Goal: Task Accomplishment & Management: Manage account settings

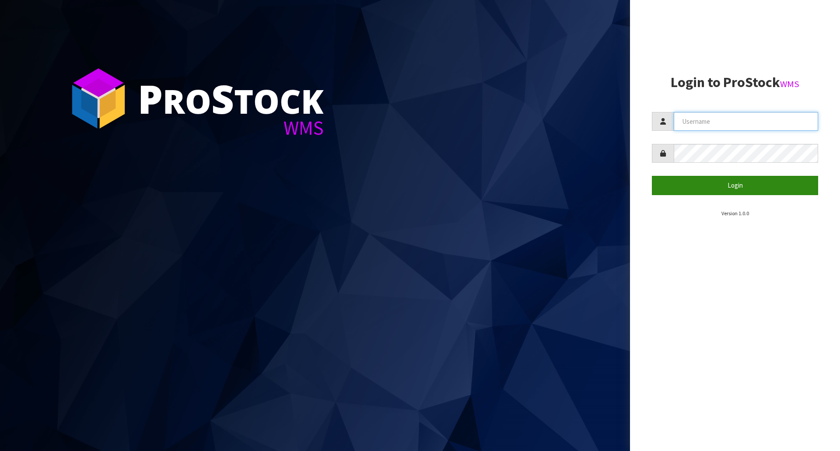
type input "[EMAIL_ADDRESS][DOMAIN_NAME]"
click at [732, 182] on button "Login" at bounding box center [735, 185] width 166 height 19
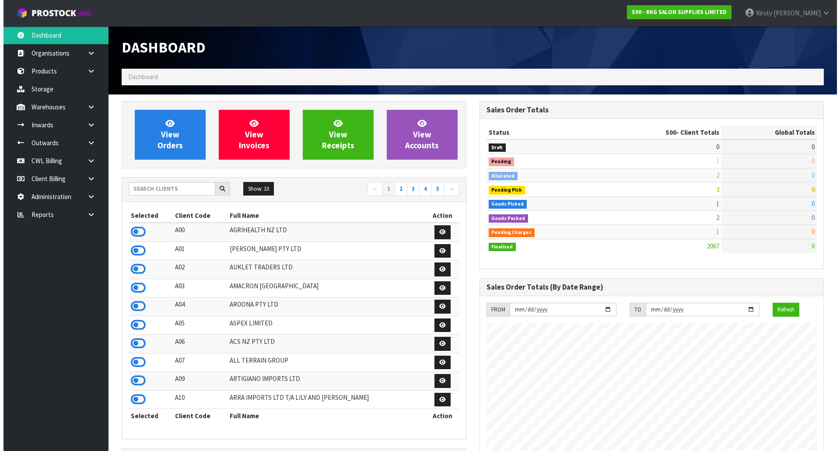
scroll to position [663, 358]
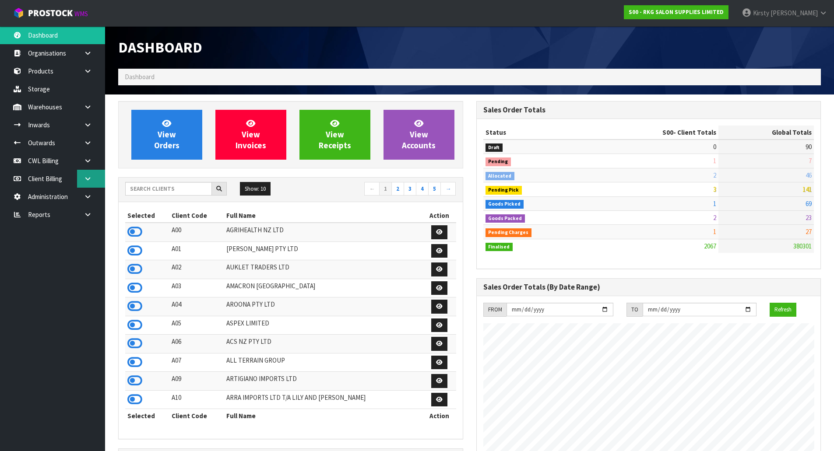
click at [87, 178] on icon at bounding box center [88, 178] width 8 height 7
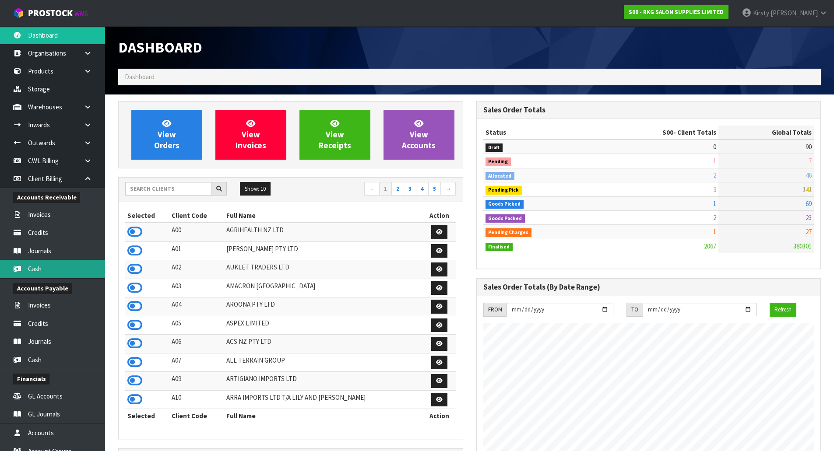
click at [35, 265] on link "Cash" at bounding box center [52, 269] width 105 height 18
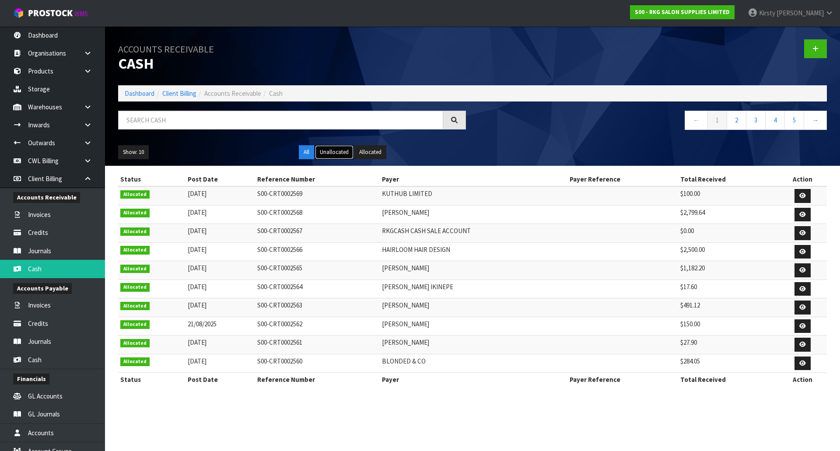
click at [327, 153] on button "Unallocated" at bounding box center [334, 152] width 39 height 14
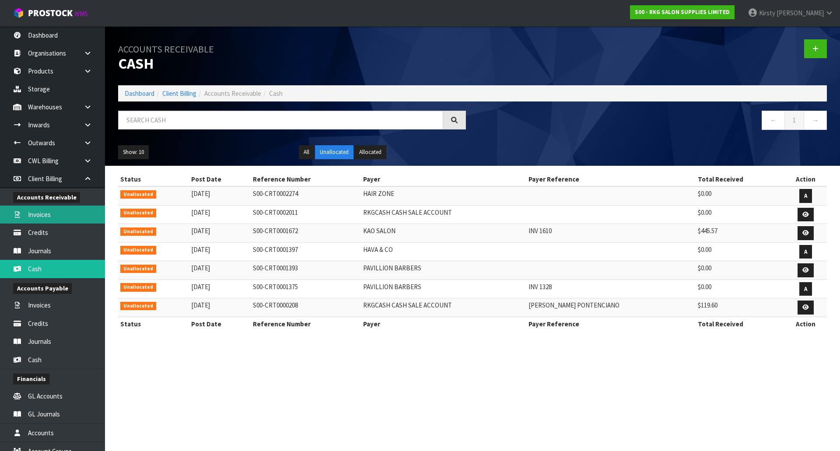
click at [43, 212] on link "Invoices" at bounding box center [52, 215] width 105 height 18
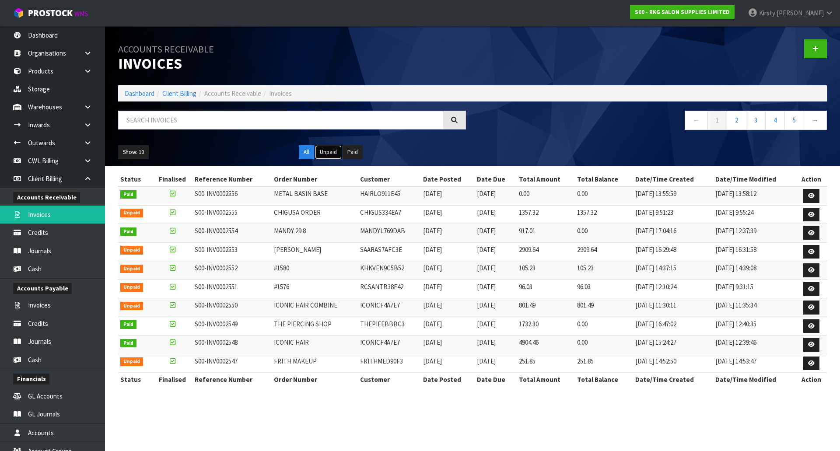
click at [321, 150] on button "Unpaid" at bounding box center [328, 152] width 27 height 14
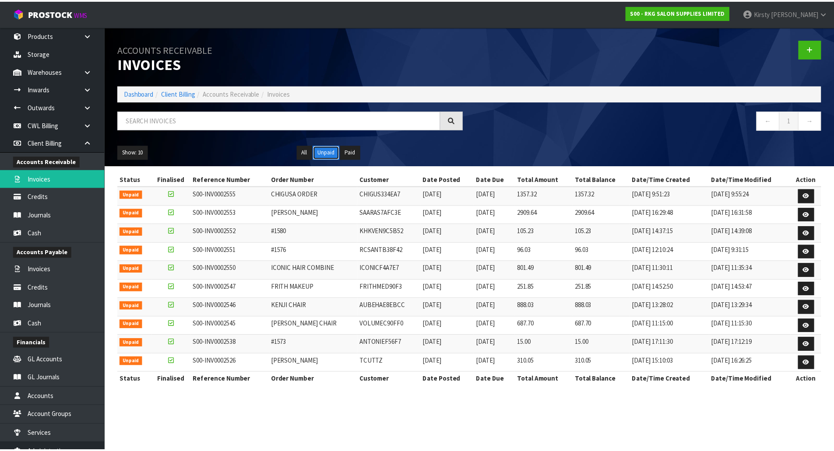
scroll to position [82, 0]
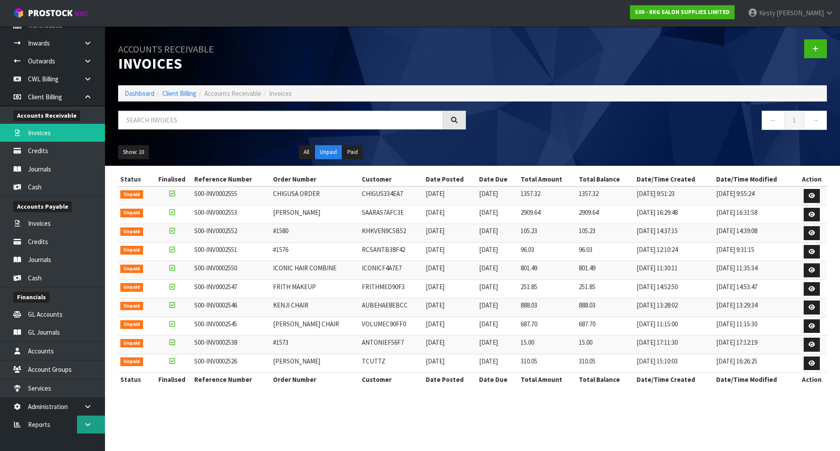
click at [91, 424] on icon at bounding box center [88, 424] width 8 height 7
click at [37, 440] on link "Client" at bounding box center [52, 443] width 105 height 18
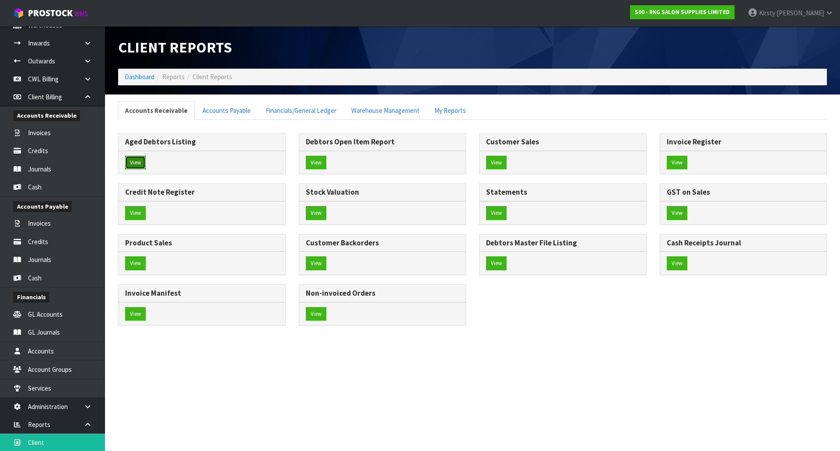
click at [130, 161] on button "View" at bounding box center [135, 163] width 21 height 14
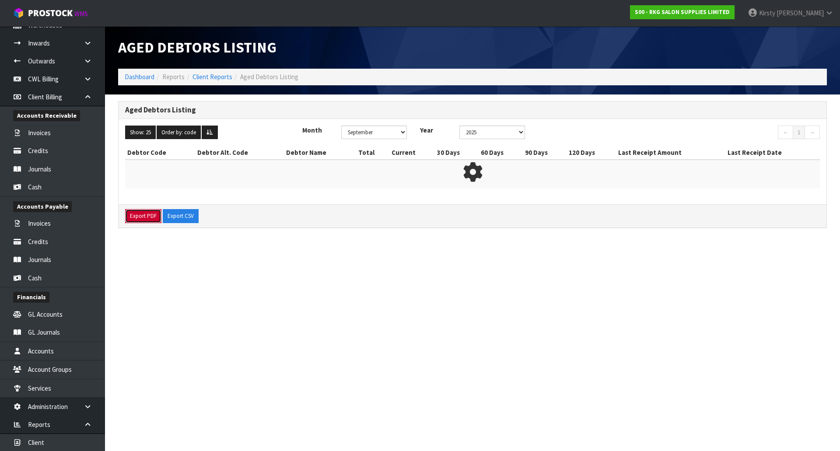
click at [140, 218] on button "Export PDF" at bounding box center [143, 216] width 36 height 14
click at [394, 131] on select "January February March April May June July August September October November De…" at bounding box center [374, 133] width 66 height 14
select select "object:432"
click at [341, 126] on select "January February March April May June July August September October November De…" at bounding box center [374, 133] width 66 height 14
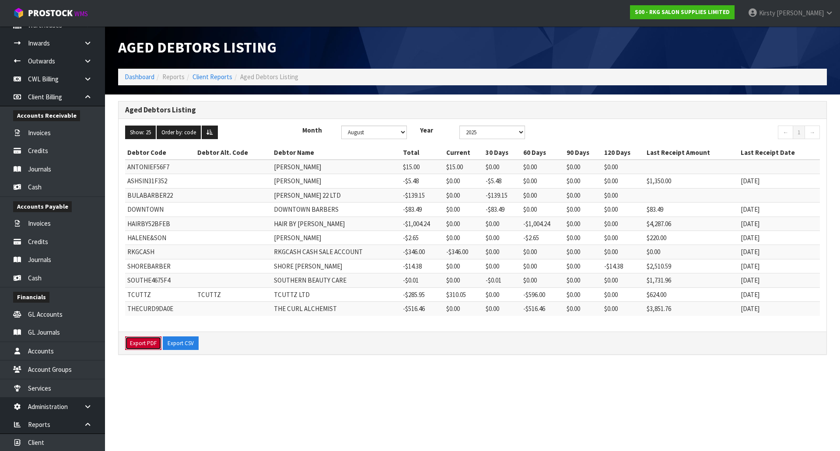
click at [146, 345] on button "Export PDF" at bounding box center [143, 344] width 36 height 14
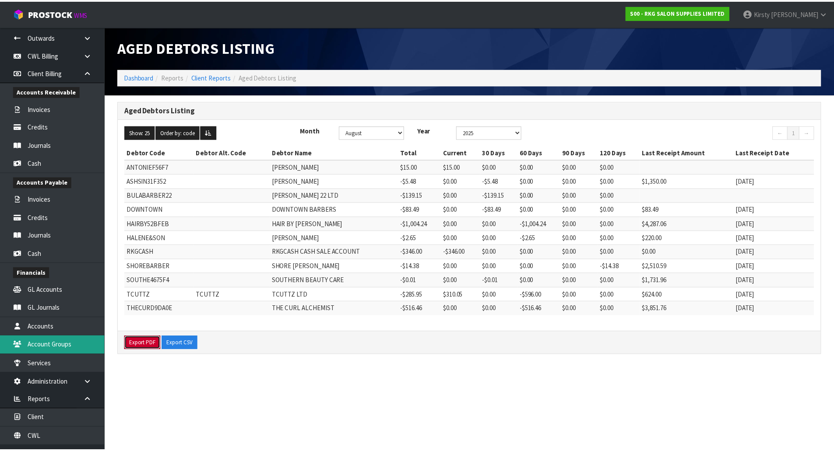
scroll to position [119, 0]
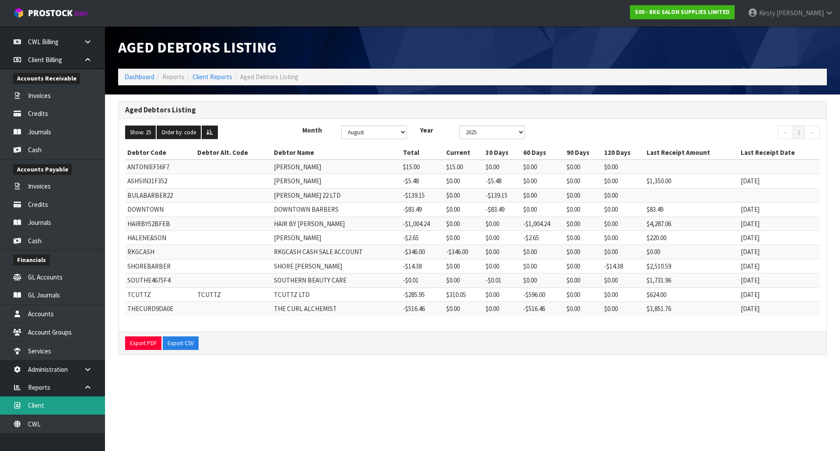
click at [42, 410] on link "Client" at bounding box center [52, 405] width 105 height 18
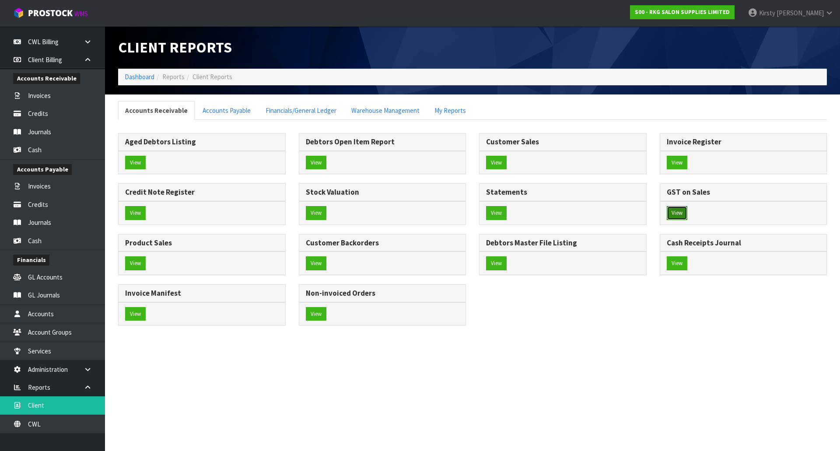
click at [678, 211] on button "View" at bounding box center [677, 213] width 21 height 14
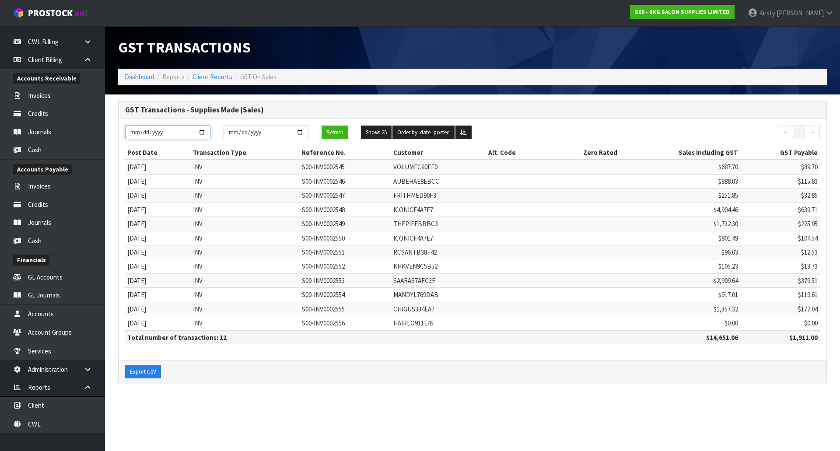
click at [142, 134] on input "[DATE]" at bounding box center [167, 133] width 85 height 14
type input "[DATE]"
click at [230, 135] on input "[DATE]" at bounding box center [266, 133] width 85 height 14
type input "[DATE]"
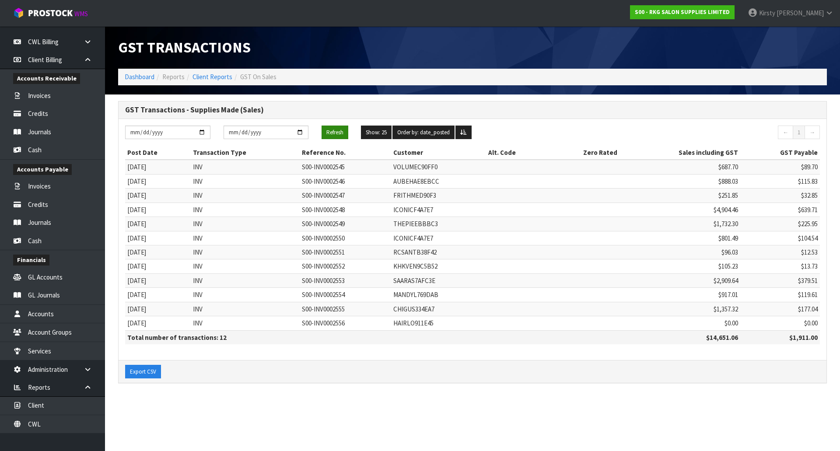
drag, startPoint x: 317, startPoint y: 130, endPoint x: 327, endPoint y: 130, distance: 10.1
click at [320, 130] on div "Refresh" at bounding box center [334, 133] width 39 height 14
click at [327, 130] on button "Refresh" at bounding box center [335, 133] width 27 height 14
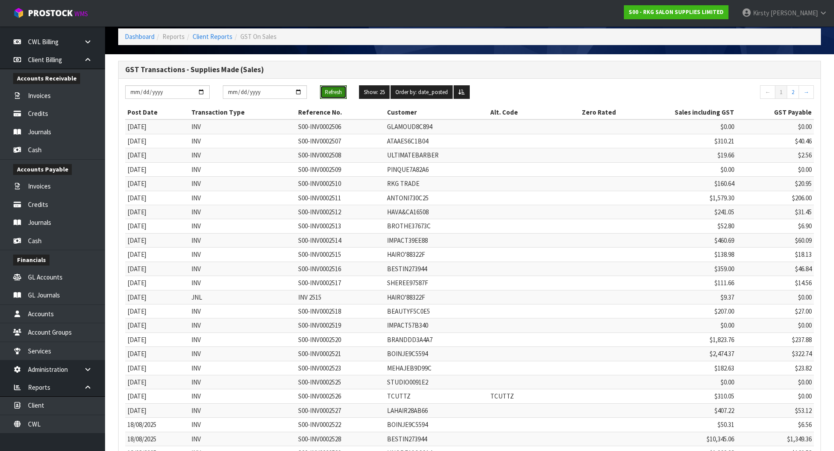
scroll to position [133, 0]
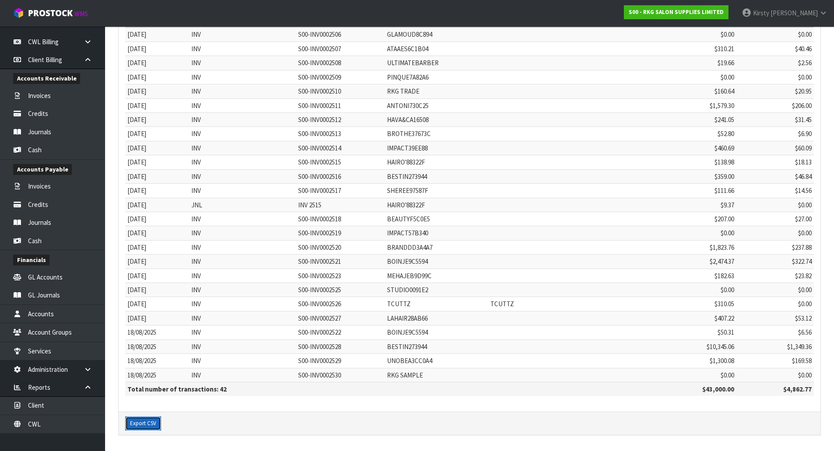
click at [133, 423] on button "Export CSV" at bounding box center [143, 424] width 36 height 14
click at [37, 407] on link "Client" at bounding box center [52, 405] width 105 height 18
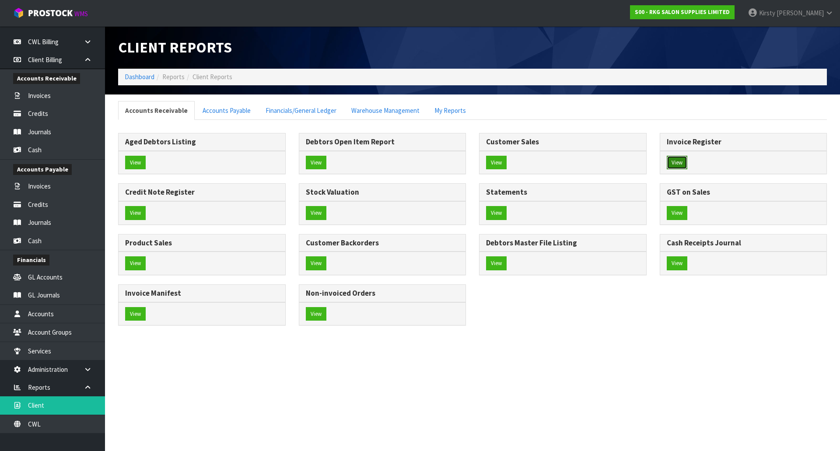
click at [680, 157] on button "View" at bounding box center [677, 163] width 21 height 14
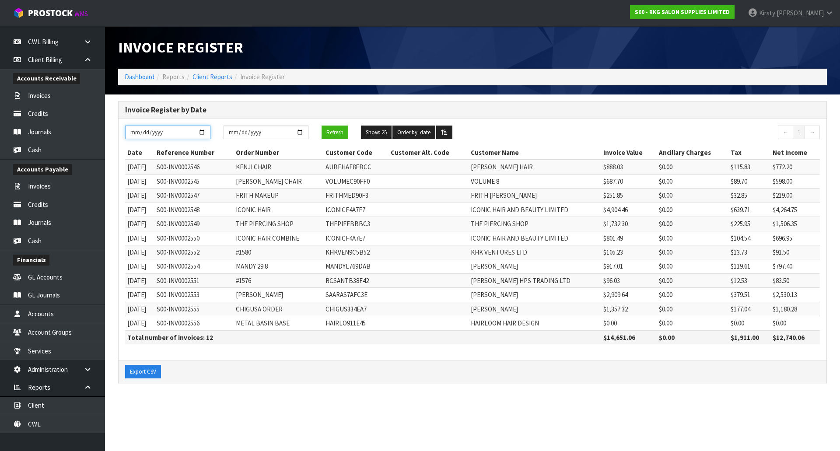
click at [138, 132] on input "[DATE]" at bounding box center [167, 133] width 85 height 14
click at [141, 132] on input "[DATE]" at bounding box center [167, 133] width 85 height 14
type input "[DATE]"
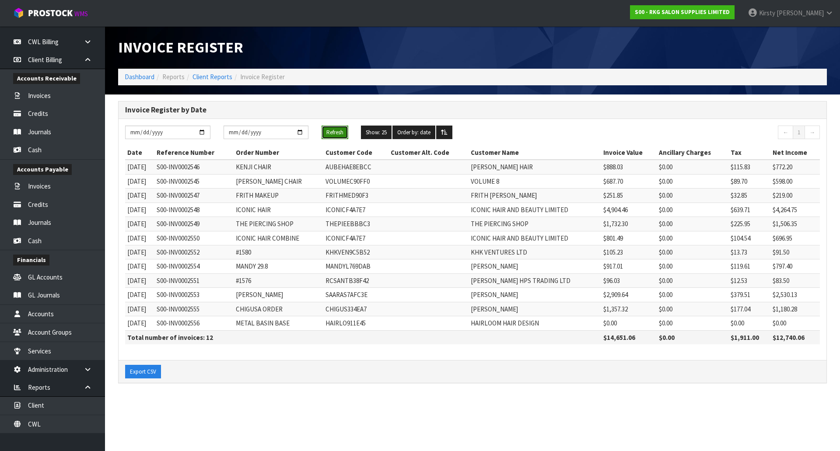
click at [333, 129] on button "Refresh" at bounding box center [335, 133] width 27 height 14
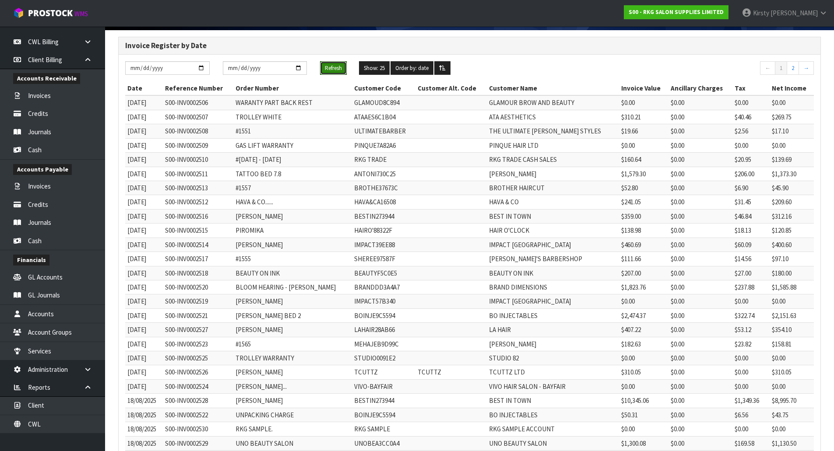
scroll to position [133, 0]
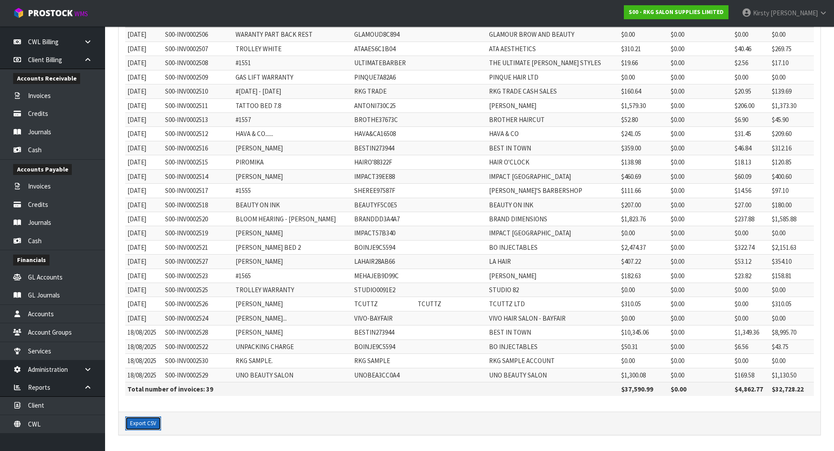
click at [145, 424] on button "Export CSV" at bounding box center [143, 424] width 36 height 14
click at [40, 409] on link "Client" at bounding box center [52, 405] width 105 height 18
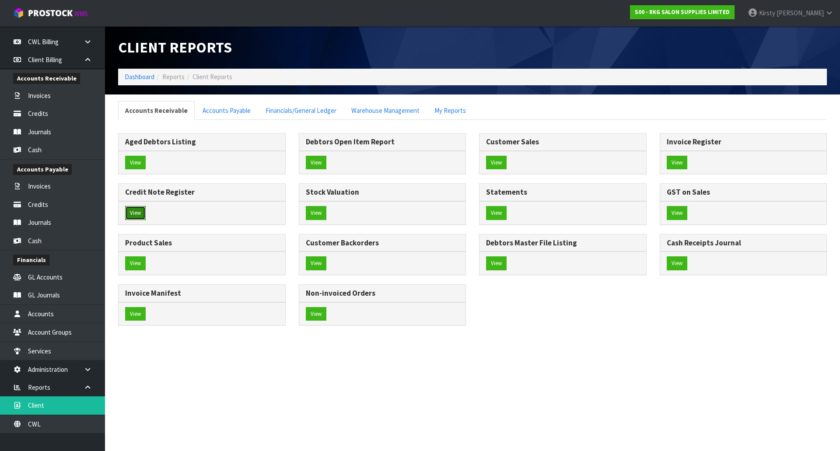
click at [130, 210] on button "View" at bounding box center [135, 213] width 21 height 14
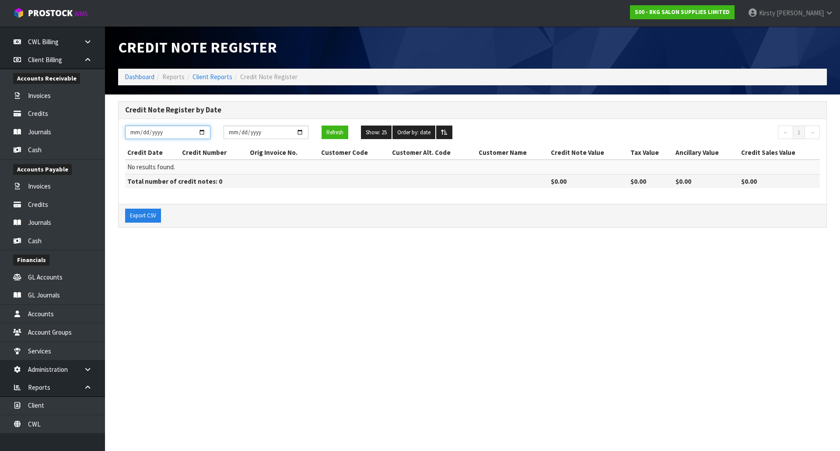
click at [141, 131] on input "[DATE]" at bounding box center [167, 133] width 85 height 14
type input "[DATE]"
click at [231, 131] on input "[DATE]" at bounding box center [266, 133] width 85 height 14
type input "[DATE]"
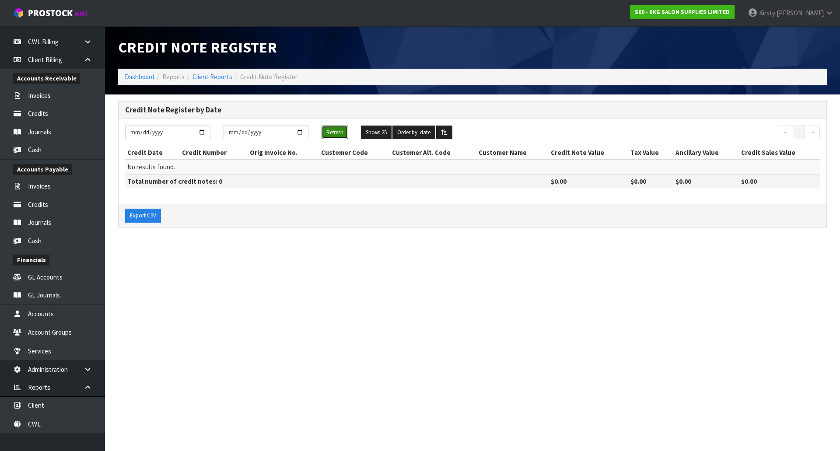
click at [332, 133] on button "Refresh" at bounding box center [335, 133] width 27 height 14
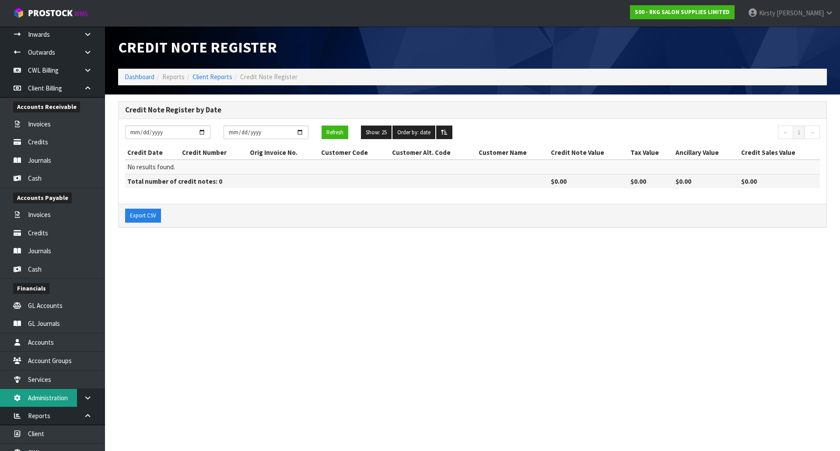
click at [47, 407] on ul "Dashboard Organisations Clients Consignees Carriers Products Categories Serial …" at bounding box center [52, 238] width 105 height 425
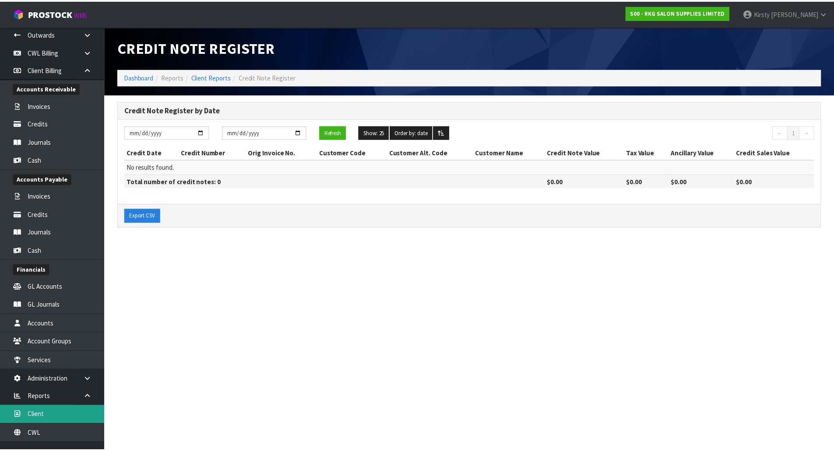
scroll to position [119, 0]
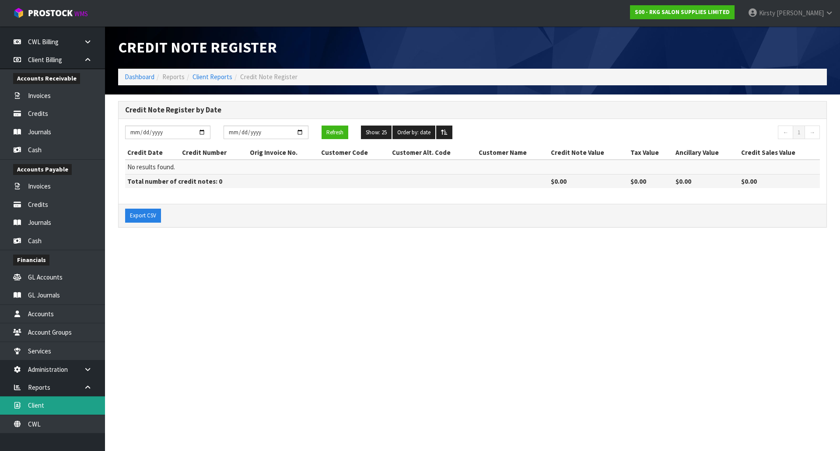
click at [45, 405] on link "Client" at bounding box center [52, 405] width 105 height 18
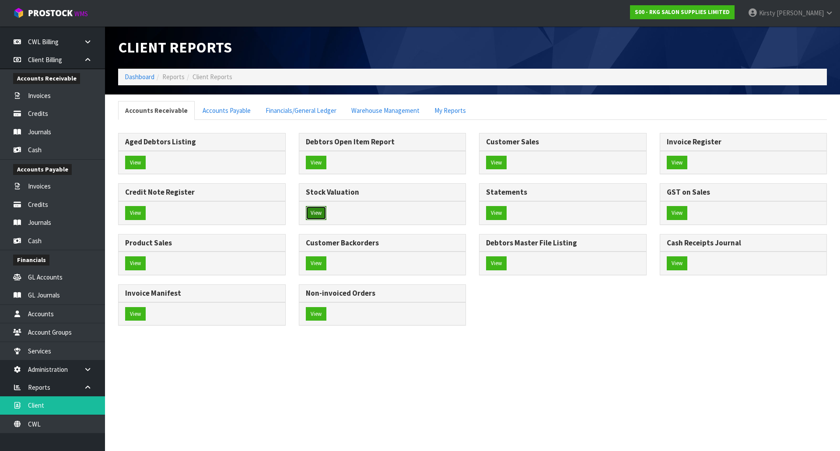
click at [321, 214] on button "View" at bounding box center [316, 213] width 21 height 14
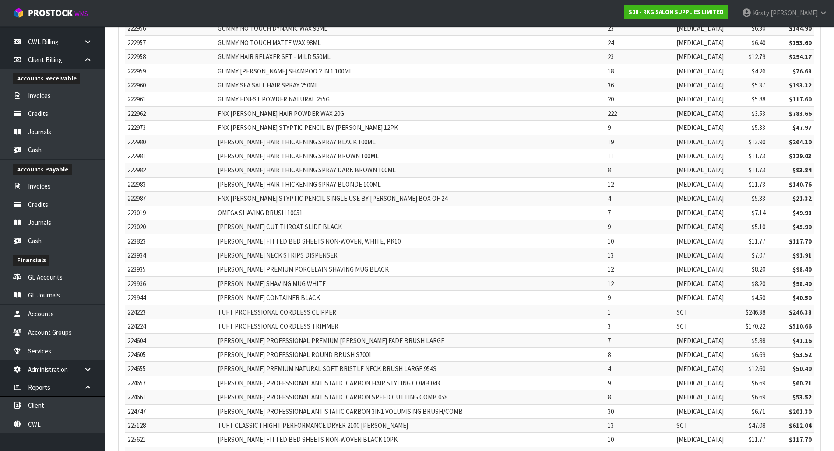
scroll to position [9479, 0]
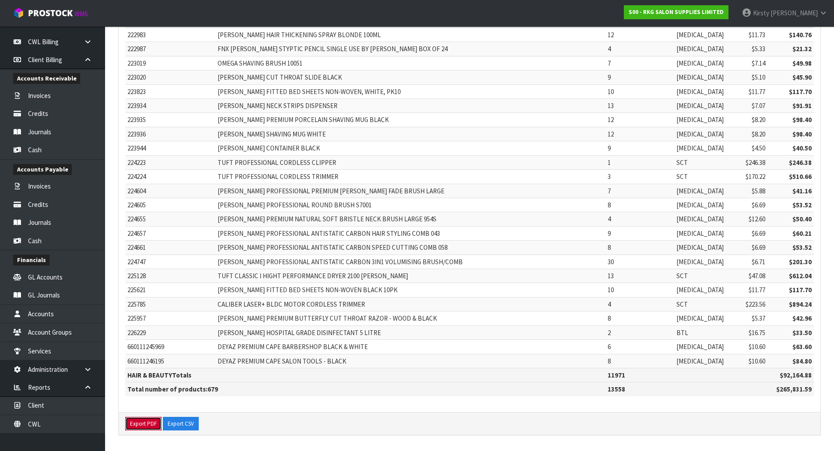
click at [140, 423] on button "Export PDF" at bounding box center [143, 424] width 36 height 14
click at [49, 409] on link "Client" at bounding box center [52, 405] width 105 height 18
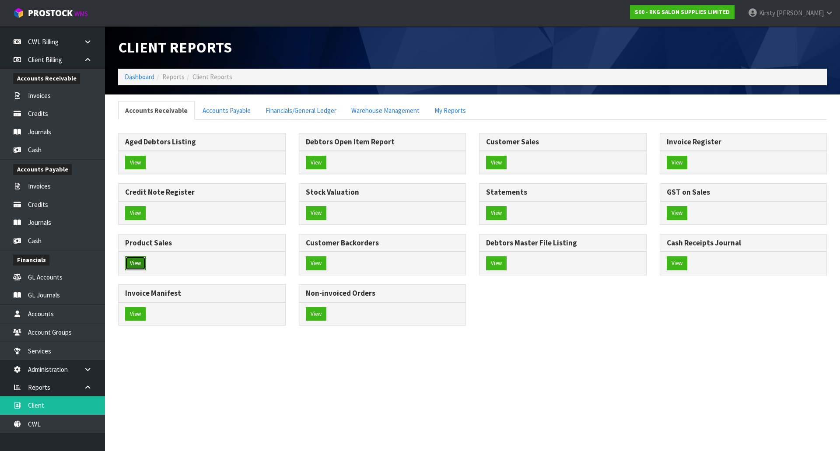
click at [138, 263] on button "View" at bounding box center [135, 263] width 21 height 14
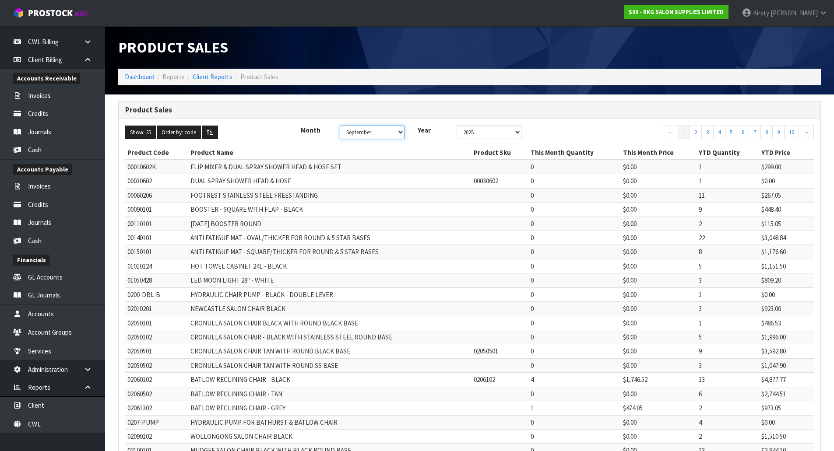
click at [370, 135] on select "January February March April May June July August September October November De…" at bounding box center [372, 133] width 65 height 14
select select "number:8"
click at [341, 126] on select "January February March April May June July August September October November De…" at bounding box center [372, 133] width 65 height 14
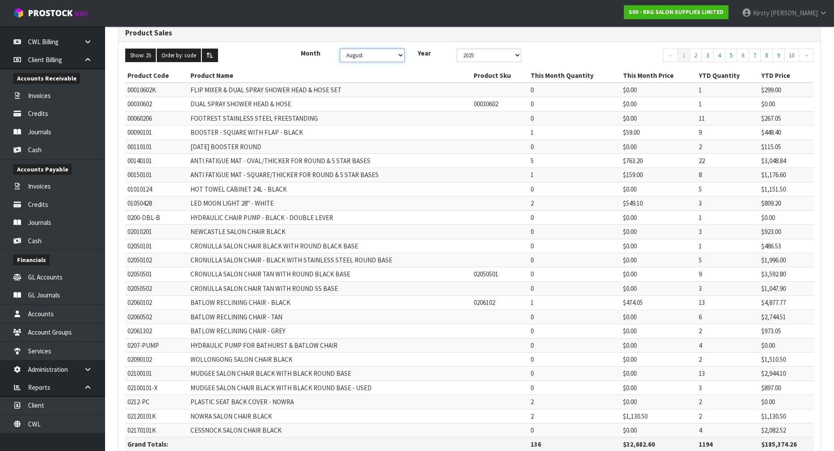
scroll to position [146, 0]
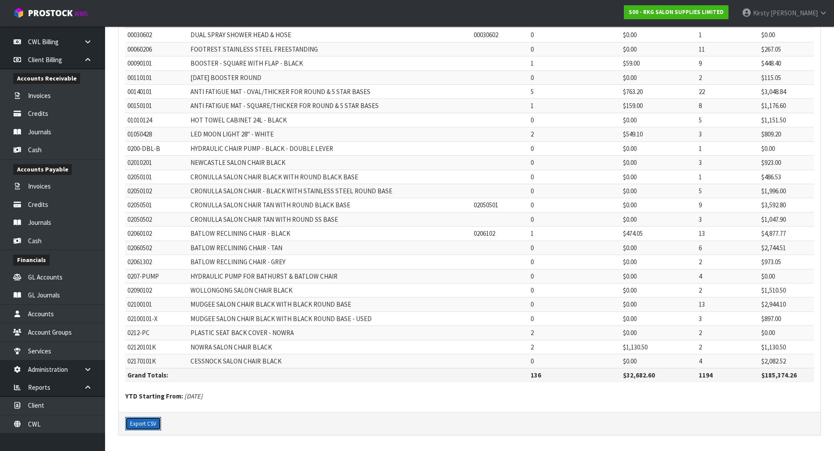
click at [139, 424] on button "Export CSV" at bounding box center [143, 424] width 36 height 14
click at [46, 398] on link "Client" at bounding box center [52, 405] width 105 height 18
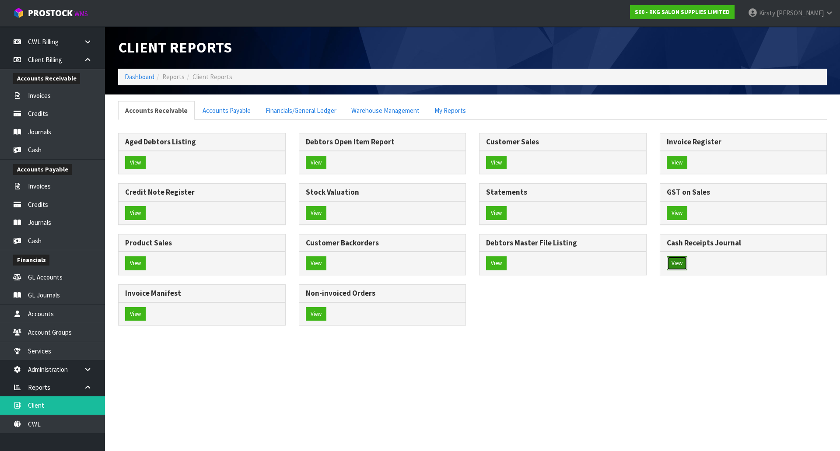
click at [679, 265] on button "View" at bounding box center [677, 263] width 21 height 14
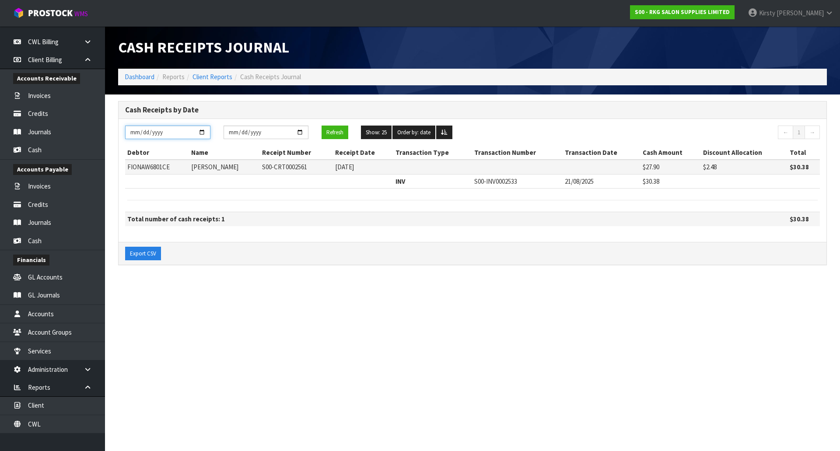
click at [142, 132] on input "[DATE]" at bounding box center [167, 133] width 85 height 14
type input "[DATE]"
click at [235, 131] on input "[DATE]" at bounding box center [266, 133] width 85 height 14
type input "[DATE]"
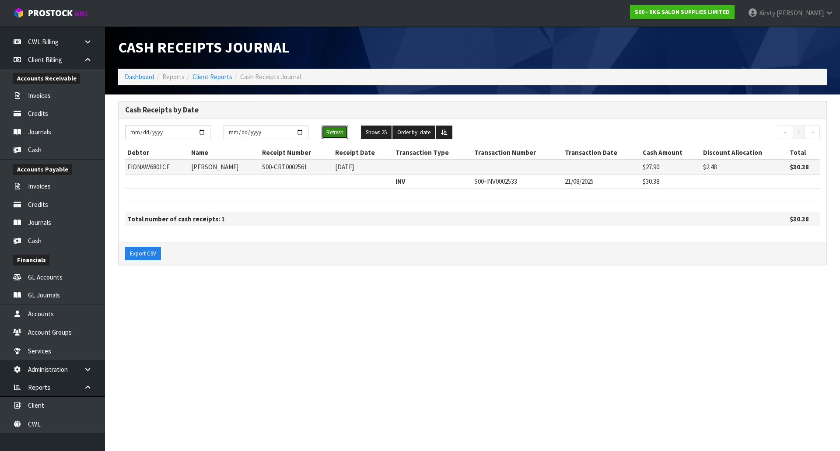
click at [337, 130] on button "Refresh" at bounding box center [335, 133] width 27 height 14
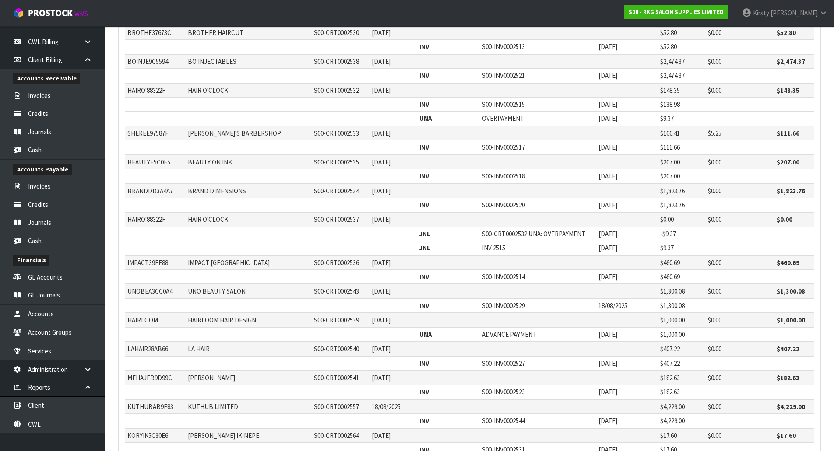
scroll to position [550, 0]
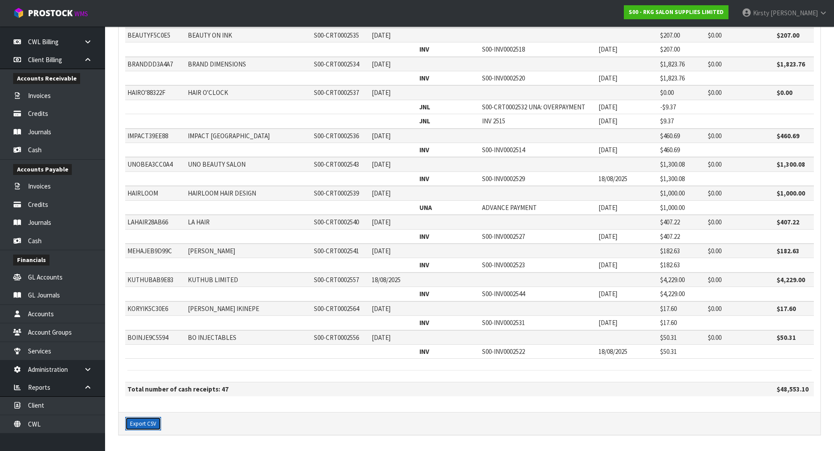
click at [146, 423] on button "Export CSV" at bounding box center [143, 424] width 36 height 14
click at [37, 407] on link "Client" at bounding box center [52, 405] width 105 height 18
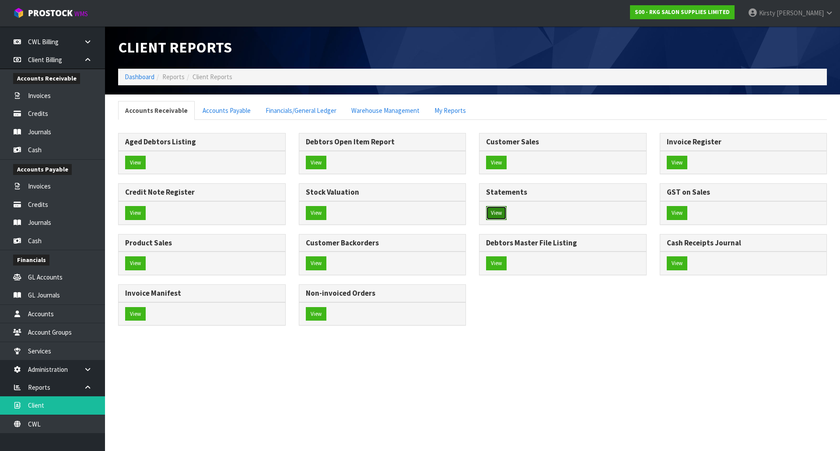
click at [488, 208] on button "View" at bounding box center [496, 213] width 21 height 14
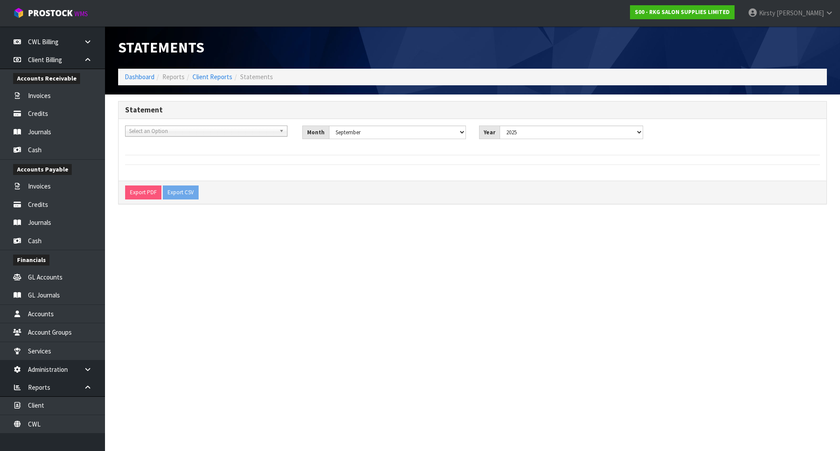
click at [195, 130] on span "Select an Option" at bounding box center [202, 131] width 147 height 11
type input "vivosalons"
click at [204, 154] on li "VIVOSALONS - VIVO SALONS" at bounding box center [206, 156] width 158 height 11
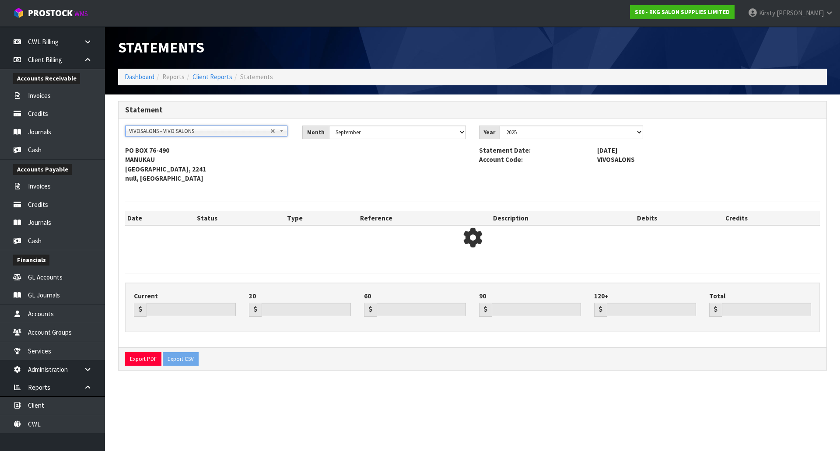
type input "0.00"
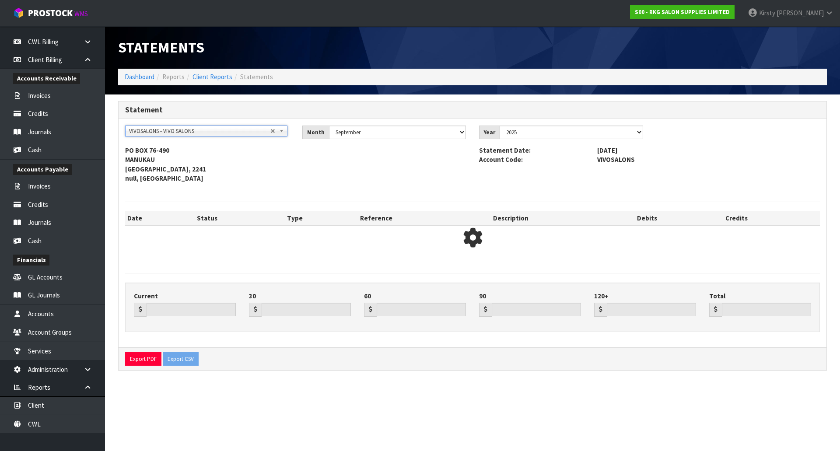
type input "0.00"
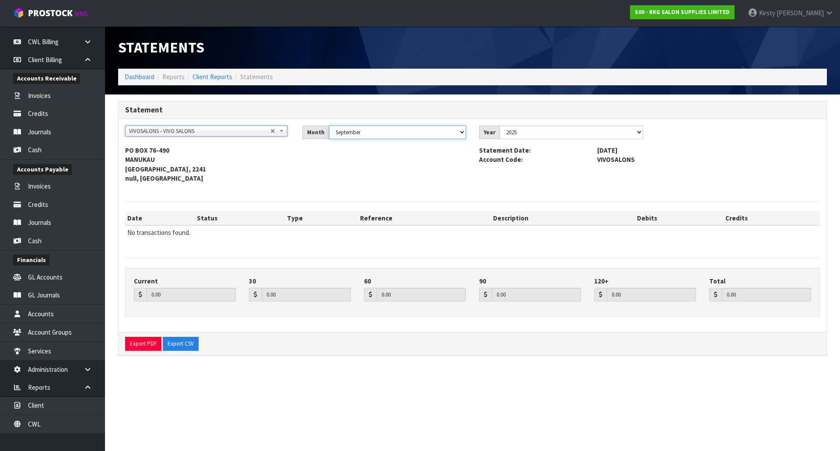
click at [460, 132] on select "January February March April May June July August September October November De…" at bounding box center [397, 133] width 137 height 14
select select "object:2790"
click at [329, 126] on select "January February March April May June July August September October November De…" at bounding box center [397, 133] width 137 height 14
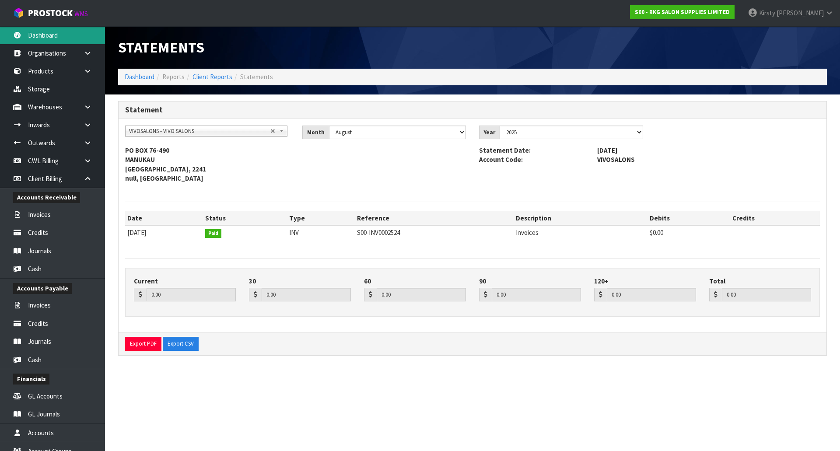
click at [55, 35] on link "Dashboard" at bounding box center [52, 35] width 105 height 18
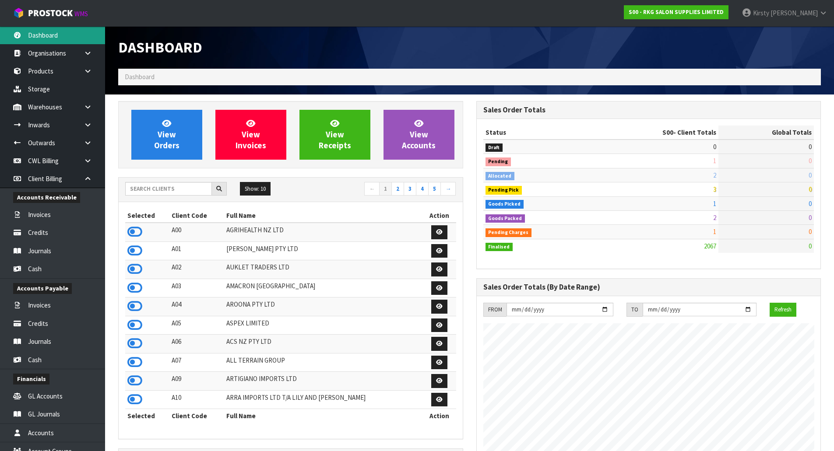
scroll to position [663, 358]
click at [172, 191] on input "text" at bounding box center [168, 189] width 87 height 14
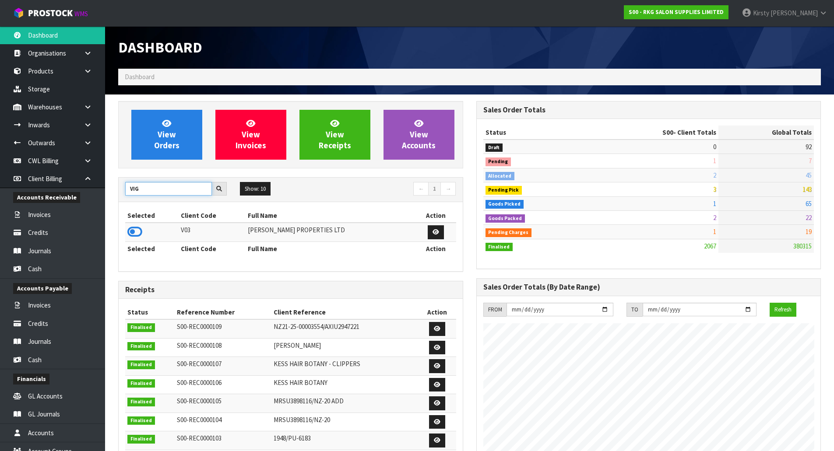
type input "VIG"
click at [49, 214] on link "Invoices" at bounding box center [52, 215] width 105 height 18
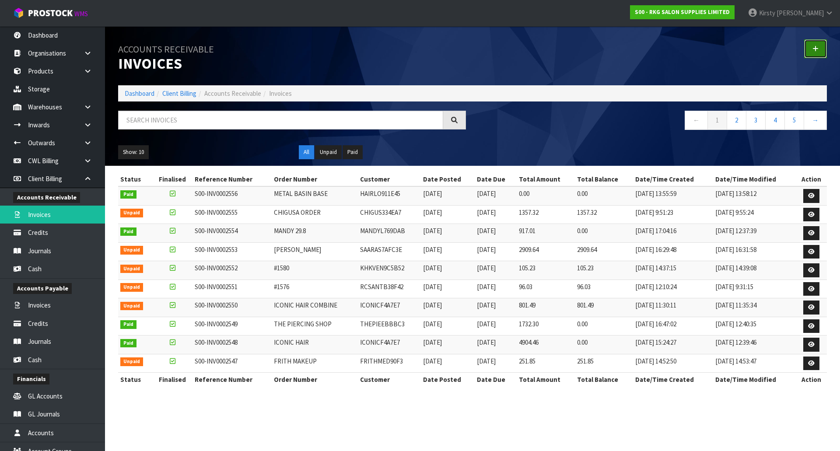
click at [818, 52] on icon at bounding box center [816, 49] width 6 height 7
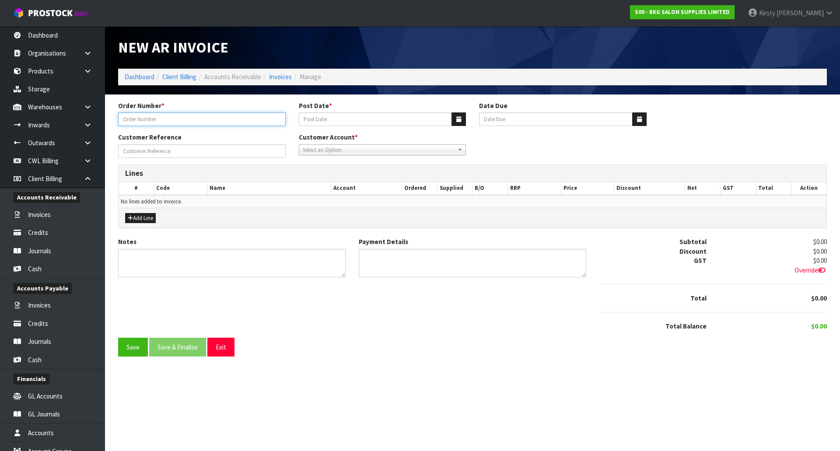
click at [175, 120] on input "text" at bounding box center [202, 119] width 168 height 14
type input "RENT"
click at [457, 114] on button "button" at bounding box center [459, 119] width 14 height 14
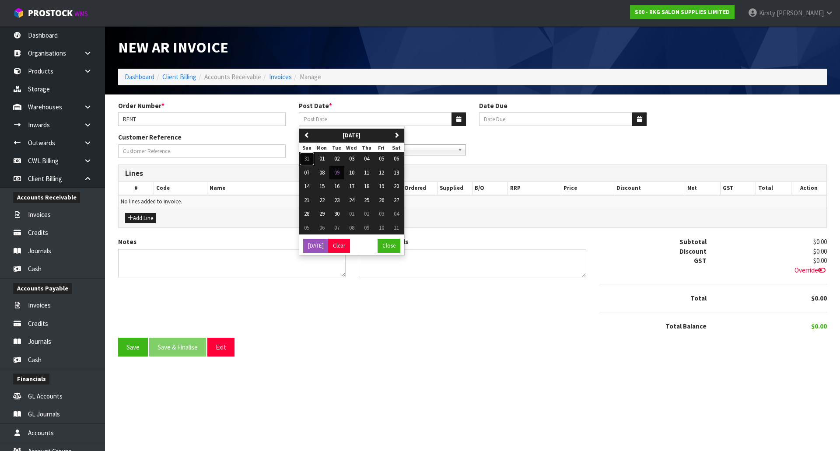
click at [309, 157] on span "31" at bounding box center [306, 158] width 5 height 7
type input "[DATE]"
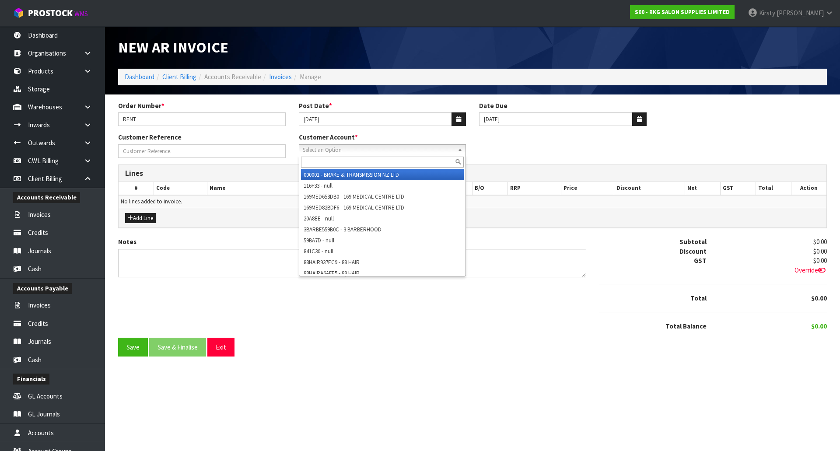
click at [310, 151] on span "Select an Option" at bounding box center [379, 150] width 152 height 11
click at [225, 347] on button "Exit" at bounding box center [220, 347] width 27 height 19
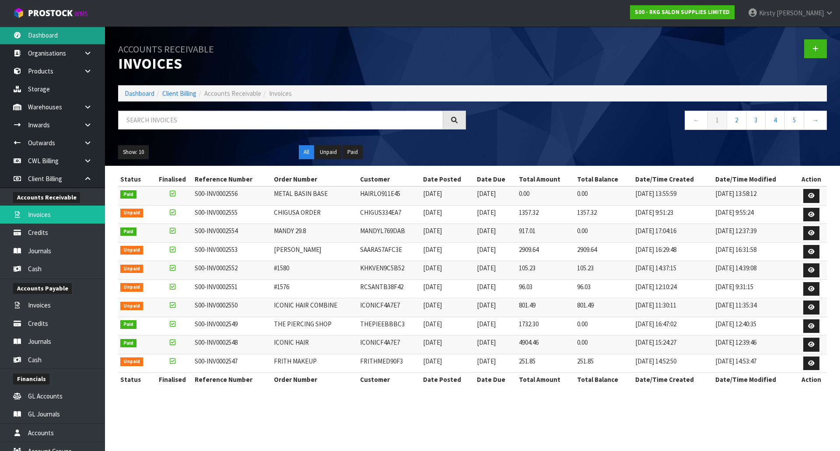
click at [49, 38] on link "Dashboard" at bounding box center [52, 35] width 105 height 18
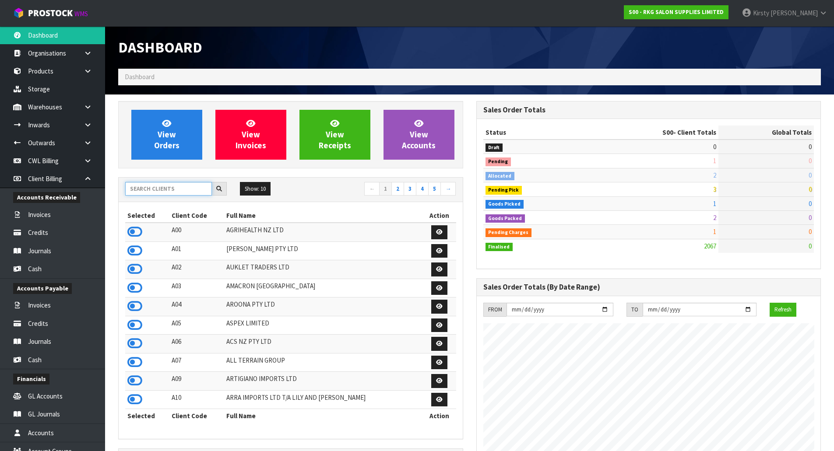
scroll to position [663, 358]
click at [148, 189] on input "text" at bounding box center [168, 189] width 87 height 14
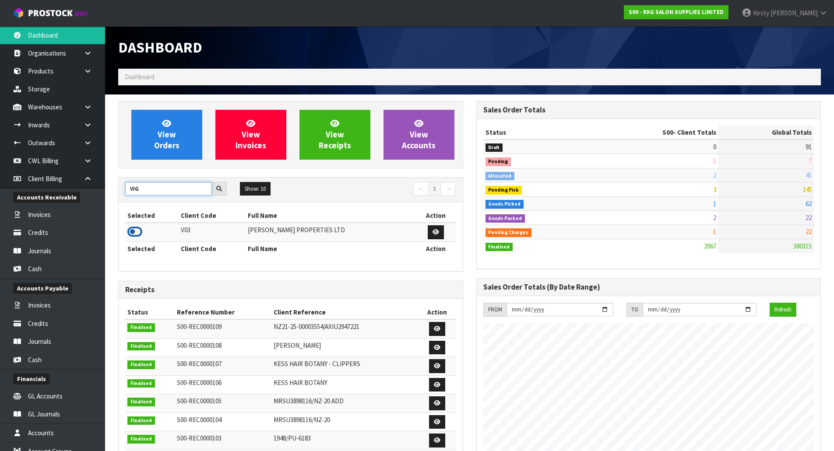
type input "VIG"
click at [134, 231] on icon at bounding box center [134, 231] width 15 height 13
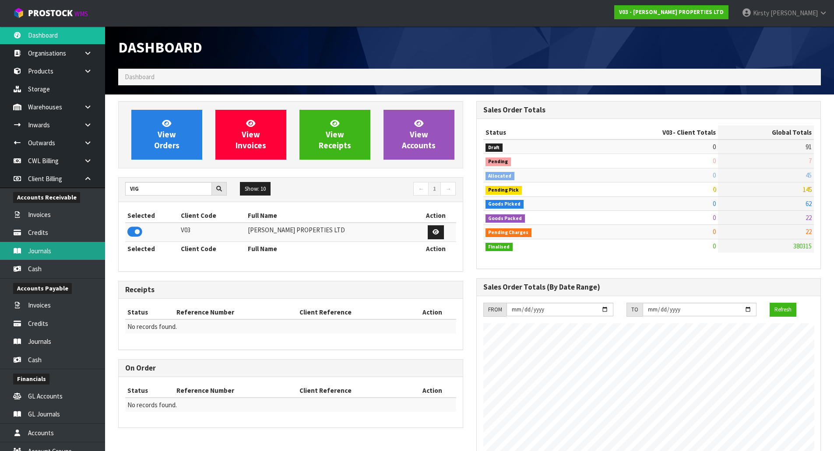
scroll to position [535, 358]
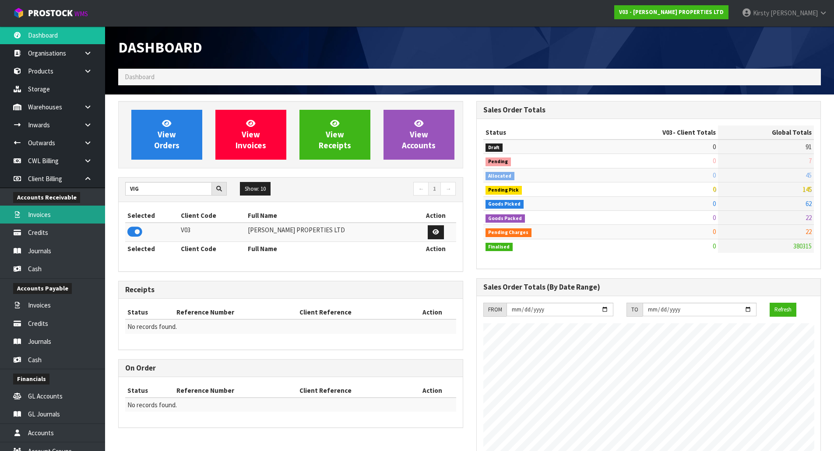
click at [43, 215] on link "Invoices" at bounding box center [52, 215] width 105 height 18
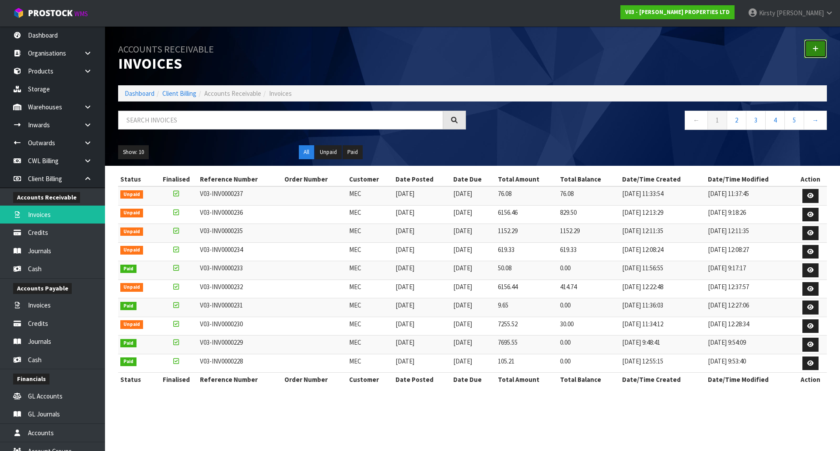
click at [816, 46] on icon at bounding box center [816, 49] width 6 height 7
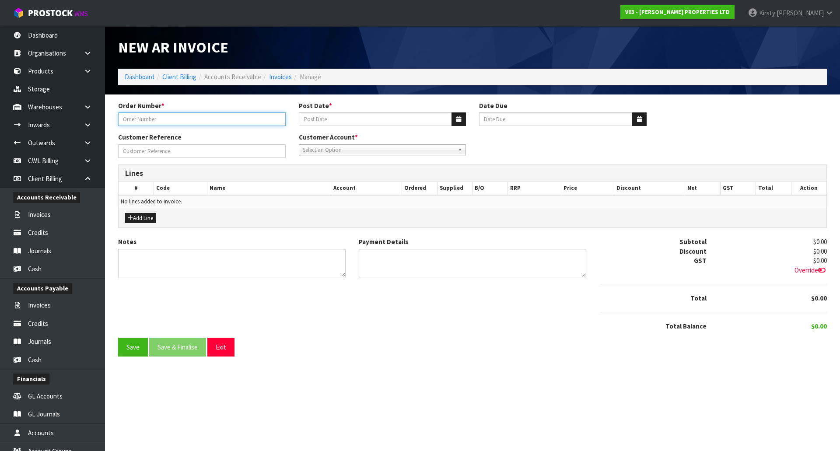
click at [228, 115] on input "text" at bounding box center [202, 119] width 168 height 14
type input "RENT"
click at [328, 122] on input "Post Date *" at bounding box center [376, 119] width 154 height 14
click at [456, 123] on button "button" at bounding box center [459, 119] width 14 height 14
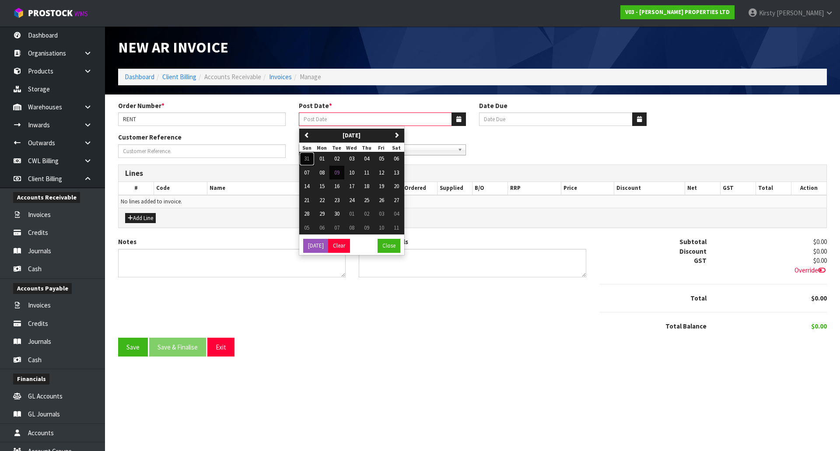
click at [307, 157] on span "31" at bounding box center [306, 158] width 5 height 7
type input "[DATE]"
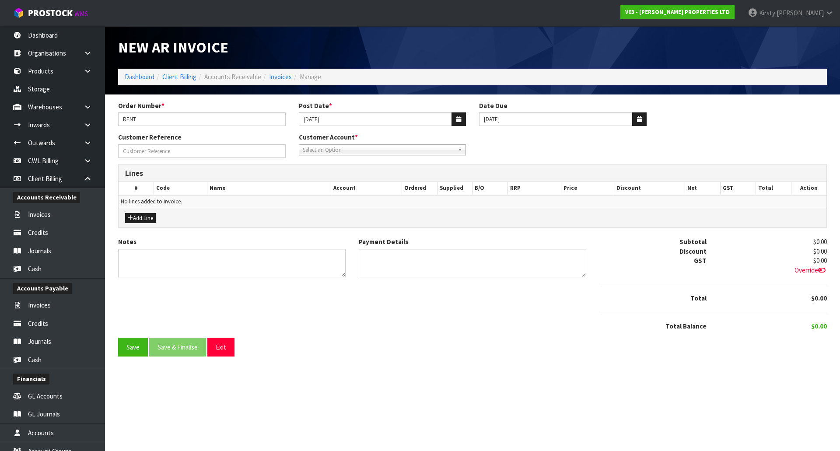
click at [312, 150] on span "Select an Option" at bounding box center [379, 150] width 152 height 11
click at [316, 173] on li "MEC - MEC NEW ZEALAND LTD" at bounding box center [382, 174] width 163 height 11
click at [144, 217] on button "Add Line" at bounding box center [140, 218] width 31 height 11
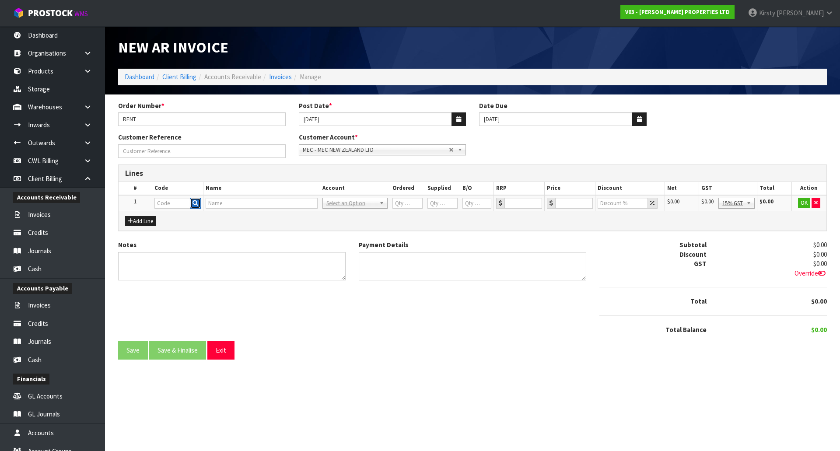
click at [196, 205] on icon "button" at bounding box center [196, 203] width 6 height 6
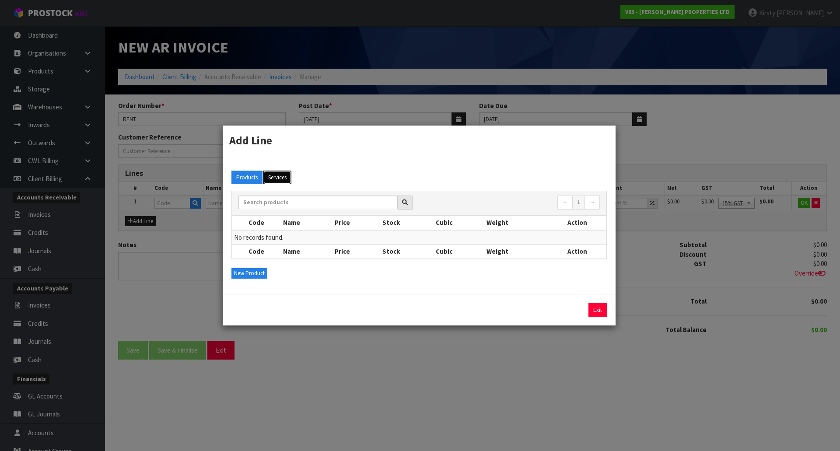
click at [281, 179] on button "Services" at bounding box center [277, 178] width 28 height 14
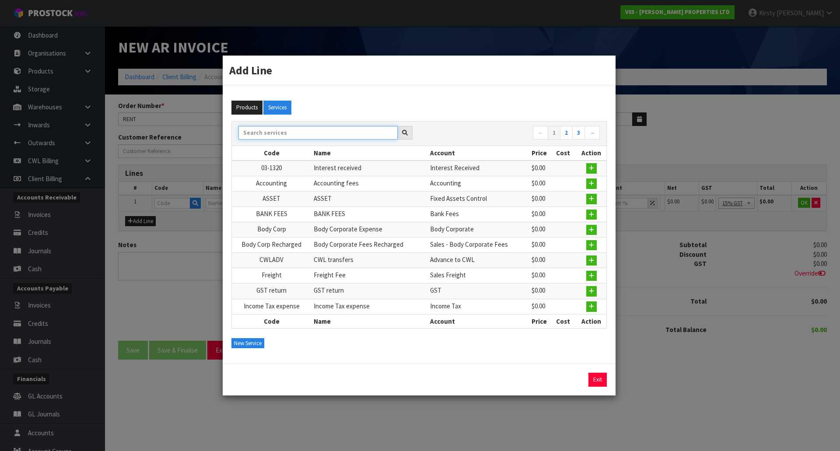
click at [265, 136] on input "text" at bounding box center [317, 133] width 159 height 14
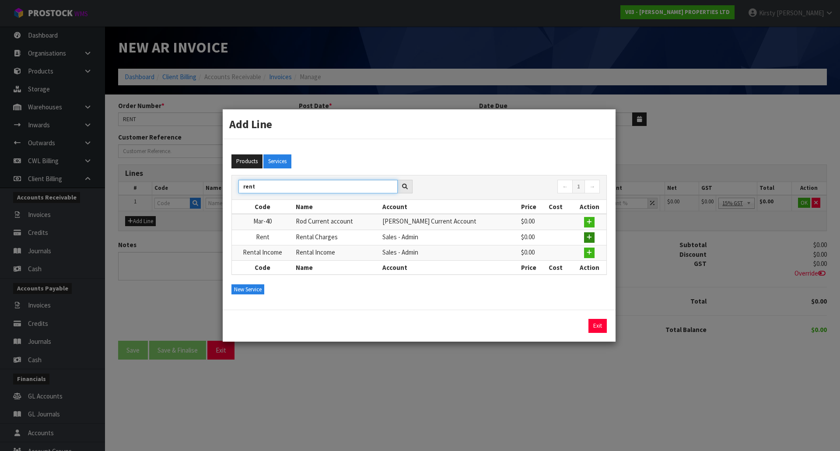
type input "rent"
click at [589, 237] on icon "button" at bounding box center [589, 238] width 5 height 6
type input "Rent"
type input "Rental Charges"
type input "1"
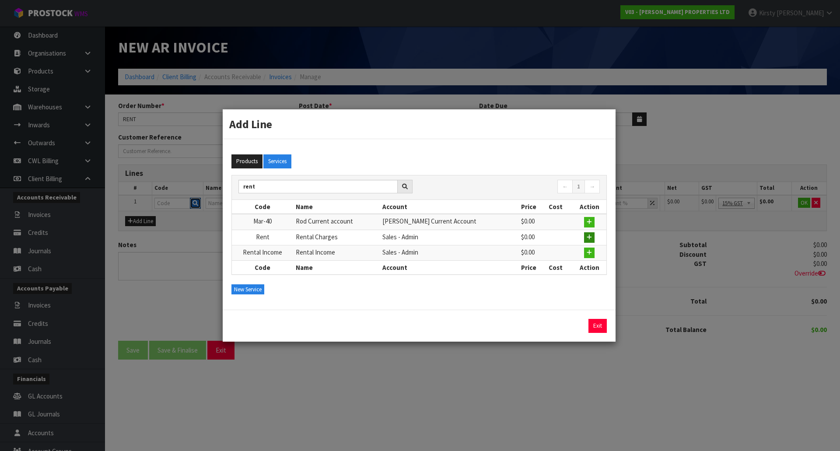
type input "1"
type input "0"
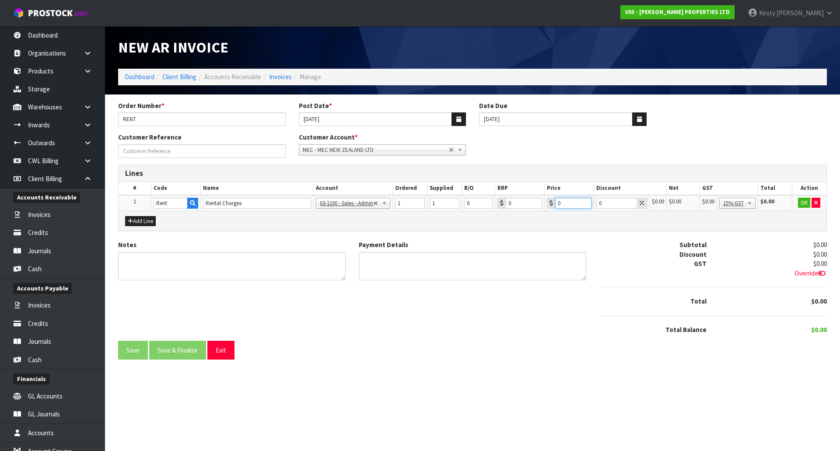
drag, startPoint x: 568, startPoint y: 202, endPoint x: 537, endPoint y: 203, distance: 31.1
click at [537, 203] on tr "1 Rent Rental Charges 03-1100 - Sales - Admin 03-1103 - Sales - Body Corporate …" at bounding box center [473, 203] width 708 height 16
type input "669"
type input "6691.8"
click at [807, 203] on button "OK" at bounding box center [805, 203] width 12 height 11
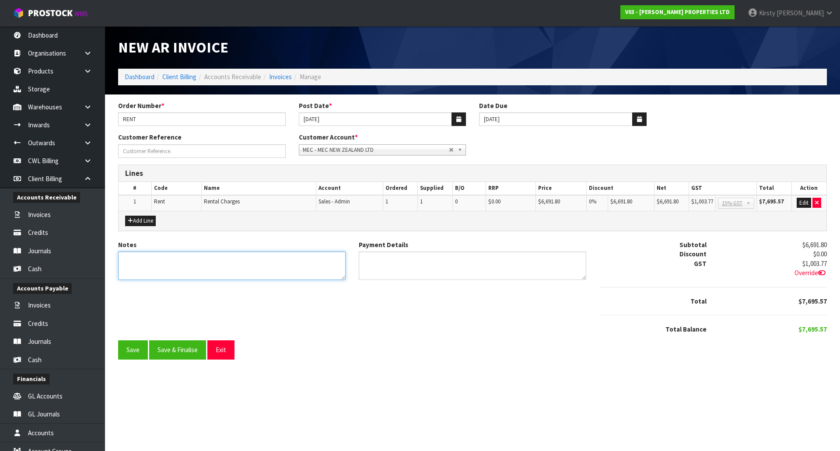
click at [153, 260] on textarea "Notes" at bounding box center [232, 266] width 228 height 28
type textarea "5 WEEKS [DATE]"
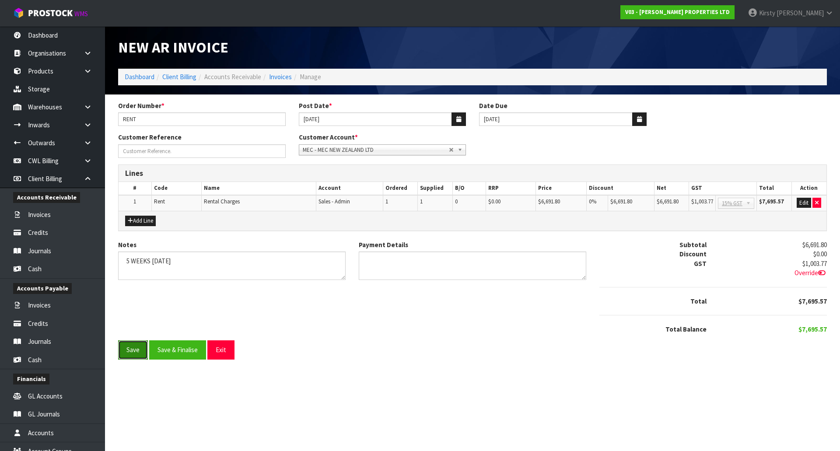
click at [130, 352] on button "Save" at bounding box center [133, 349] width 30 height 19
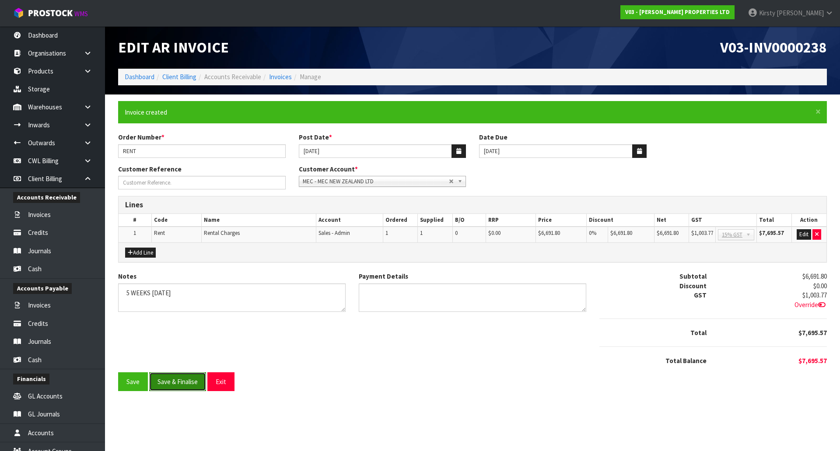
click at [169, 380] on button "Save & Finalise" at bounding box center [177, 381] width 57 height 19
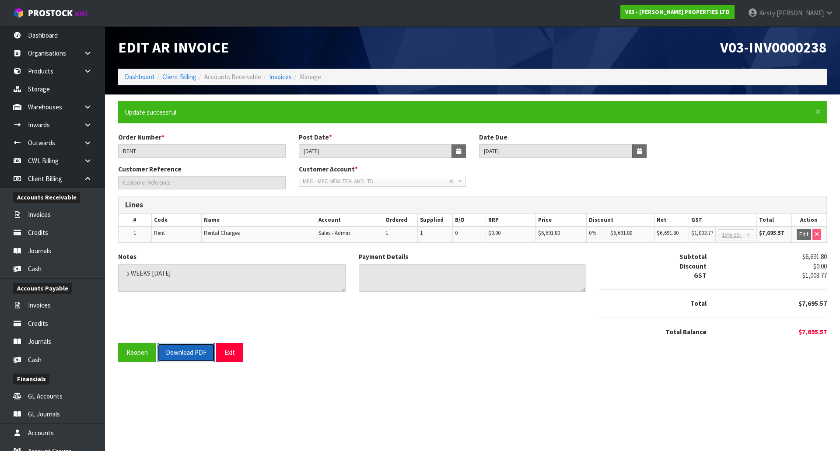
click at [190, 354] on button "Download PDF" at bounding box center [186, 352] width 57 height 19
click at [278, 75] on link "Invoices" at bounding box center [280, 77] width 23 height 8
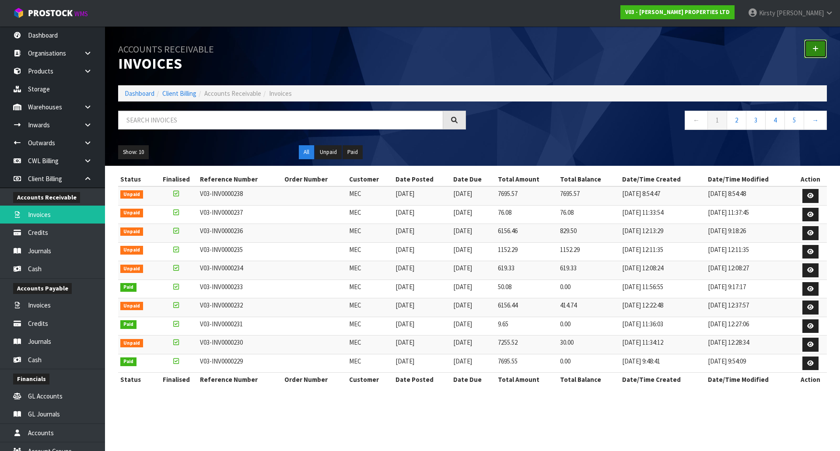
click at [815, 53] on link at bounding box center [815, 48] width 23 height 19
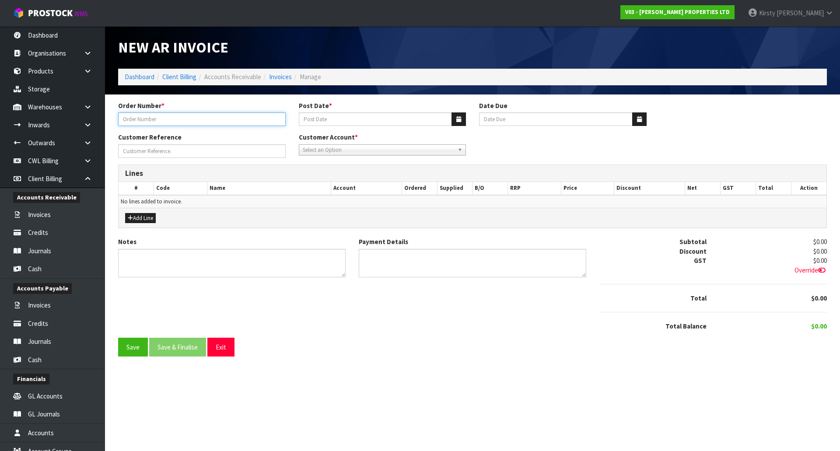
click at [163, 120] on input "text" at bounding box center [202, 119] width 168 height 14
type input "RATES"
click at [461, 119] on button "button" at bounding box center [459, 119] width 14 height 14
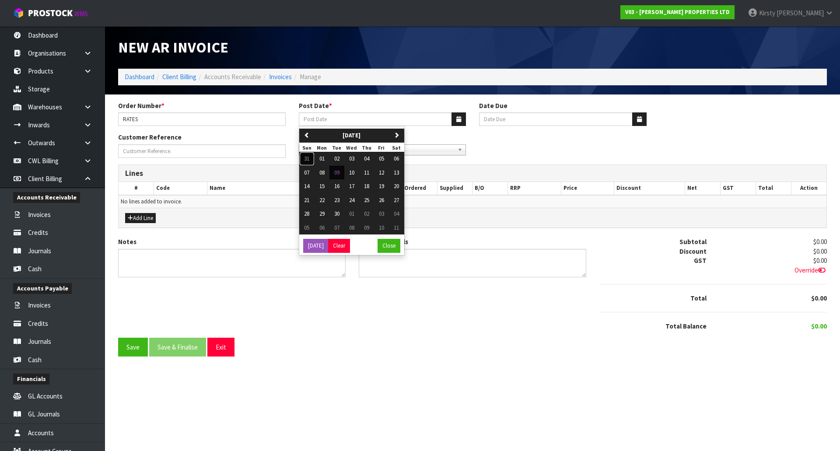
click at [308, 157] on span "31" at bounding box center [306, 158] width 5 height 7
type input "[DATE]"
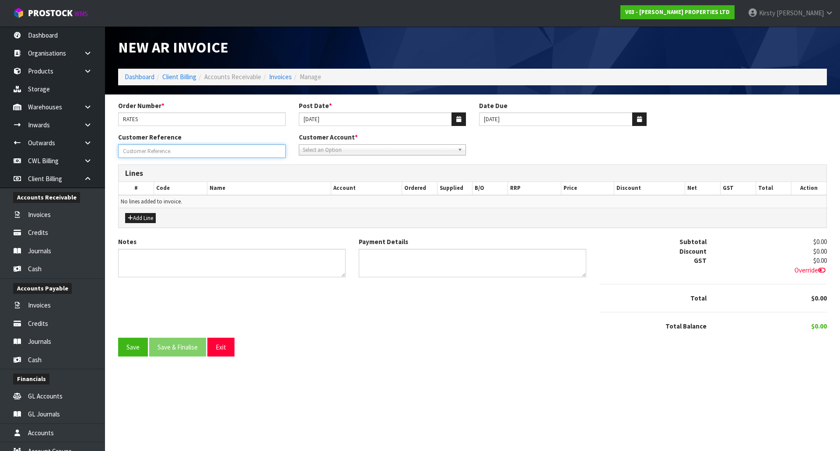
click at [187, 150] on input "Order Number *" at bounding box center [202, 151] width 168 height 14
type input "[DATE]"
click at [339, 155] on div "Select an Option" at bounding box center [383, 149] width 168 height 11
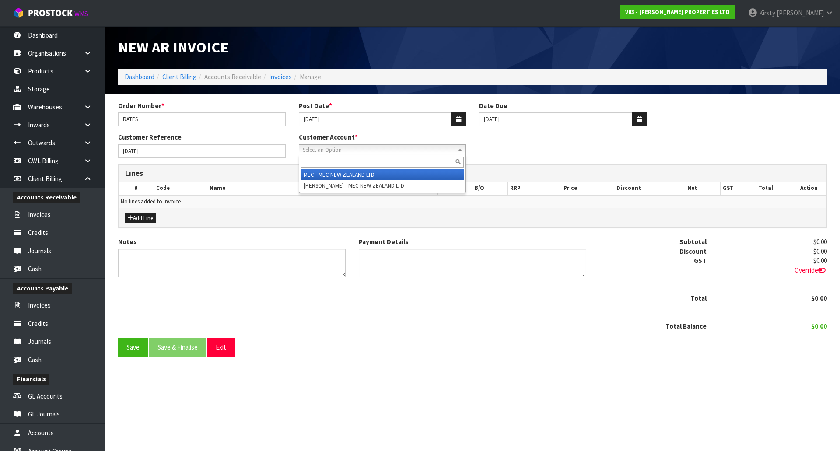
click at [349, 172] on li "MEC - MEC NEW ZEALAND LTD" at bounding box center [382, 174] width 163 height 11
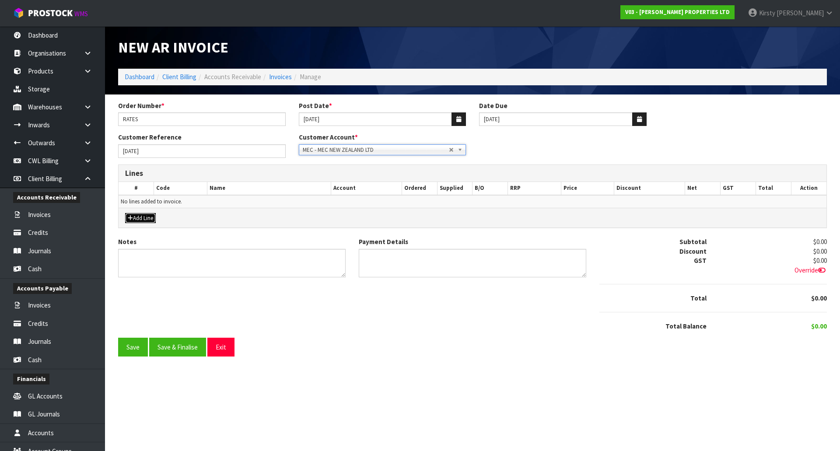
click at [141, 218] on button "Add Line" at bounding box center [140, 218] width 31 height 11
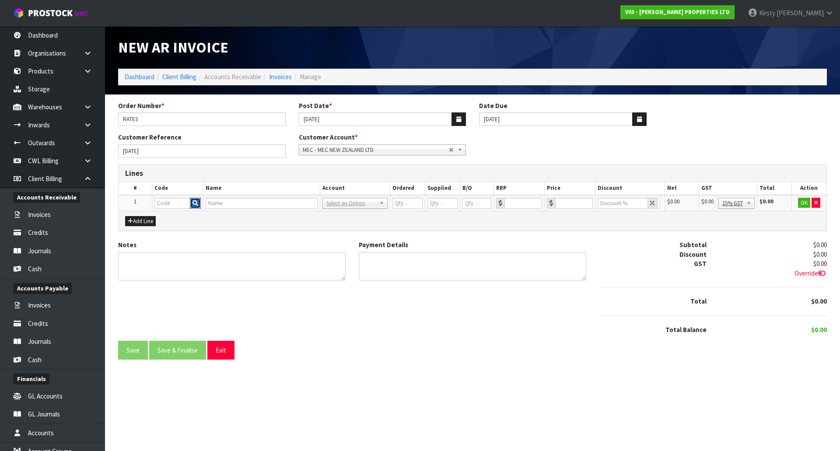
click at [197, 203] on icon "button" at bounding box center [196, 203] width 6 height 6
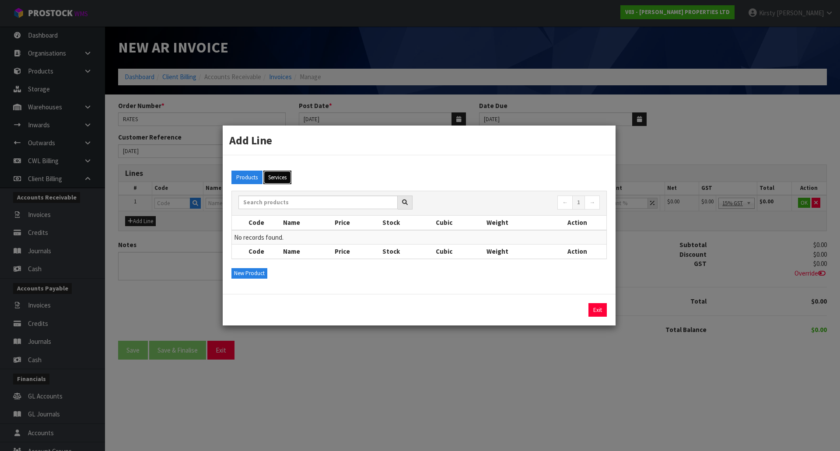
click at [274, 174] on button "Services" at bounding box center [277, 178] width 28 height 14
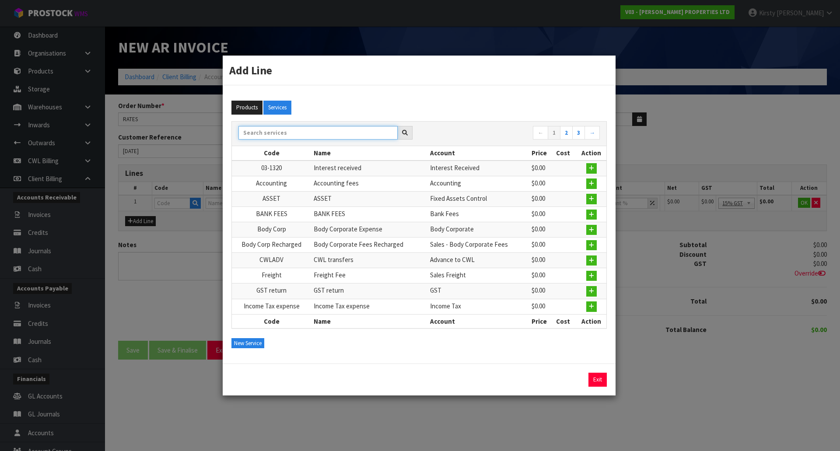
click at [269, 135] on input "text" at bounding box center [317, 133] width 159 height 14
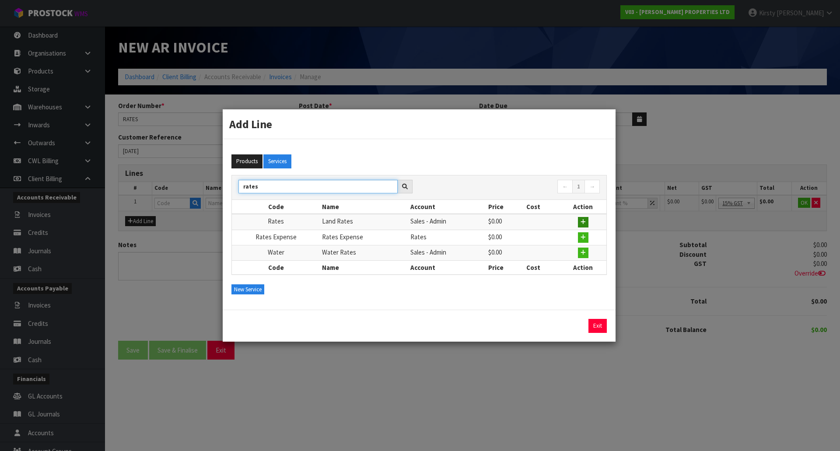
type input "rates"
click at [588, 221] on button "button" at bounding box center [583, 222] width 11 height 11
type input "Rates"
type input "Land Rates"
type input "1"
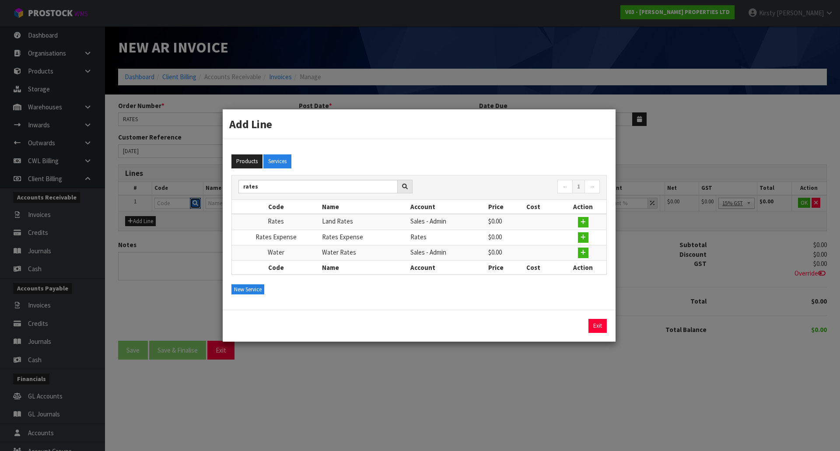
type input "1"
type input "0"
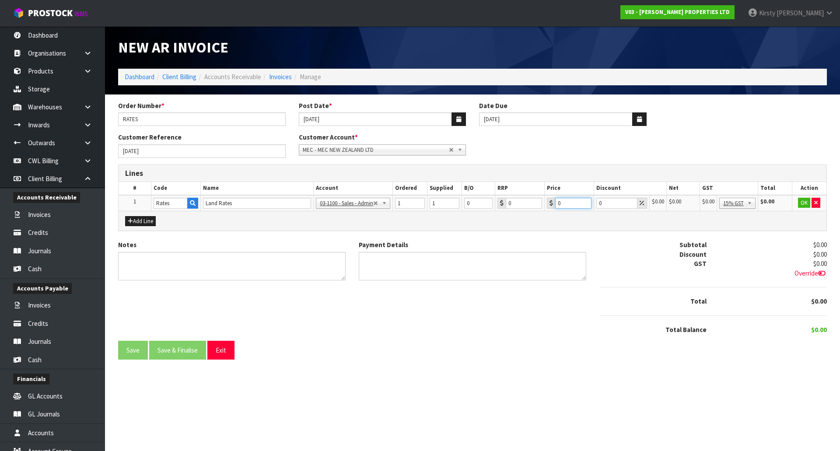
drag, startPoint x: 565, startPoint y: 202, endPoint x: 507, endPoint y: 206, distance: 58.8
click at [507, 206] on tr "1 Rates Land Rates 03-1100 - Sales - Admin 03-1103 - Sales - Body Corporate Fee…" at bounding box center [473, 203] width 708 height 16
type input "538.55"
click at [811, 205] on td "OK" at bounding box center [809, 203] width 35 height 16
click at [144, 265] on textarea "Notes" at bounding box center [232, 266] width 228 height 28
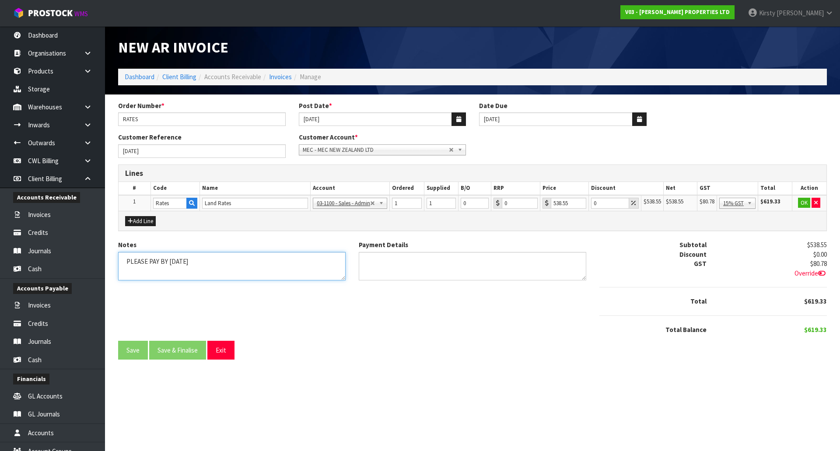
type textarea "PLEASE PAY BY [DATE]"
click at [799, 199] on button "OK" at bounding box center [804, 203] width 12 height 11
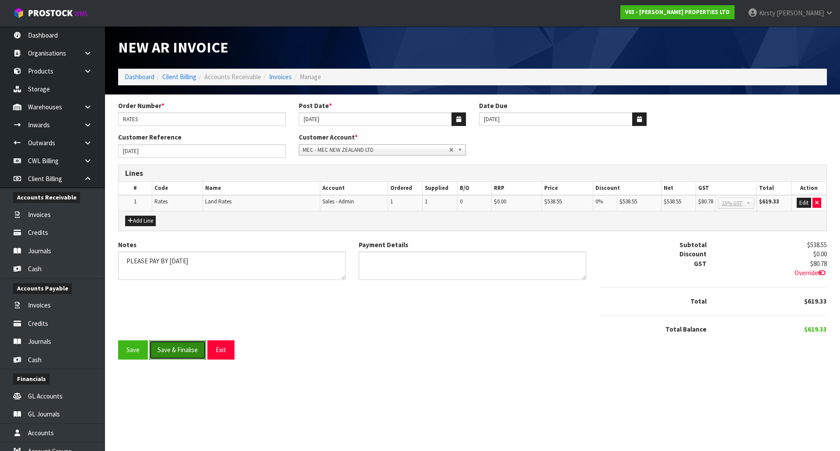
click at [167, 350] on button "Save & Finalise" at bounding box center [177, 349] width 57 height 19
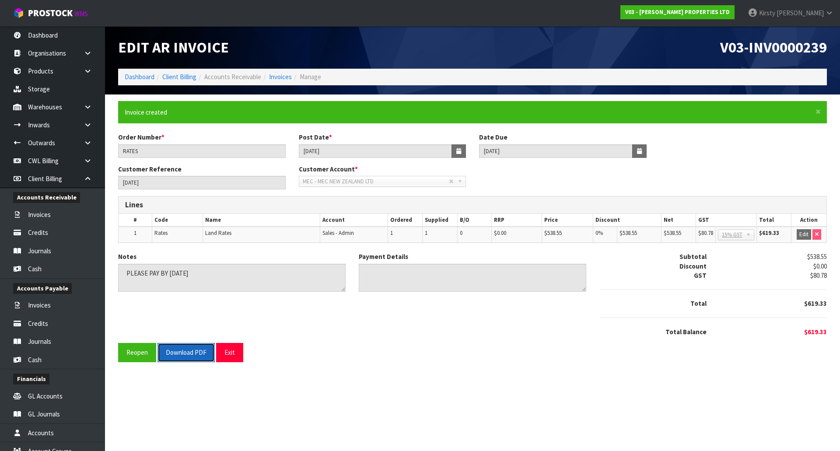
click at [176, 355] on button "Download PDF" at bounding box center [186, 352] width 57 height 19
click at [224, 351] on button "Exit" at bounding box center [229, 352] width 27 height 19
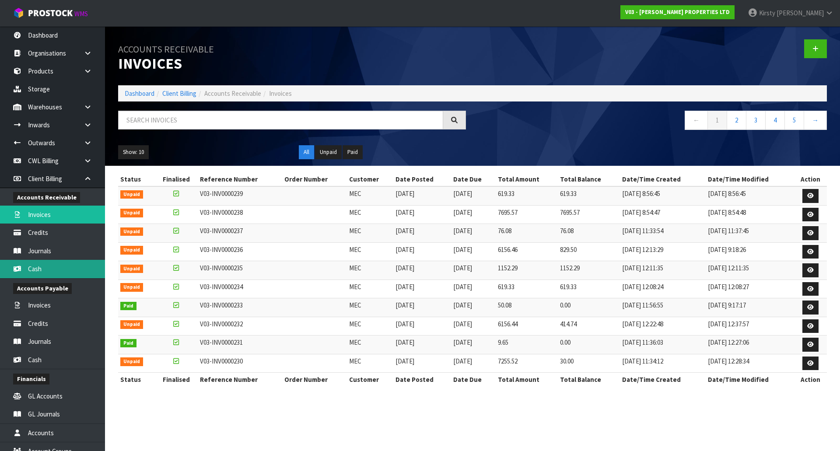
click at [33, 267] on link "Cash" at bounding box center [52, 269] width 105 height 18
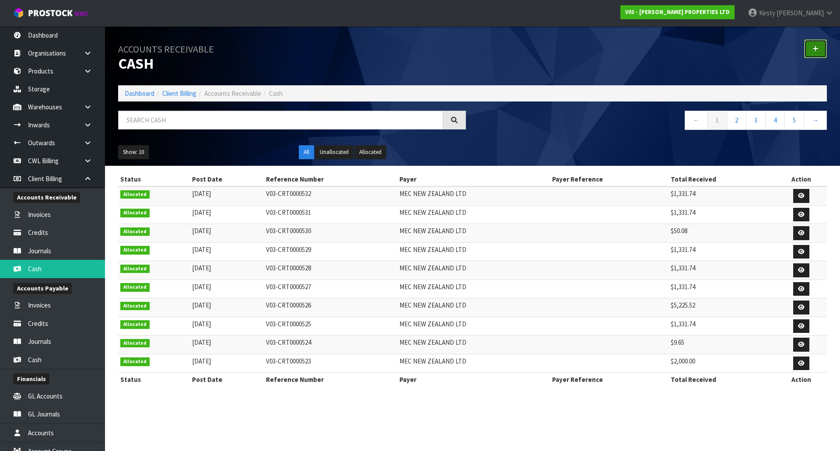
click at [817, 50] on icon at bounding box center [816, 49] width 6 height 7
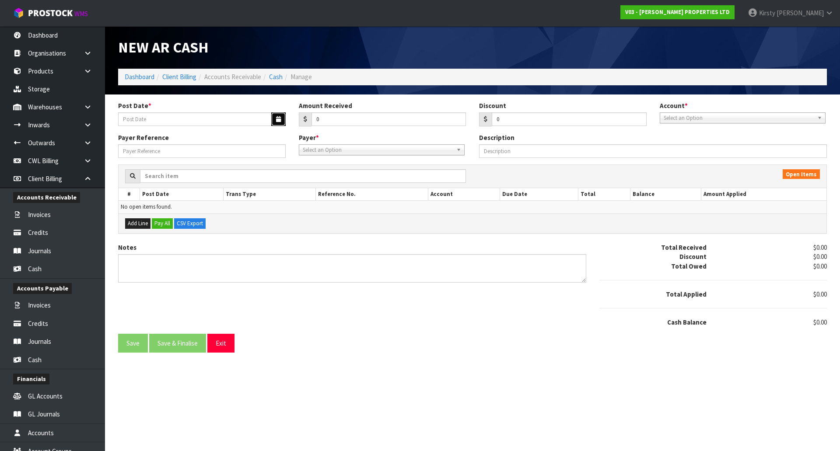
click at [277, 119] on icon "button" at bounding box center [278, 119] width 5 height 6
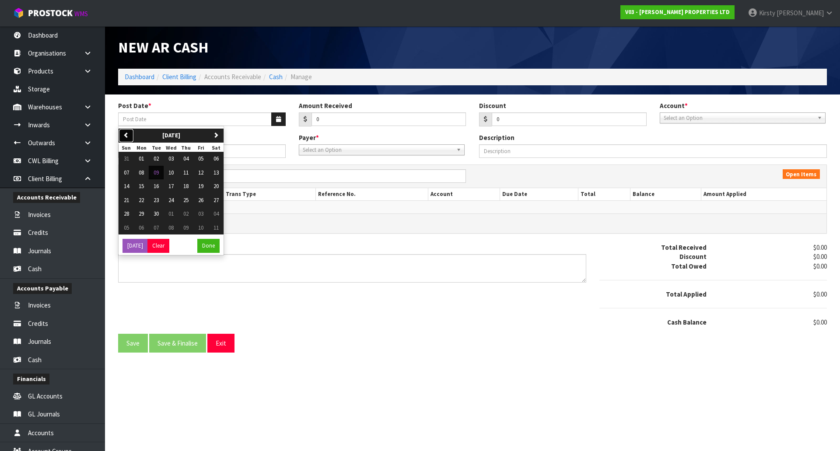
click at [125, 138] on button "previous" at bounding box center [126, 136] width 15 height 14
drag, startPoint x: 200, startPoint y: 159, endPoint x: 207, endPoint y: 153, distance: 9.3
click at [201, 159] on span "01" at bounding box center [200, 158] width 5 height 7
type input "[DATE]"
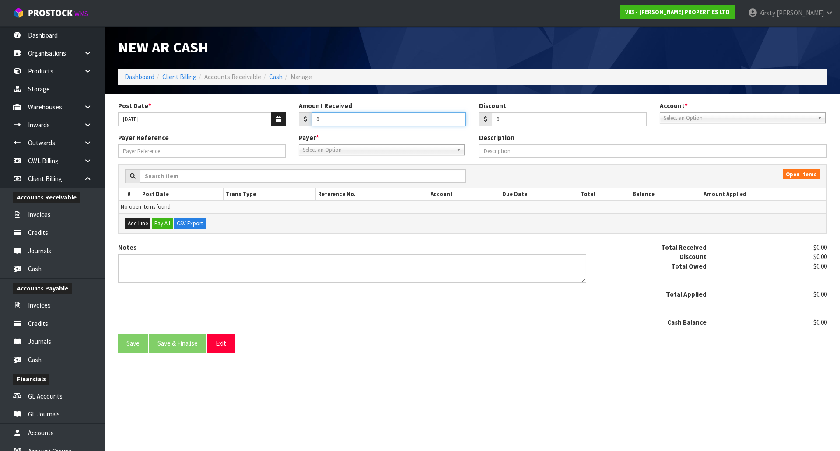
drag, startPoint x: 331, startPoint y: 123, endPoint x: 309, endPoint y: 122, distance: 21.9
click at [309, 122] on div "0" at bounding box center [383, 119] width 168 height 14
type input "1331.74"
click at [678, 120] on span "Select an Option" at bounding box center [739, 118] width 150 height 11
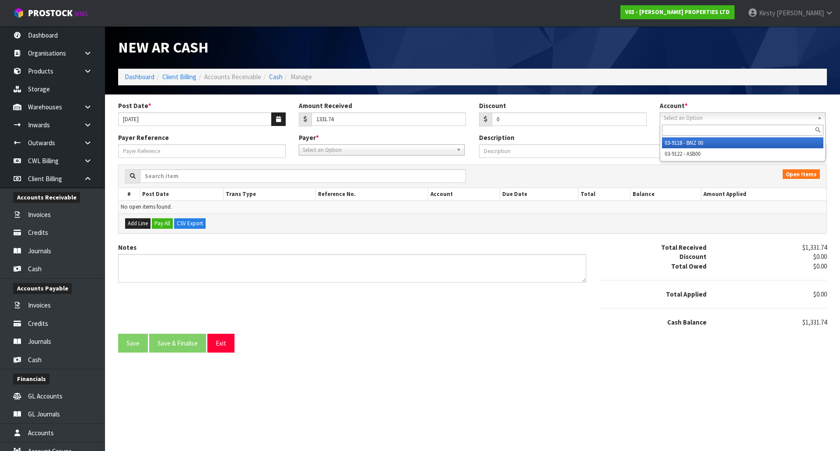
click at [676, 144] on li "03-9118 - BNZ 00" at bounding box center [742, 142] width 161 height 11
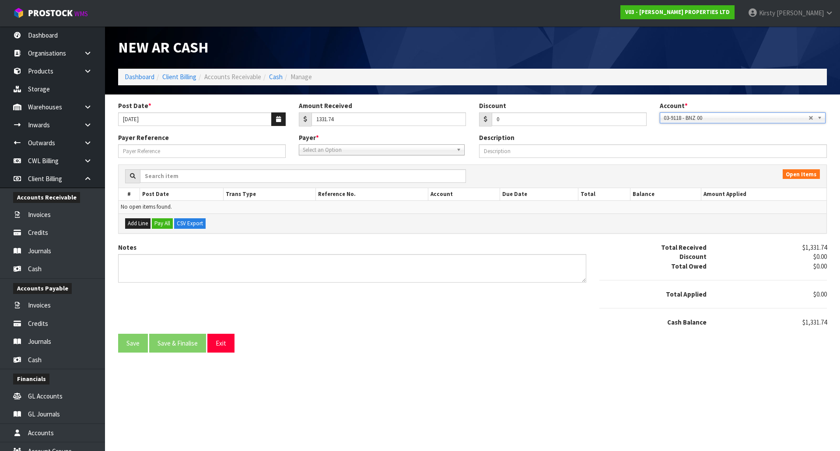
click at [397, 152] on span "Select an Option" at bounding box center [378, 150] width 150 height 11
click at [366, 176] on li "MEC - MEC NEW ZEALAND LTD" at bounding box center [381, 174] width 161 height 11
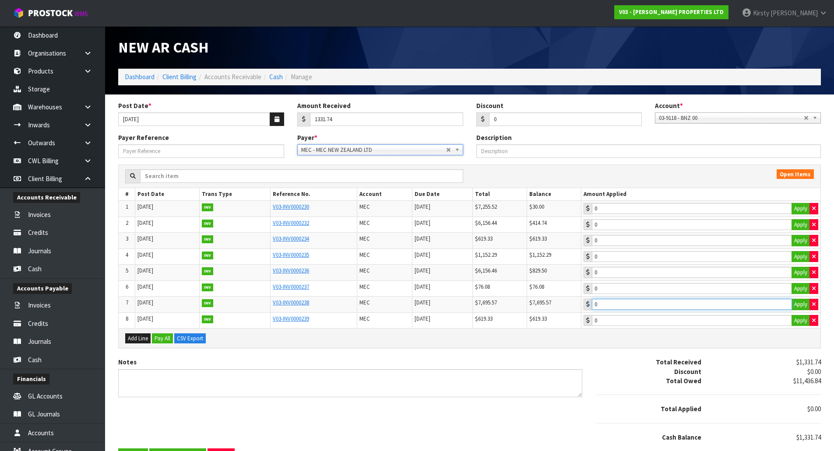
type input "1331.74"
click at [615, 307] on input "1331.74" at bounding box center [692, 304] width 200 height 11
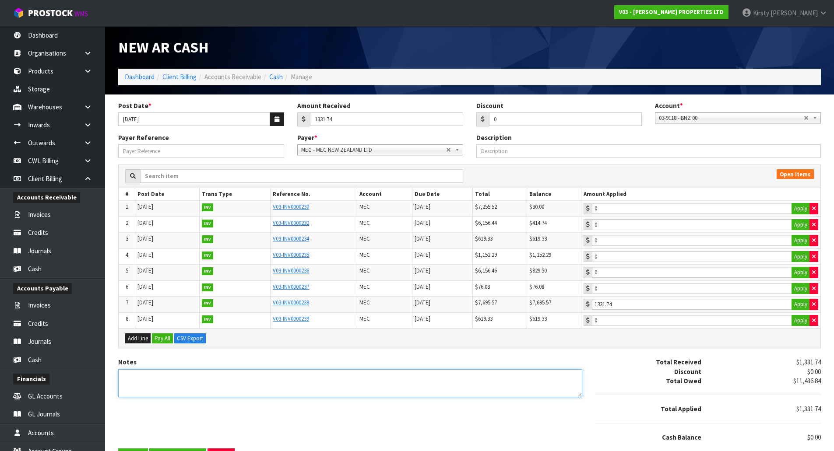
click at [186, 375] on textarea "Notes" at bounding box center [350, 383] width 464 height 28
type textarea "d"
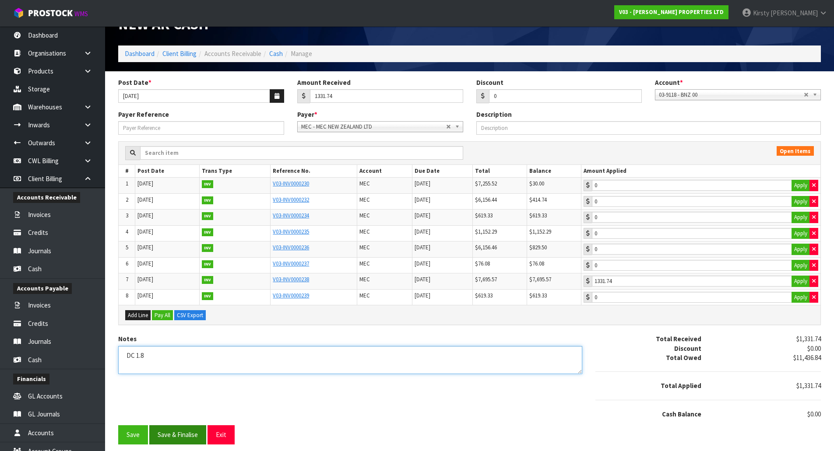
type textarea "DC 1.8"
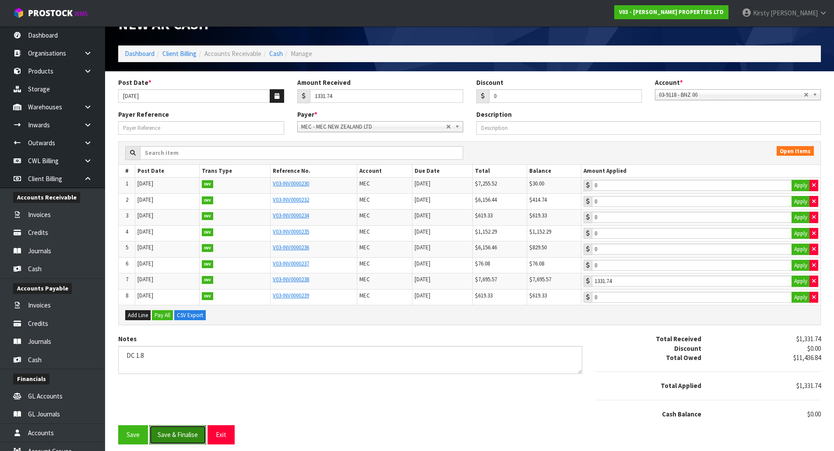
click at [183, 435] on button "Save & Finalise" at bounding box center [177, 434] width 57 height 19
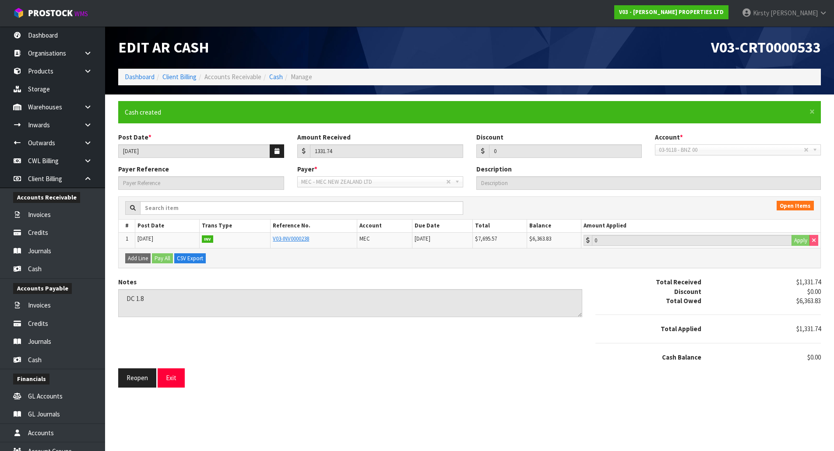
type input "1331.74"
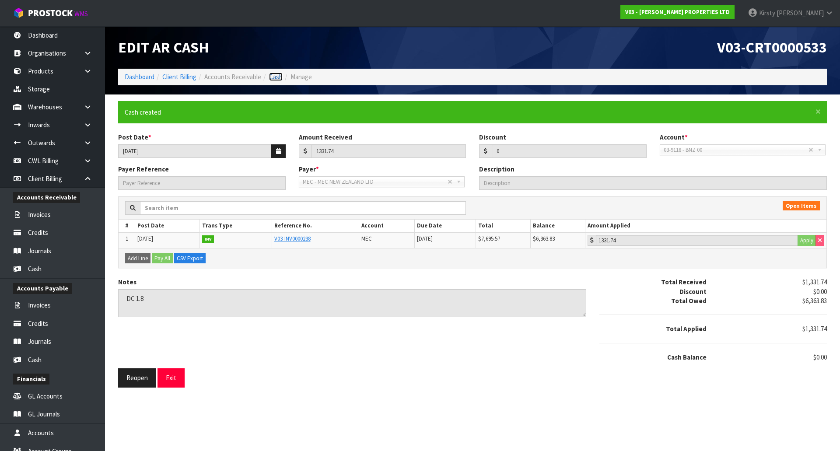
click at [274, 75] on link "Cash" at bounding box center [276, 77] width 14 height 8
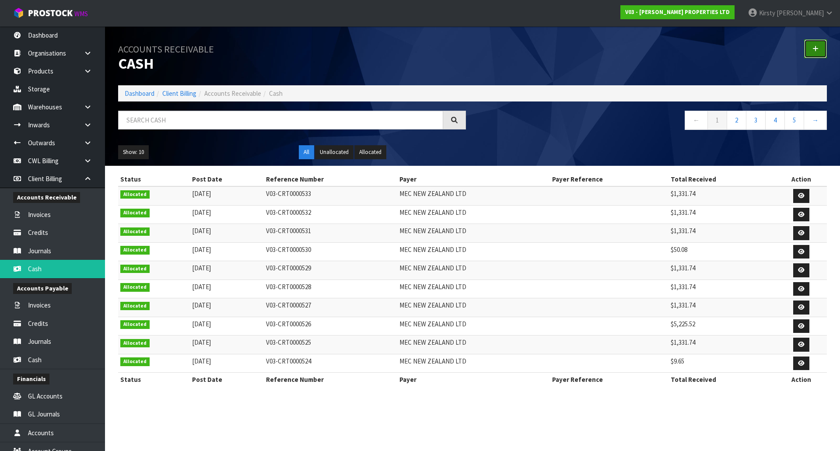
click at [818, 51] on icon at bounding box center [816, 49] width 6 height 7
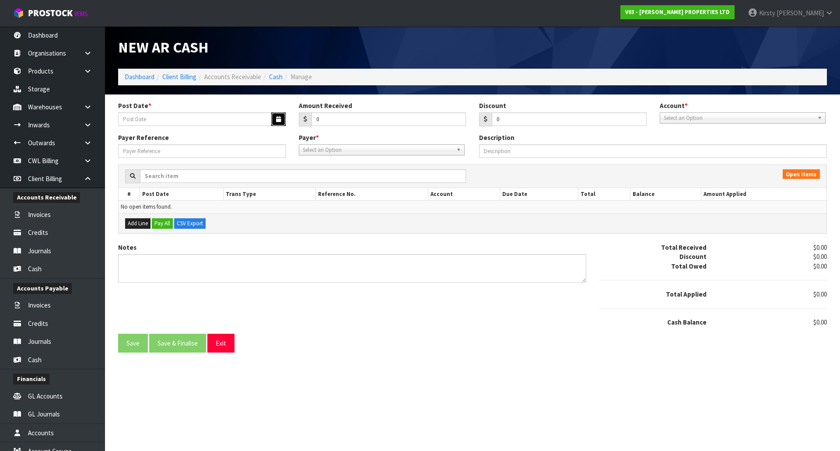
click at [277, 116] on icon "button" at bounding box center [278, 119] width 5 height 6
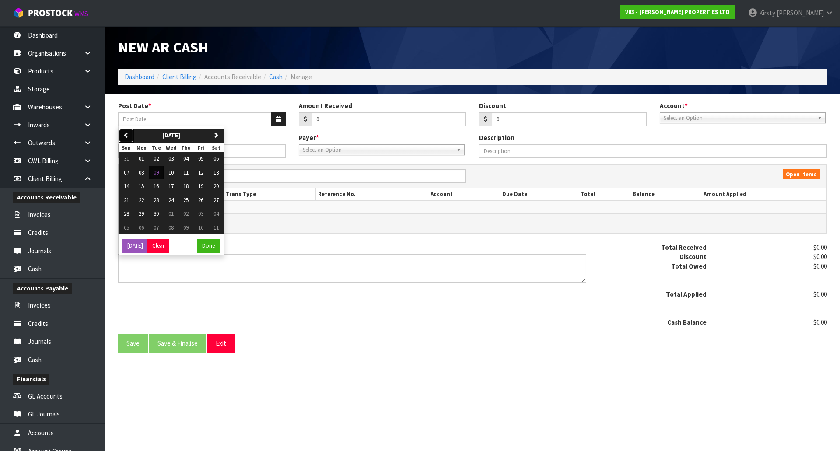
click at [125, 134] on icon "button" at bounding box center [126, 135] width 6 height 6
click at [203, 171] on span "08" at bounding box center [200, 172] width 5 height 7
type input "[DATE]"
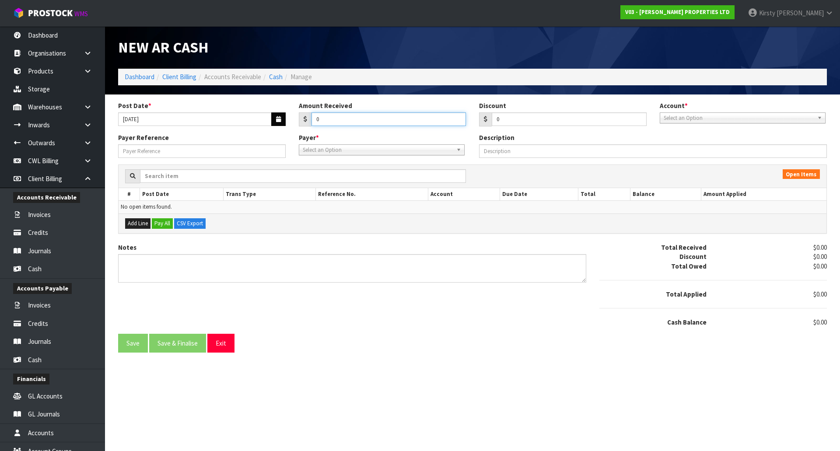
drag, startPoint x: 333, startPoint y: 118, endPoint x: 277, endPoint y: 123, distance: 56.2
click at [277, 123] on div "Post Date * [DATE] Amount Received 0 Discount 0 Account * 03-9118 - BNZ 00 03-9…" at bounding box center [473, 117] width 722 height 32
type input "1331.74"
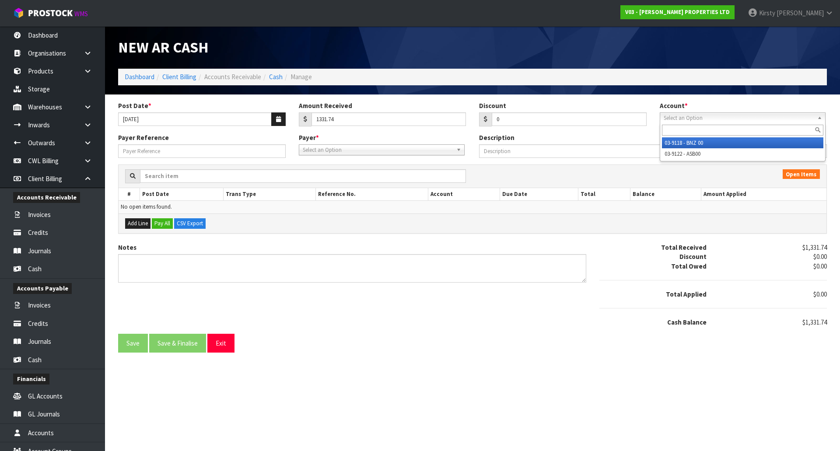
click at [682, 117] on span "Select an Option" at bounding box center [739, 118] width 150 height 11
click at [683, 141] on li "03-9118 - BNZ 00" at bounding box center [742, 142] width 161 height 11
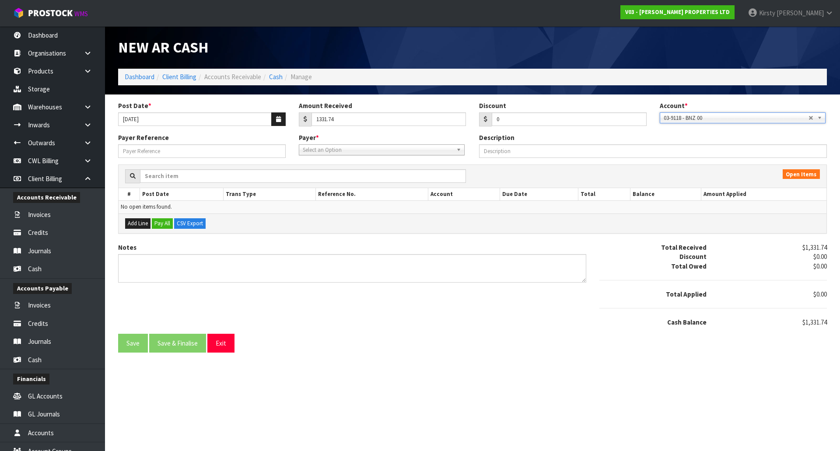
click at [375, 147] on span "Select an Option" at bounding box center [378, 150] width 150 height 11
click at [371, 173] on li "MEC - MEC NEW ZEALAND LTD" at bounding box center [381, 174] width 161 height 11
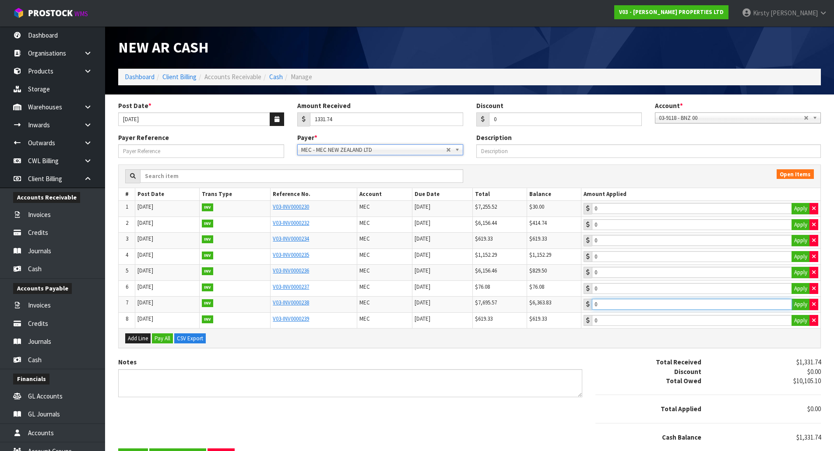
type input "1331.74"
click at [663, 306] on input "1331.74" at bounding box center [692, 304] width 200 height 11
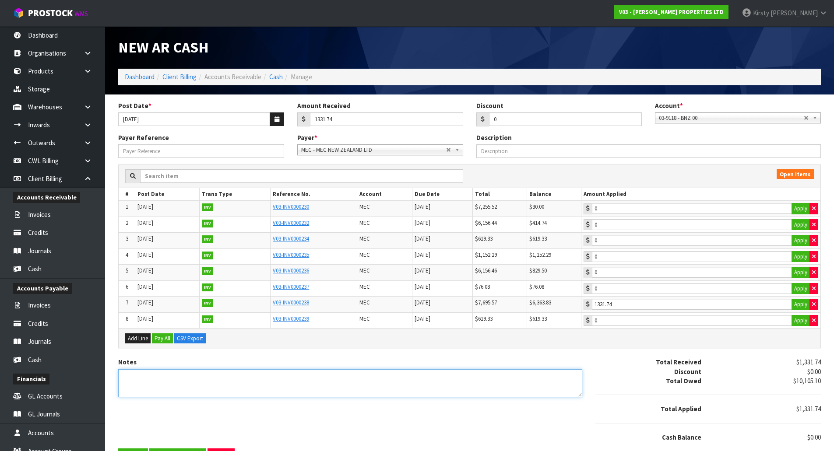
click at [177, 369] on textarea "Notes" at bounding box center [350, 383] width 464 height 28
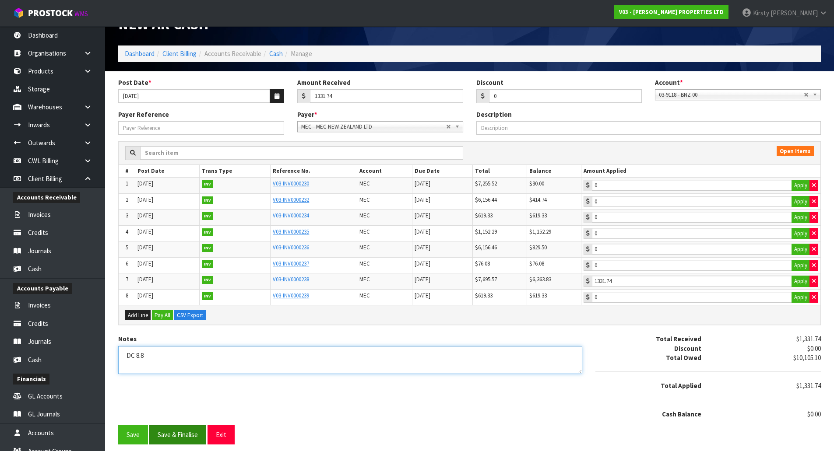
type textarea "DC 8.8"
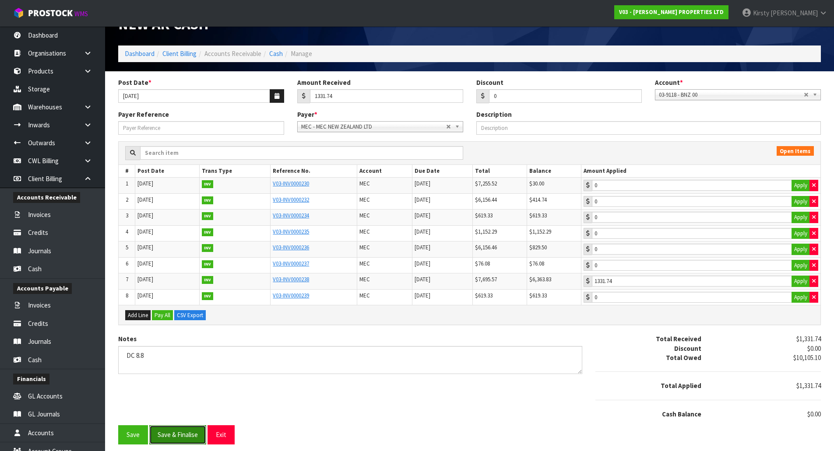
click at [175, 428] on button "Save & Finalise" at bounding box center [177, 434] width 57 height 19
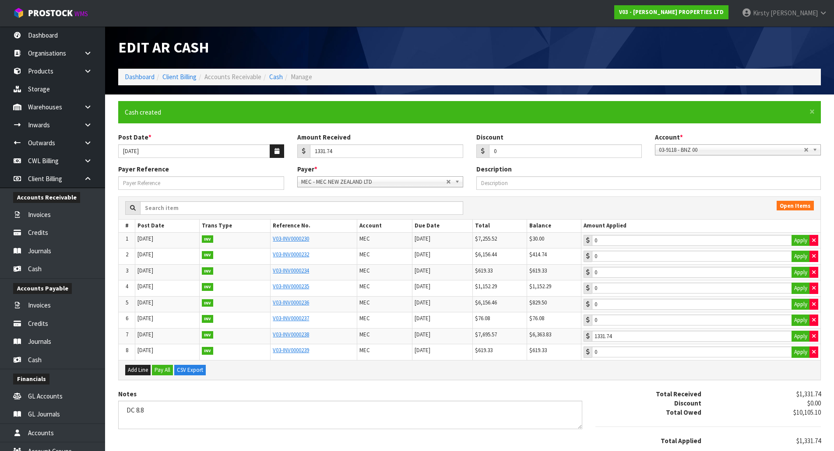
type input "1331.74"
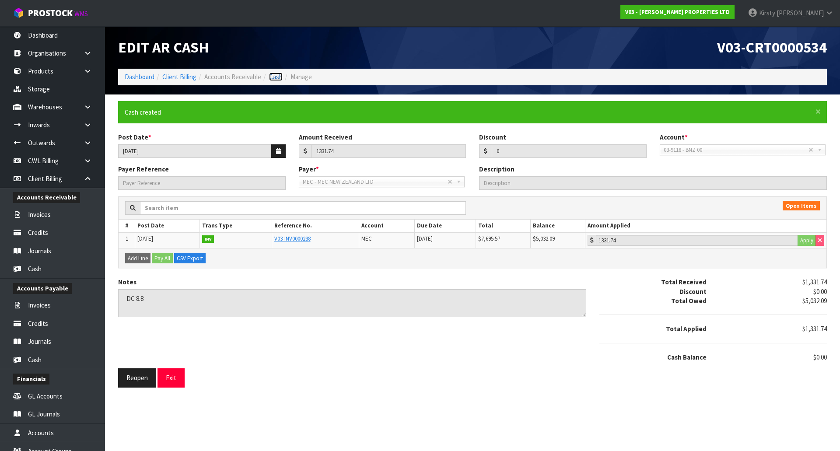
click at [274, 79] on link "Cash" at bounding box center [276, 77] width 14 height 8
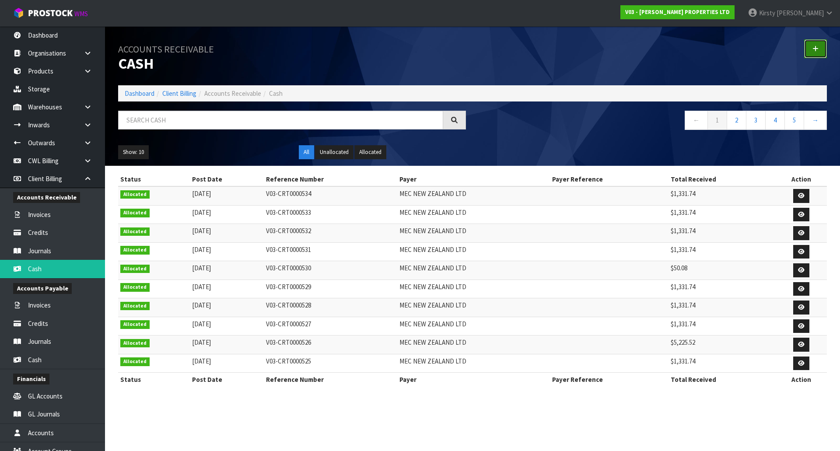
click at [815, 48] on icon at bounding box center [816, 49] width 6 height 7
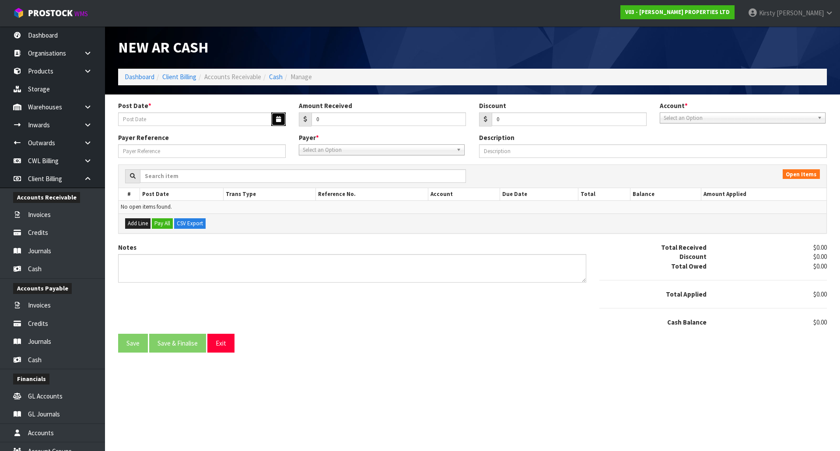
click at [280, 117] on icon "button" at bounding box center [278, 119] width 5 height 6
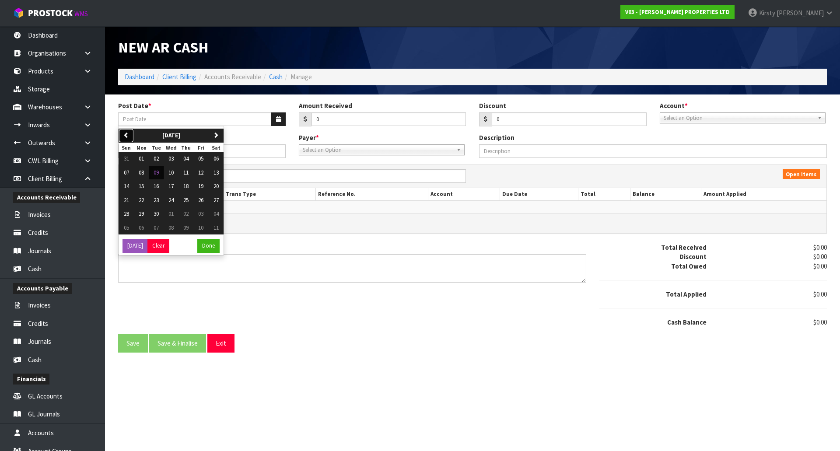
click at [125, 135] on icon "button" at bounding box center [126, 135] width 6 height 6
click at [186, 186] on span "14" at bounding box center [185, 185] width 5 height 7
type input "[DATE]"
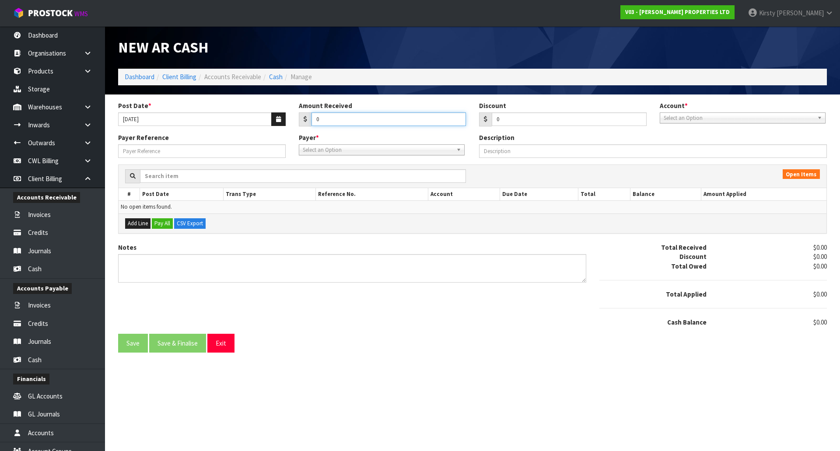
drag, startPoint x: 325, startPoint y: 122, endPoint x: 303, endPoint y: 123, distance: 21.9
click at [303, 123] on div "0" at bounding box center [383, 119] width 168 height 14
type input "76.08"
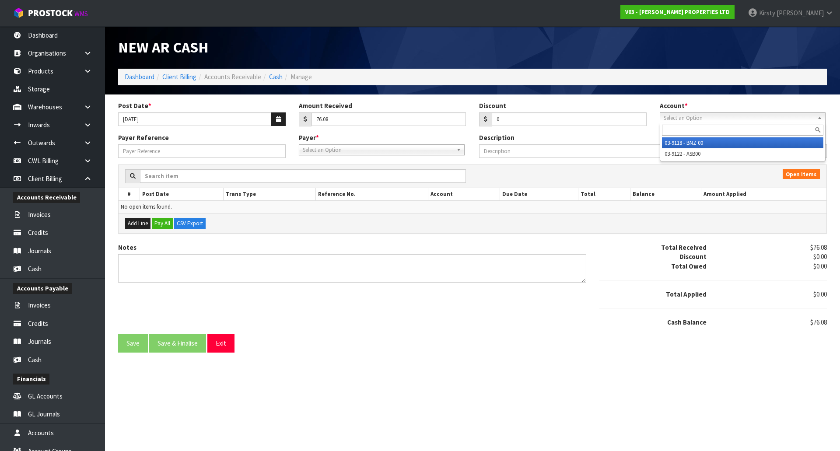
drag, startPoint x: 758, startPoint y: 116, endPoint x: 749, endPoint y: 121, distance: 10.6
click at [758, 115] on span "Select an Option" at bounding box center [739, 118] width 150 height 11
click at [700, 142] on li "03-9118 - BNZ 00" at bounding box center [742, 142] width 161 height 11
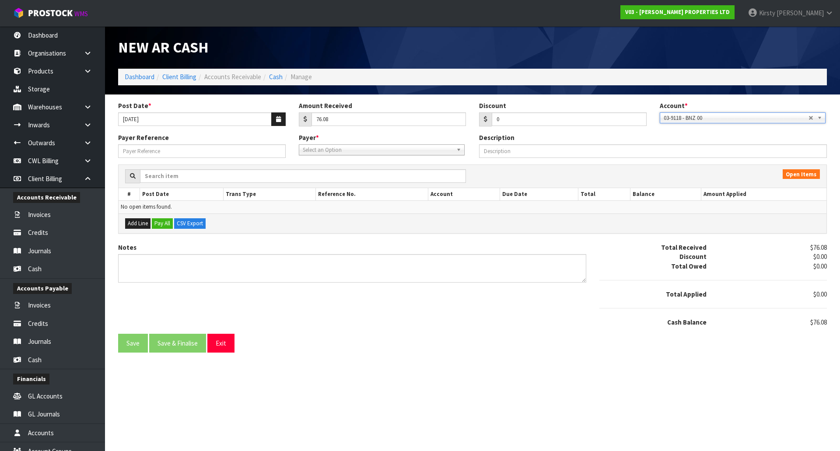
click at [381, 147] on span "Select an Option" at bounding box center [378, 150] width 150 height 11
click at [352, 173] on li "MEC - MEC NEW ZEALAND LTD" at bounding box center [381, 174] width 161 height 11
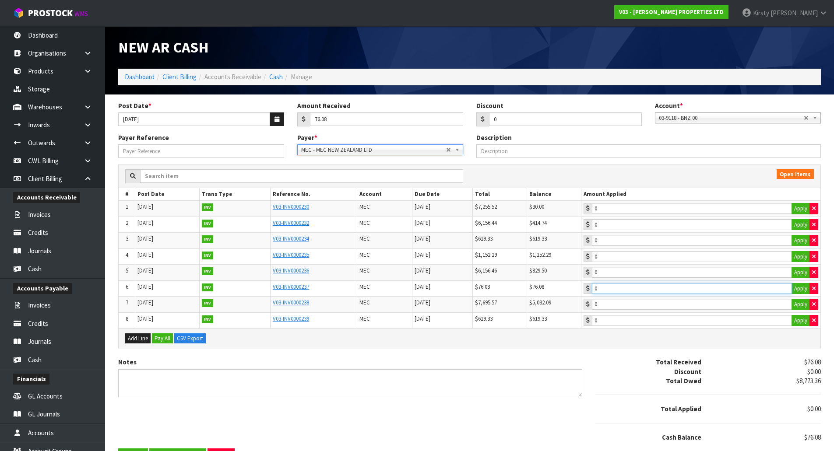
type input "76.08"
click at [636, 290] on input "76.08" at bounding box center [692, 288] width 200 height 11
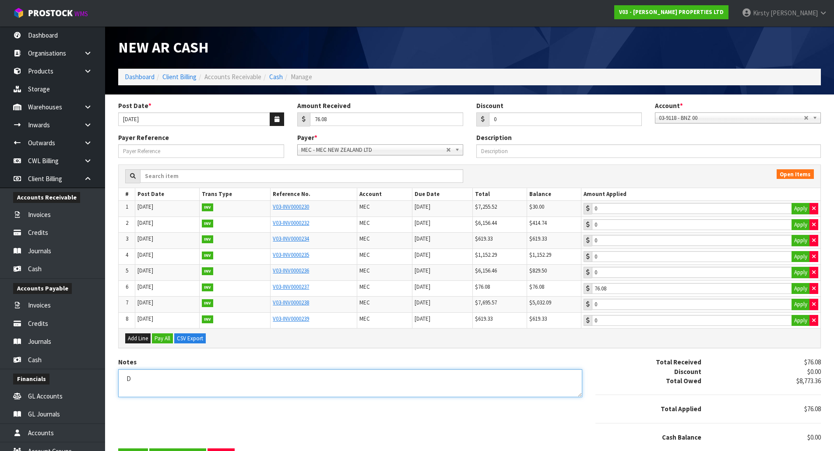
click at [151, 381] on textarea "Notes" at bounding box center [350, 383] width 464 height 28
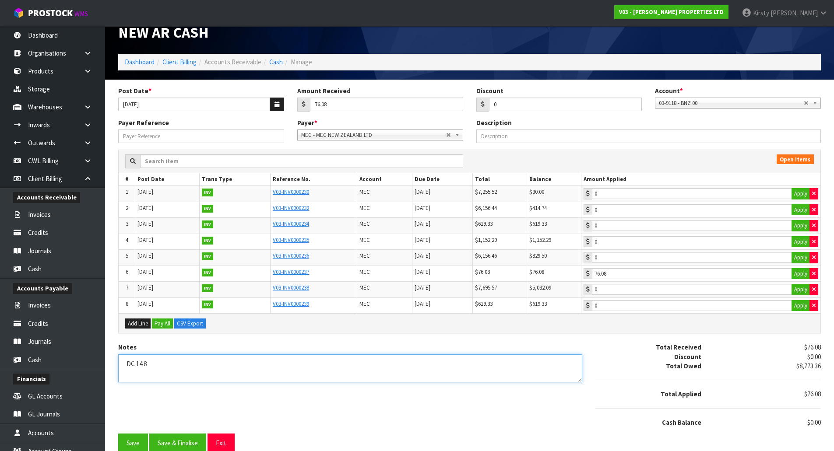
scroll to position [23, 0]
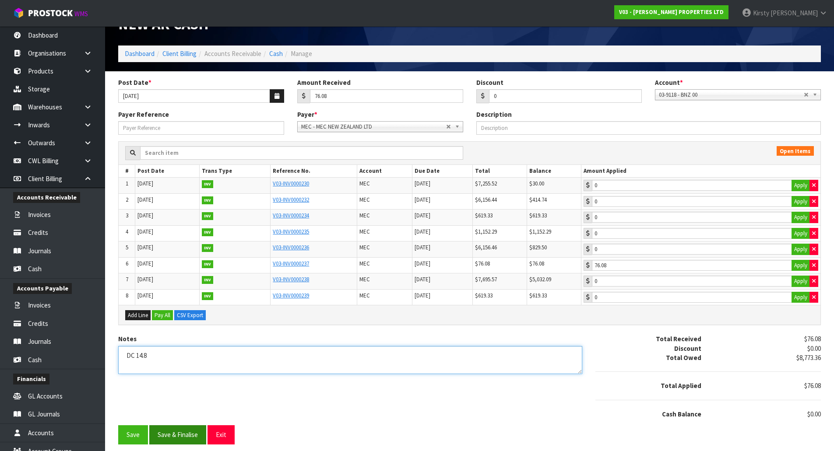
type textarea "DC 14.8"
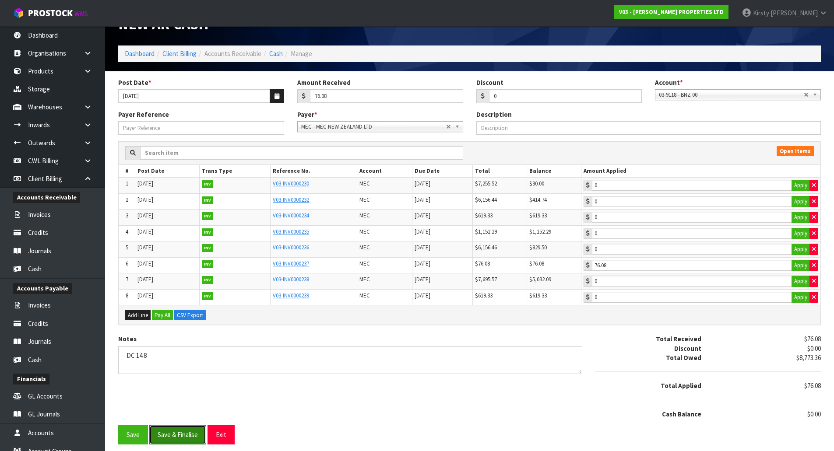
click at [178, 442] on button "Save & Finalise" at bounding box center [177, 434] width 57 height 19
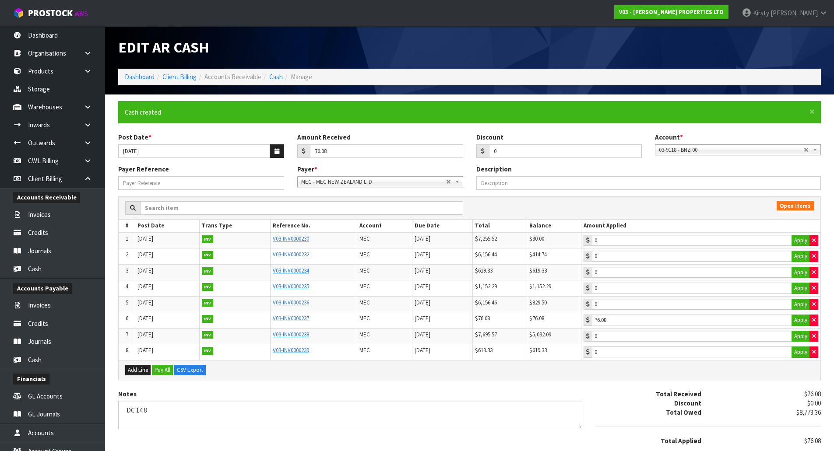
type input "76.08"
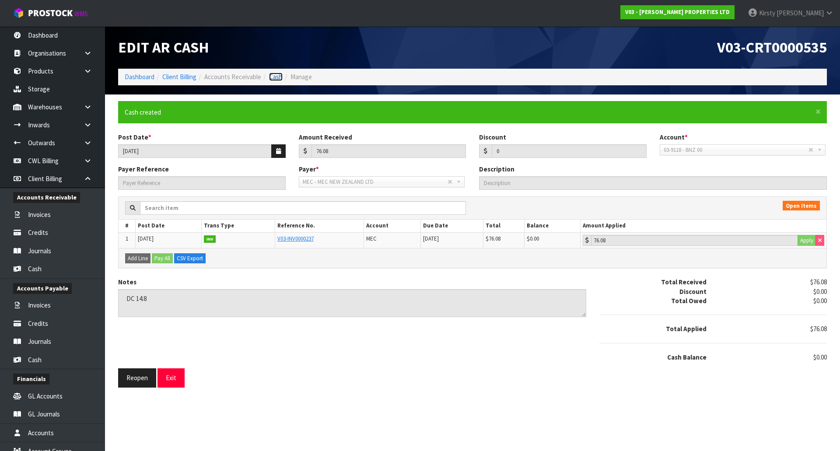
click at [281, 77] on link "Cash" at bounding box center [276, 77] width 14 height 8
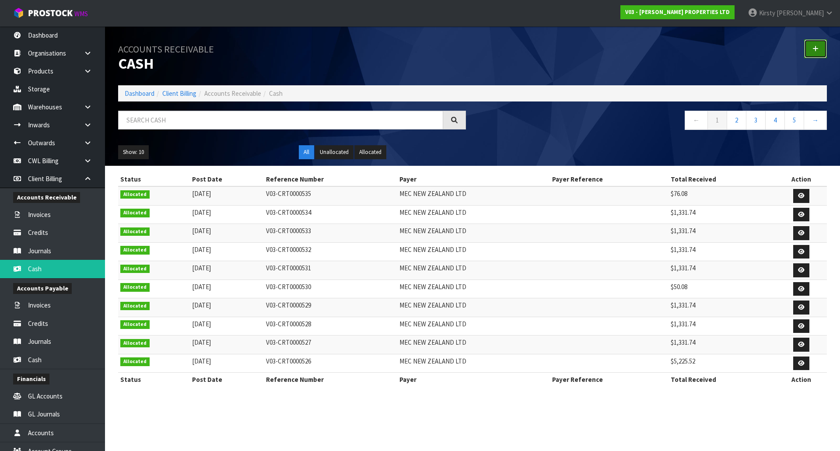
click at [817, 47] on icon at bounding box center [816, 49] width 6 height 7
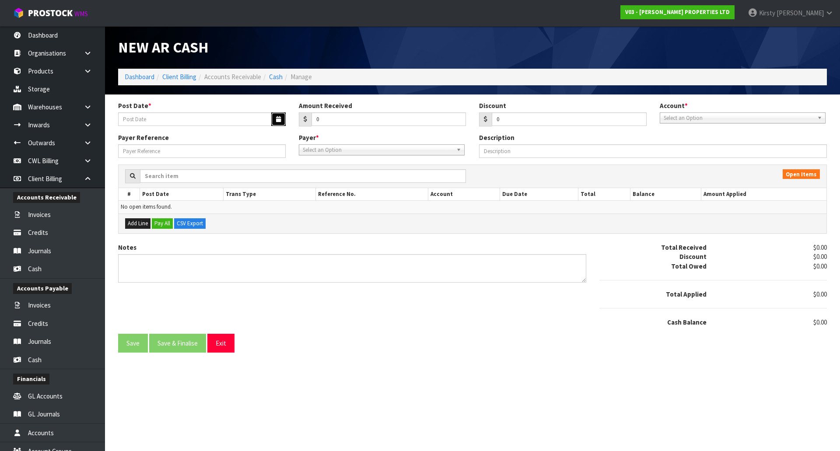
click at [279, 119] on icon "button" at bounding box center [278, 119] width 5 height 6
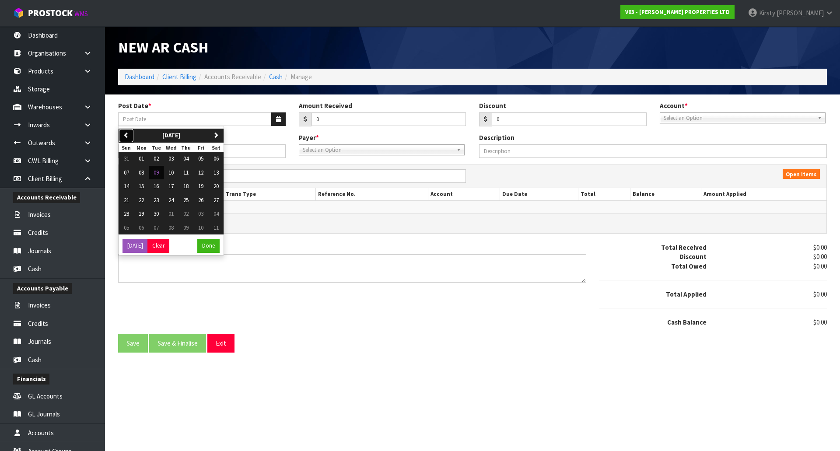
click at [125, 133] on icon "button" at bounding box center [126, 135] width 6 height 6
click at [201, 186] on span "15" at bounding box center [200, 185] width 5 height 7
type input "[DATE]"
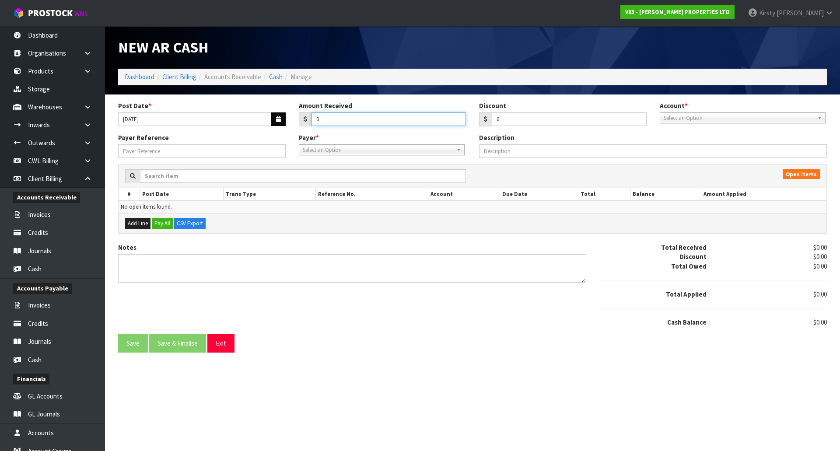
drag, startPoint x: 328, startPoint y: 122, endPoint x: 285, endPoint y: 123, distance: 43.3
click at [285, 123] on div "Post Date * [DATE] Amount Received 0 Discount 0 Account * 03-9118 - BNZ 00 03-9…" at bounding box center [473, 117] width 722 height 32
type input "1331.74"
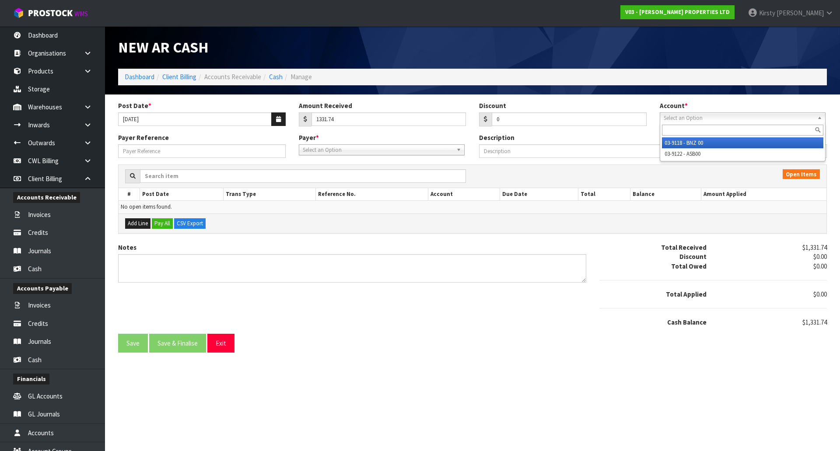
click at [679, 120] on span "Select an Option" at bounding box center [739, 118] width 150 height 11
click at [685, 142] on li "03-9118 - BNZ 00" at bounding box center [742, 142] width 161 height 11
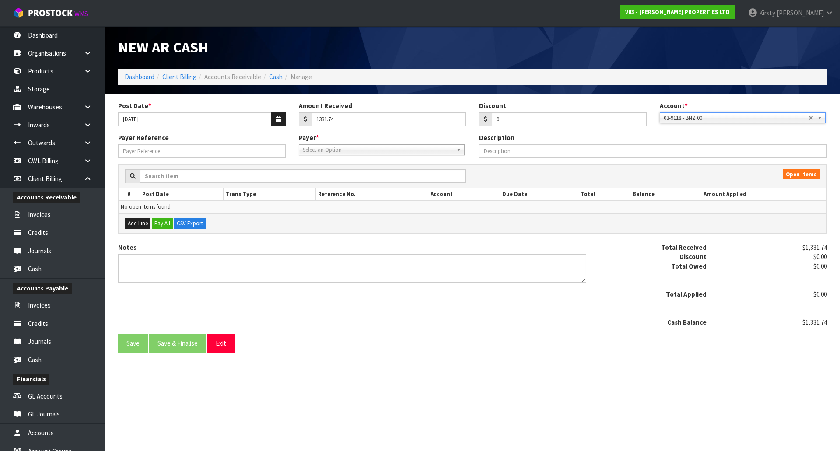
click at [361, 153] on span "Select an Option" at bounding box center [378, 150] width 150 height 11
click at [352, 172] on li "MEC - MEC NEW ZEALAND LTD" at bounding box center [381, 174] width 161 height 11
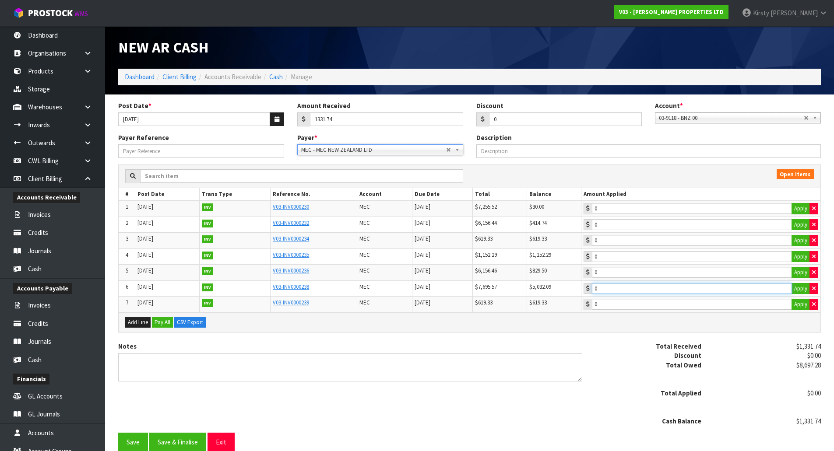
type input "1331.74"
click at [623, 290] on input "1331.74" at bounding box center [692, 288] width 200 height 11
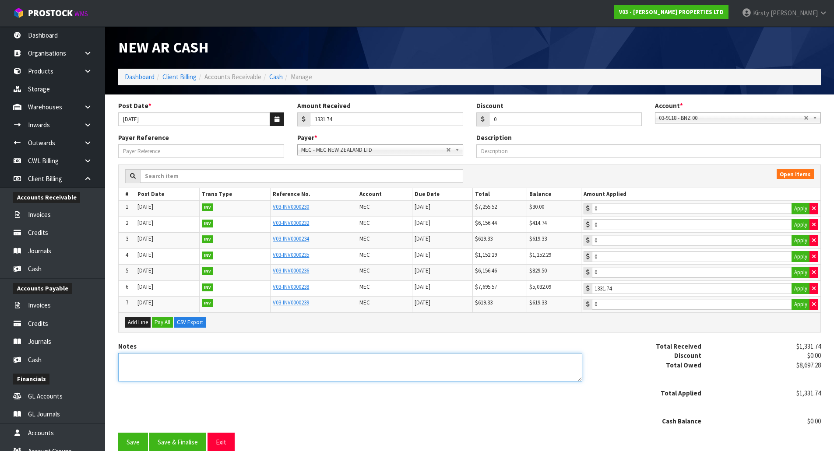
click at [227, 367] on textarea "Notes" at bounding box center [350, 367] width 464 height 28
type textarea "DC 15.8"
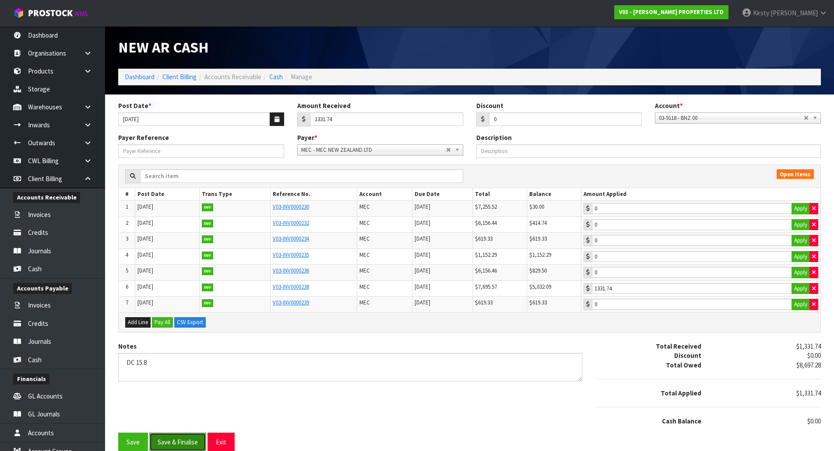
click at [192, 442] on button "Save & Finalise" at bounding box center [177, 442] width 57 height 19
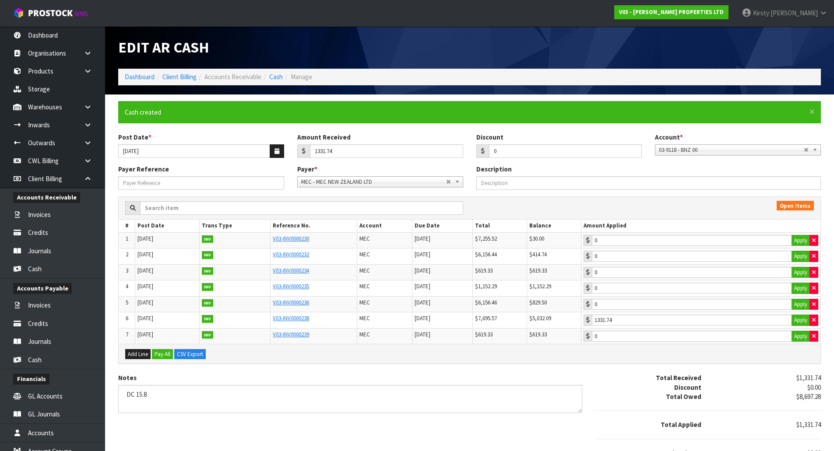
type input "1331.74"
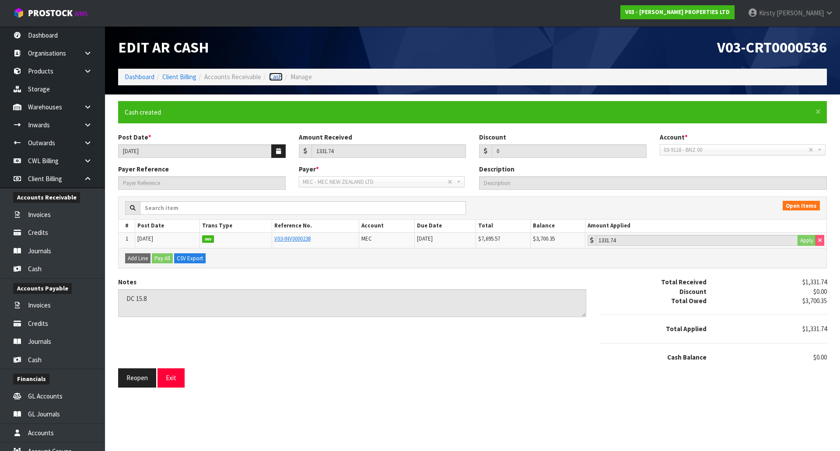
click at [270, 76] on link "Cash" at bounding box center [276, 77] width 14 height 8
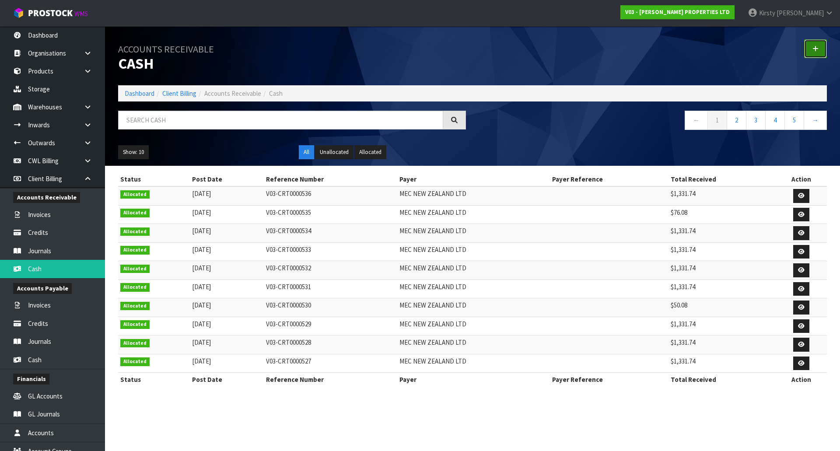
click at [821, 46] on link at bounding box center [815, 48] width 23 height 19
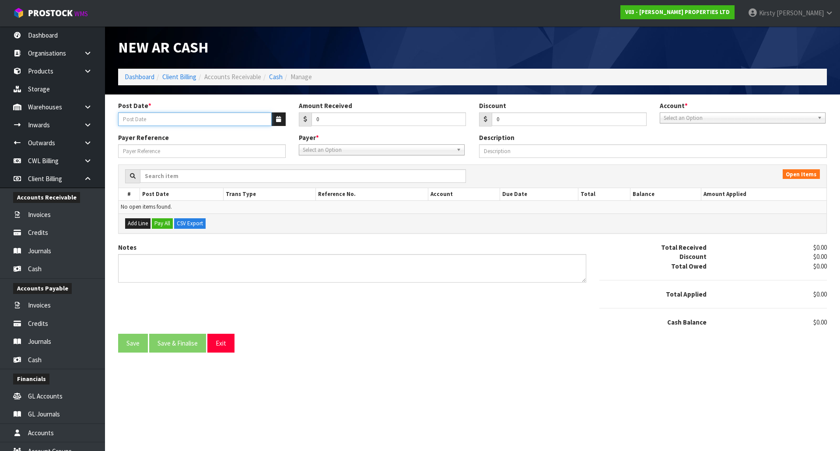
click at [158, 119] on input "Post Date *" at bounding box center [195, 119] width 154 height 14
click at [275, 124] on button "button" at bounding box center [278, 119] width 14 height 14
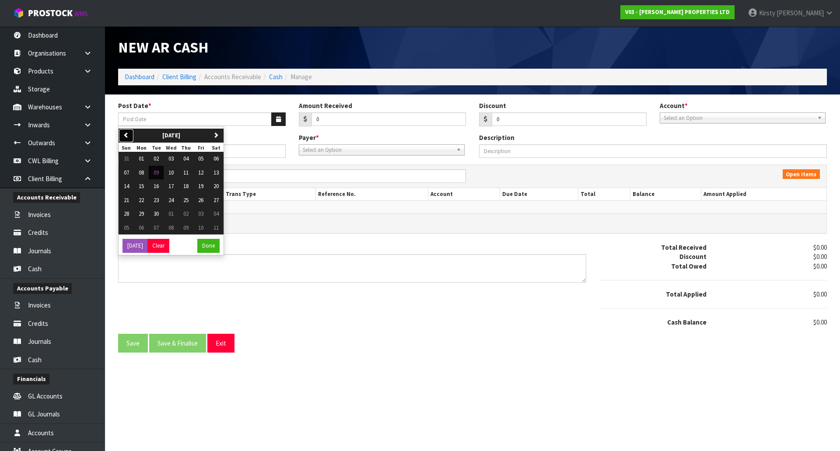
click at [125, 136] on icon "button" at bounding box center [126, 135] width 6 height 6
click at [156, 200] on span "19" at bounding box center [156, 199] width 5 height 7
type input "[DATE]"
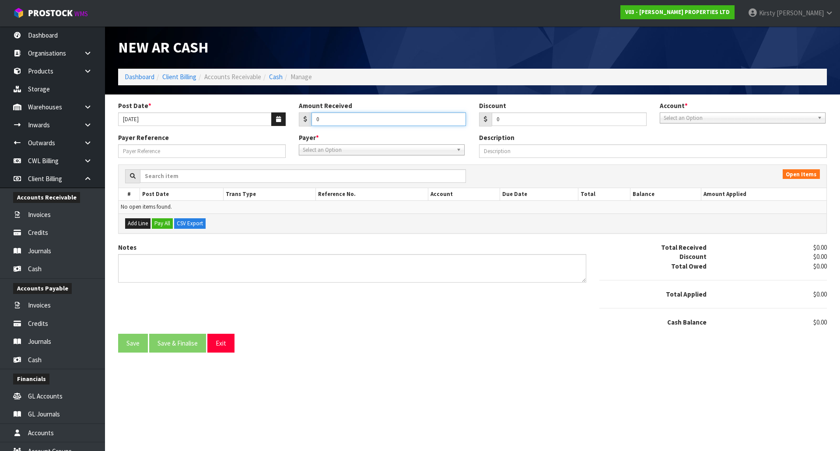
drag, startPoint x: 328, startPoint y: 120, endPoint x: 294, endPoint y: 122, distance: 33.7
click at [294, 122] on div "Amount Received 0" at bounding box center [382, 113] width 181 height 25
type input "619.33"
click at [716, 112] on div "Account * 03-9118 - BNZ 00 03-9122 - ASB00 Select an Option" at bounding box center [743, 112] width 181 height 22
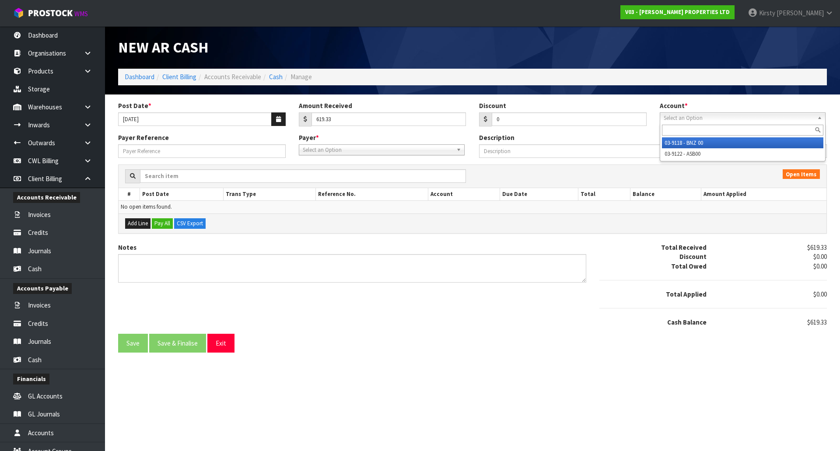
click at [715, 117] on span "Select an Option" at bounding box center [739, 118] width 150 height 11
click at [704, 142] on li "03-9118 - BNZ 00" at bounding box center [742, 142] width 161 height 11
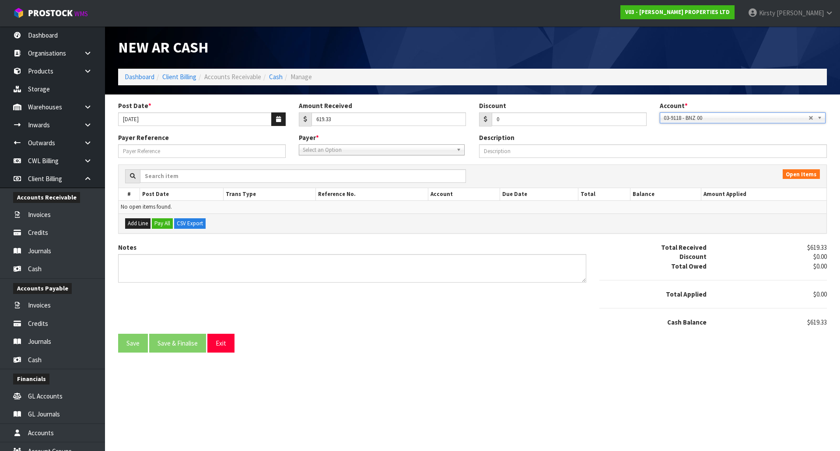
click at [365, 147] on span "Select an Option" at bounding box center [378, 150] width 150 height 11
click at [340, 174] on li "MEC - MEC NEW ZEALAND LTD" at bounding box center [381, 174] width 161 height 11
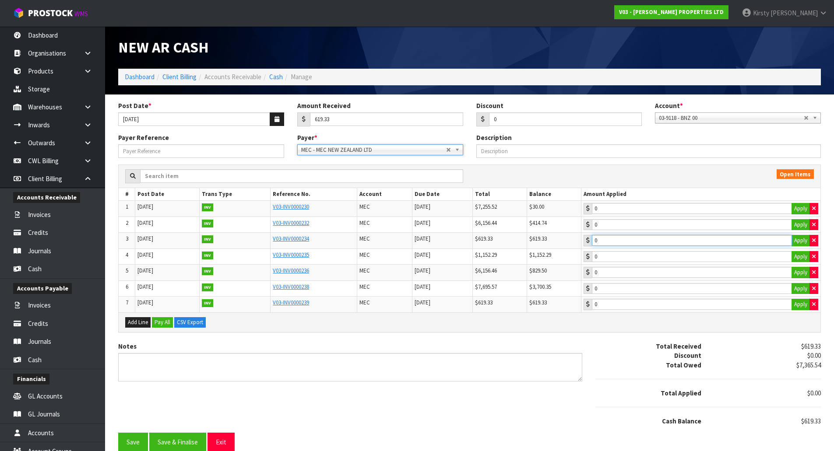
type input "619.33"
drag, startPoint x: 626, startPoint y: 242, endPoint x: 594, endPoint y: 249, distance: 33.1
click at [627, 242] on input "619.33" at bounding box center [692, 240] width 200 height 11
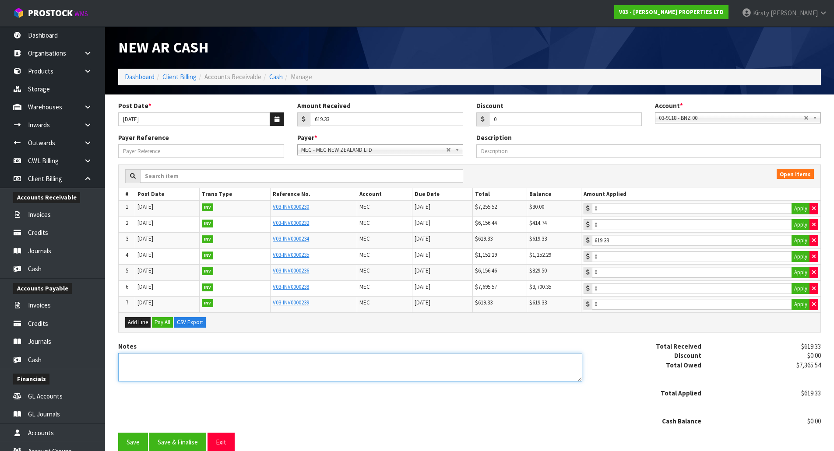
click at [145, 356] on textarea "Notes" at bounding box center [350, 367] width 464 height 28
type textarea "DC 19.8"
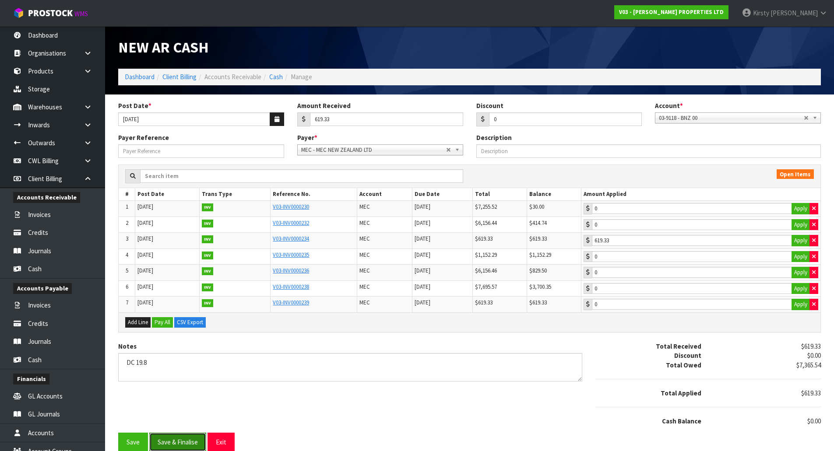
click at [171, 437] on button "Save & Finalise" at bounding box center [177, 442] width 57 height 19
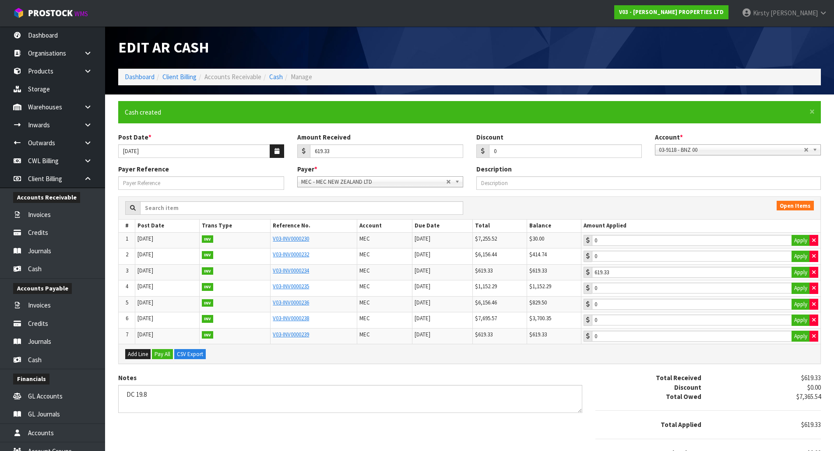
type input "619.33"
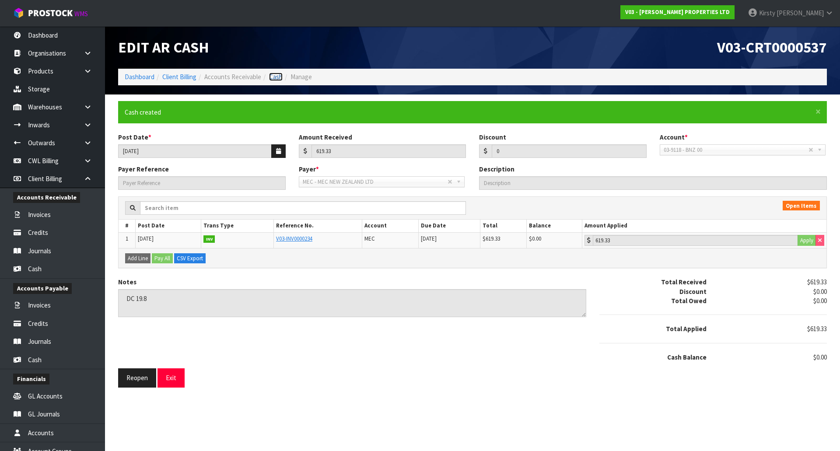
click at [277, 77] on link "Cash" at bounding box center [276, 77] width 14 height 8
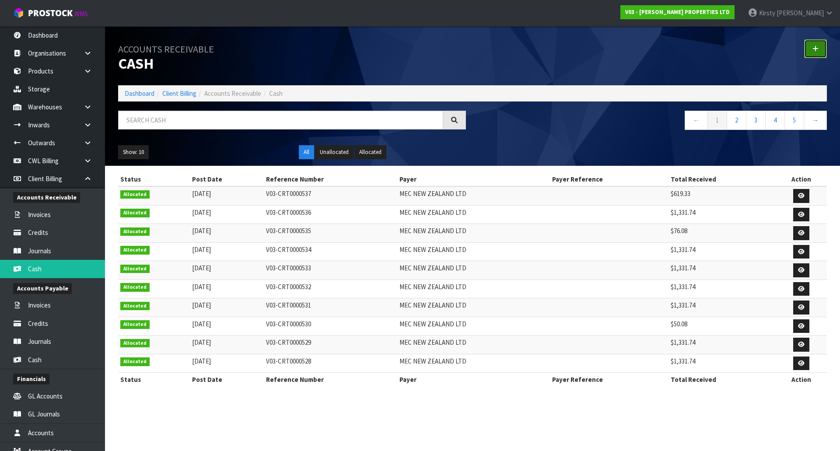
click at [819, 49] on link at bounding box center [815, 48] width 23 height 19
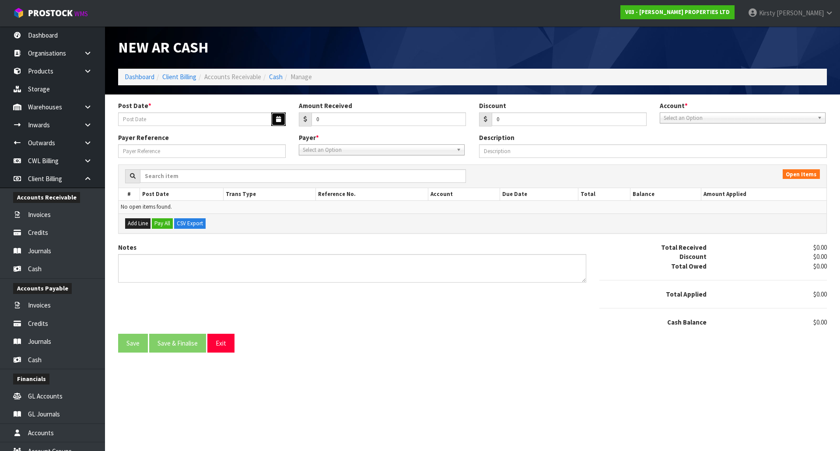
click at [277, 118] on icon "button" at bounding box center [278, 119] width 5 height 6
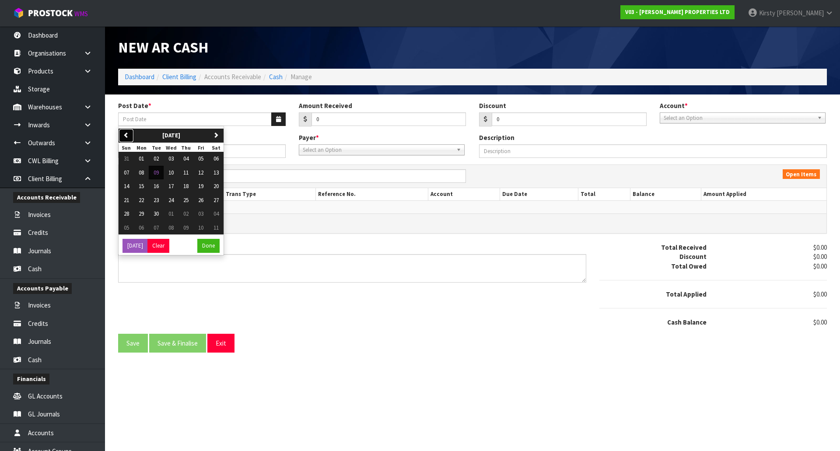
click at [127, 134] on icon "button" at bounding box center [126, 135] width 6 height 6
click at [202, 198] on span "22" at bounding box center [200, 199] width 5 height 7
type input "[DATE]"
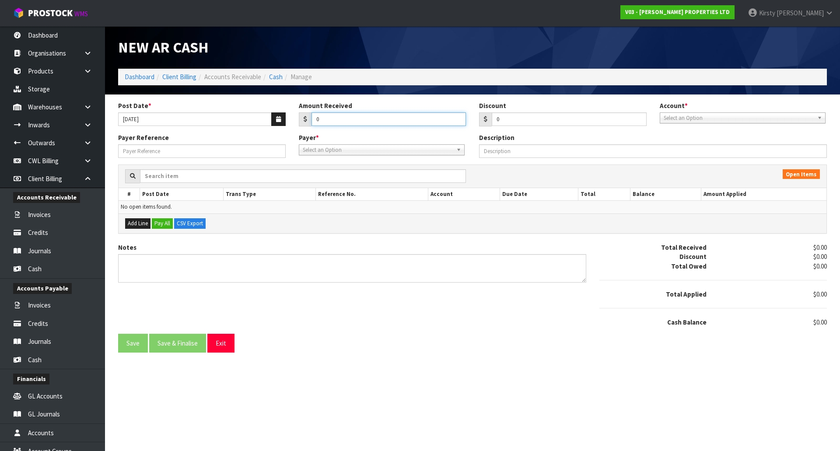
drag, startPoint x: 340, startPoint y: 123, endPoint x: 291, endPoint y: 125, distance: 49.0
click at [291, 125] on div "Post Date * [DATE] Amount Received 0 Discount 0 Account * 03-9118 - BNZ 00 03-9…" at bounding box center [473, 117] width 722 height 32
type input "1331.74"
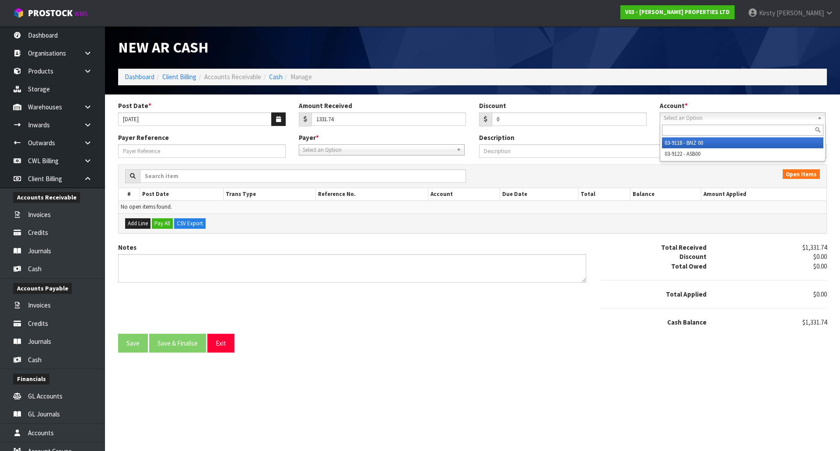
click at [725, 118] on span "Select an Option" at bounding box center [739, 118] width 150 height 11
click at [702, 143] on li "03-9118 - BNZ 00" at bounding box center [742, 142] width 161 height 11
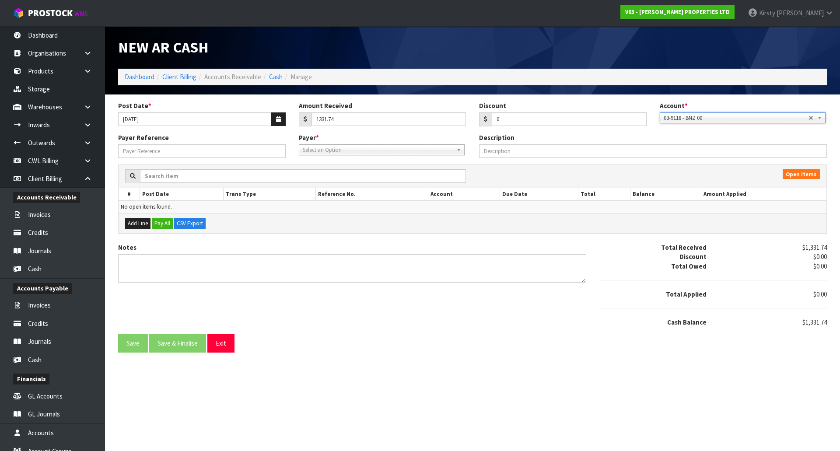
click at [342, 151] on span "Select an Option" at bounding box center [378, 150] width 150 height 11
click at [333, 174] on li "MEC - MEC NEW ZEALAND LTD" at bounding box center [381, 174] width 161 height 11
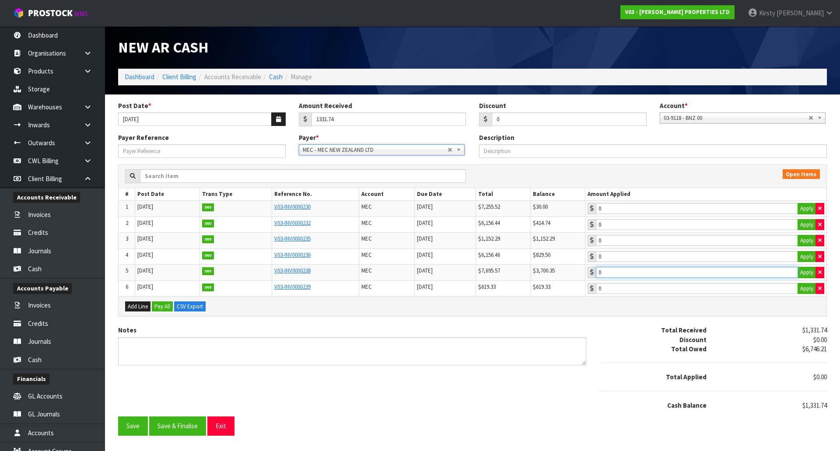
type input "1331.74"
click at [628, 270] on input "1331.74" at bounding box center [697, 272] width 202 height 11
click at [145, 345] on textarea "Notes" at bounding box center [352, 351] width 468 height 28
type textarea "DC 22.8"
click at [190, 426] on button "Save & Finalise" at bounding box center [177, 426] width 57 height 19
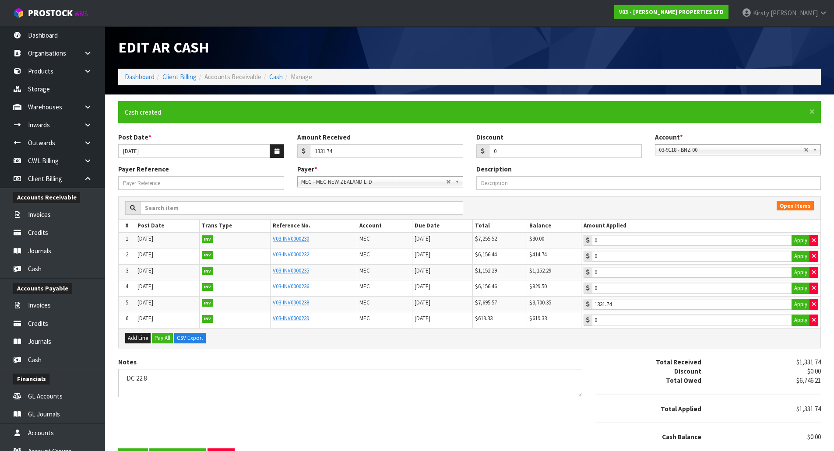
type input "1331.74"
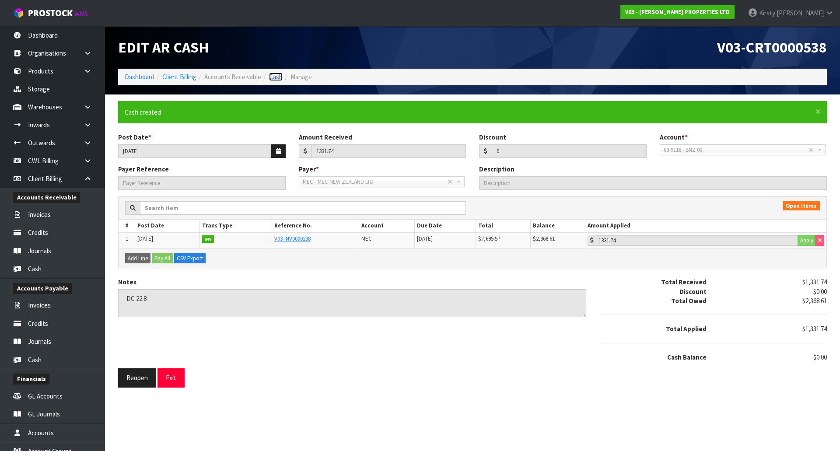
click at [276, 75] on link "Cash" at bounding box center [276, 77] width 14 height 8
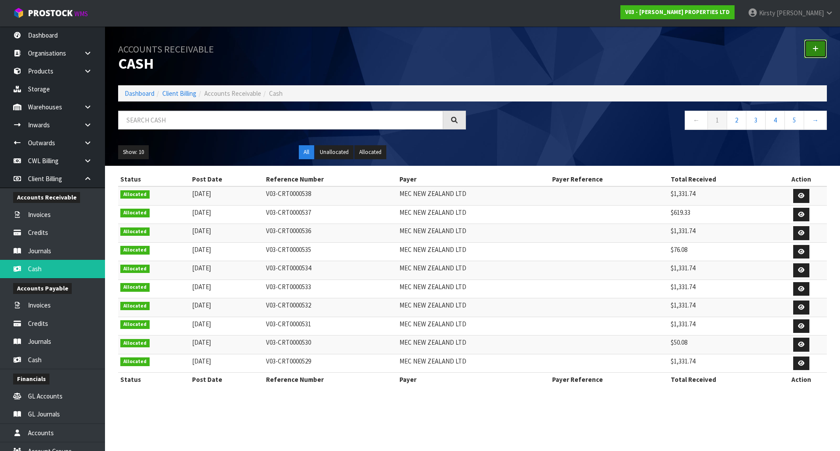
click at [814, 49] on icon at bounding box center [816, 49] width 6 height 7
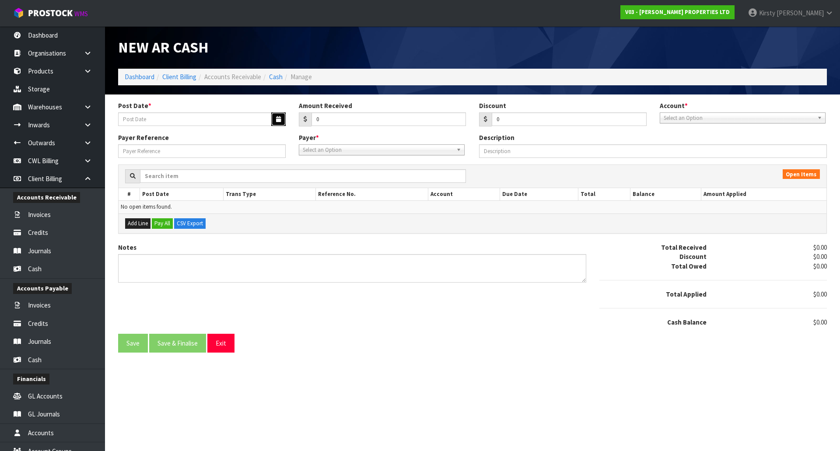
click at [281, 121] on icon "button" at bounding box center [278, 119] width 5 height 6
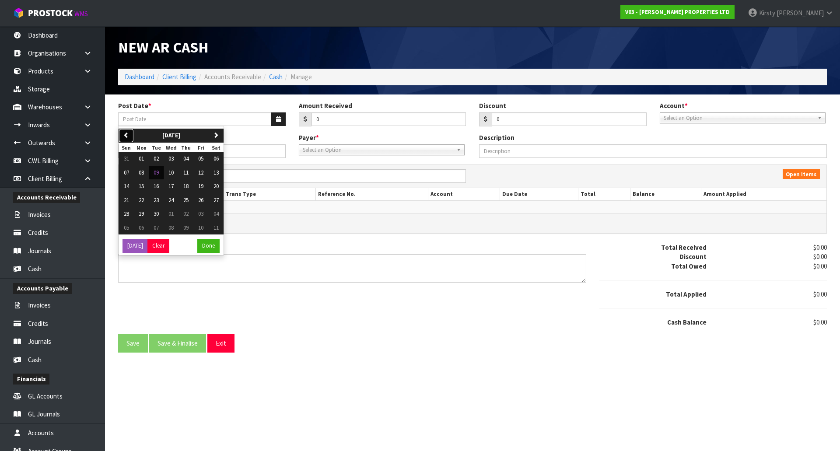
click at [127, 131] on button "previous" at bounding box center [126, 136] width 15 height 14
click at [202, 211] on span "29" at bounding box center [200, 213] width 5 height 7
type input "[DATE]"
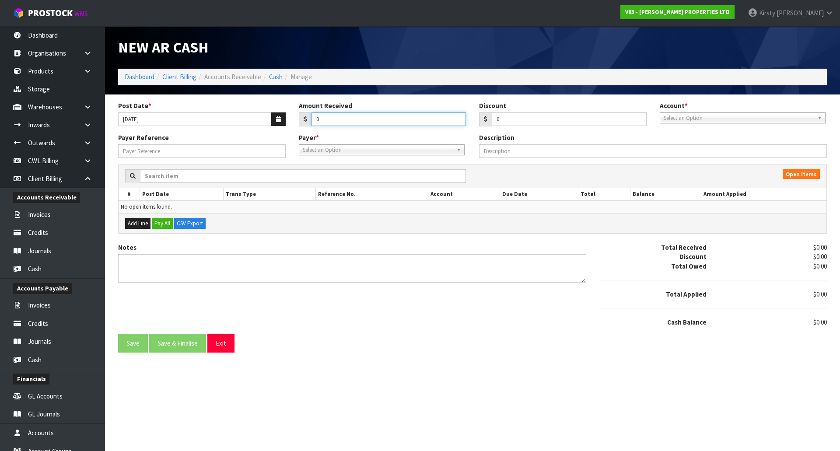
drag, startPoint x: 316, startPoint y: 120, endPoint x: 323, endPoint y: 119, distance: 7.1
click at [323, 119] on input "0" at bounding box center [389, 119] width 155 height 14
type input "1331.74"
click at [681, 122] on span "Select an Option" at bounding box center [739, 118] width 150 height 11
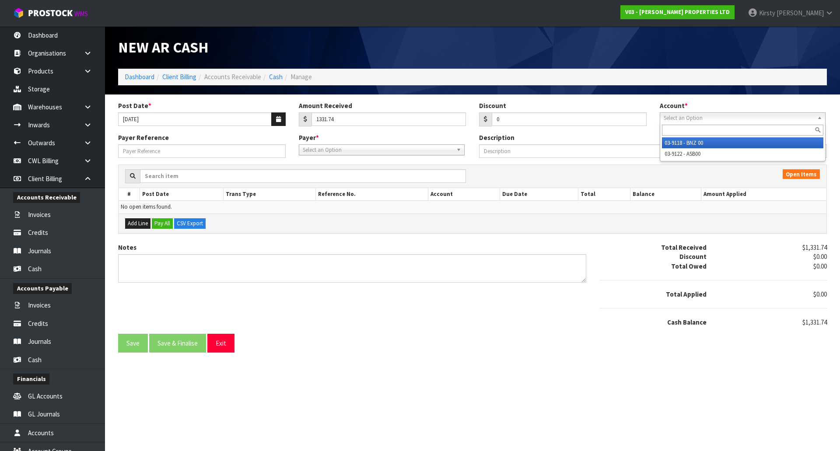
click at [687, 145] on li "03-9118 - BNZ 00" at bounding box center [742, 142] width 161 height 11
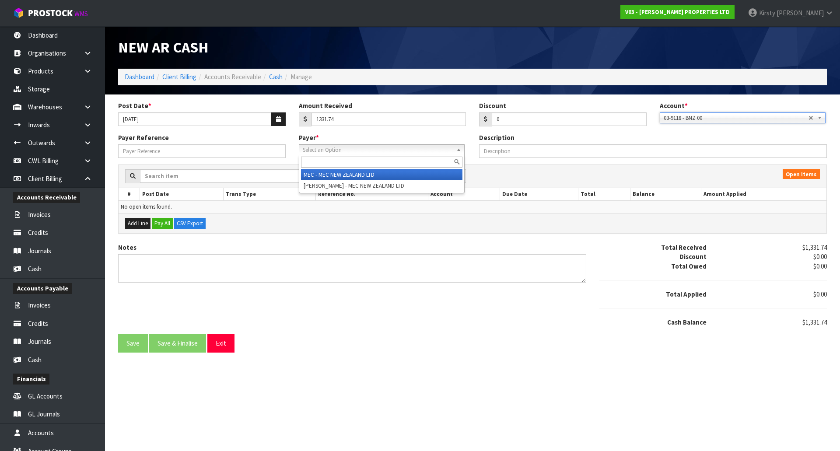
click at [333, 152] on span "Select an Option" at bounding box center [378, 150] width 150 height 11
click at [333, 171] on li "MEC - MEC NEW ZEALAND LTD" at bounding box center [381, 174] width 161 height 11
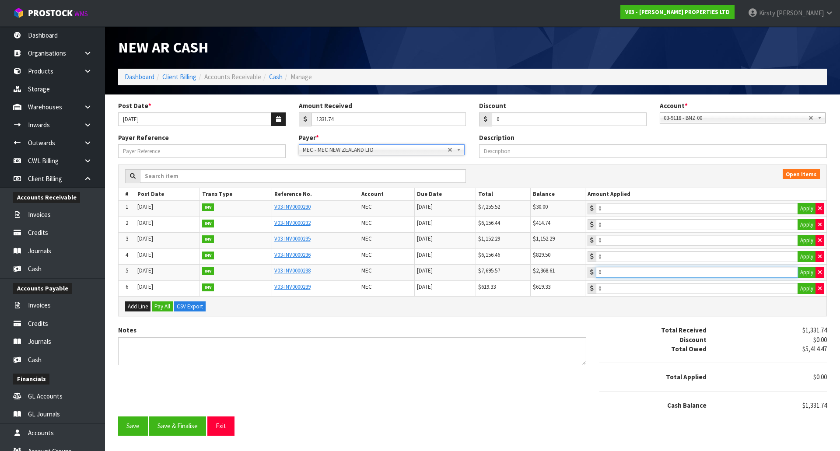
type input "1331.74"
click at [628, 273] on input "1331.74" at bounding box center [697, 272] width 202 height 11
click at [131, 352] on textarea "Notes" at bounding box center [352, 351] width 468 height 28
type textarea "DC 29.8"
click at [169, 424] on button "Save & Finalise" at bounding box center [177, 426] width 57 height 19
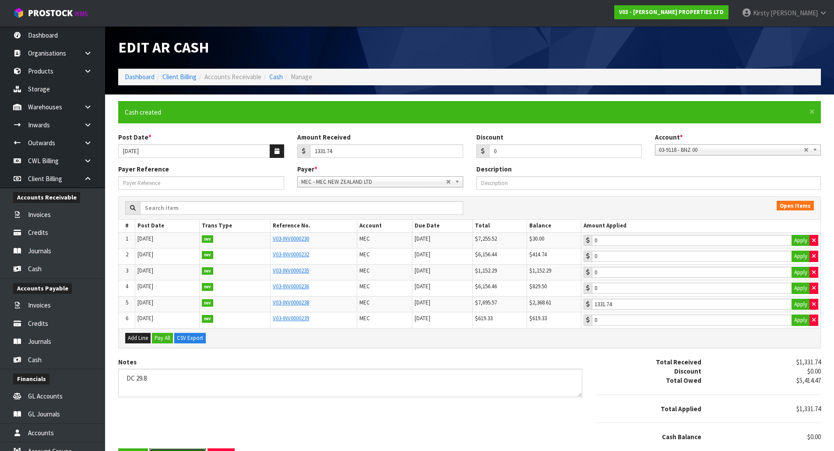
type input "1331.74"
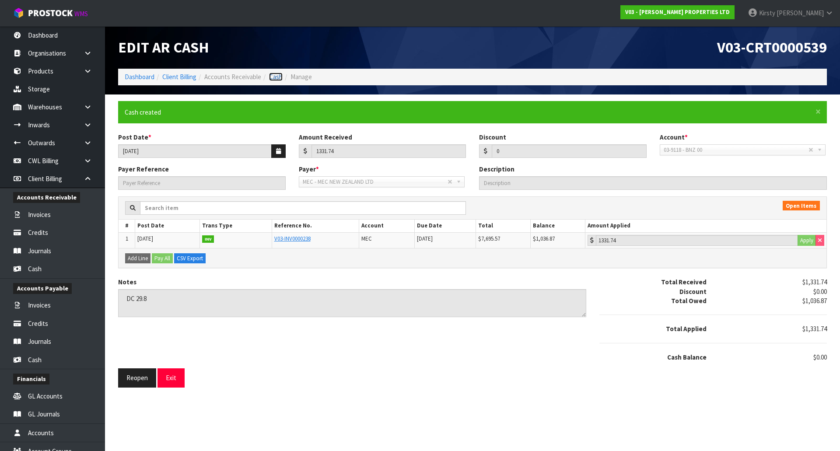
click at [274, 75] on link "Cash" at bounding box center [276, 77] width 14 height 8
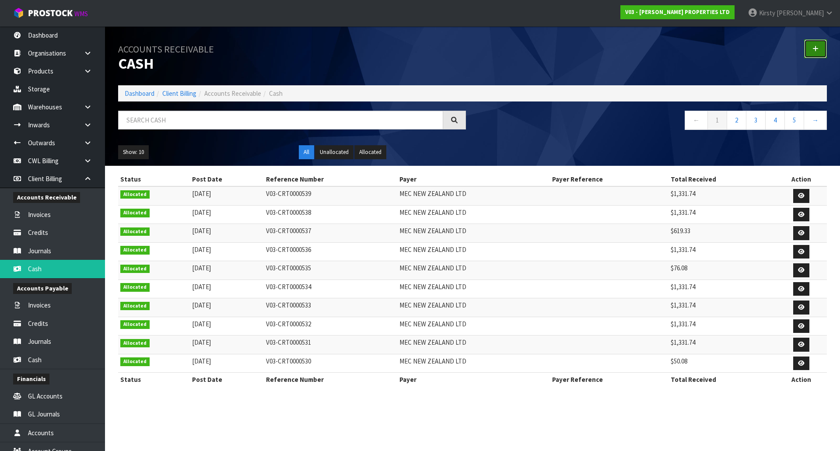
click at [819, 49] on link at bounding box center [815, 48] width 23 height 19
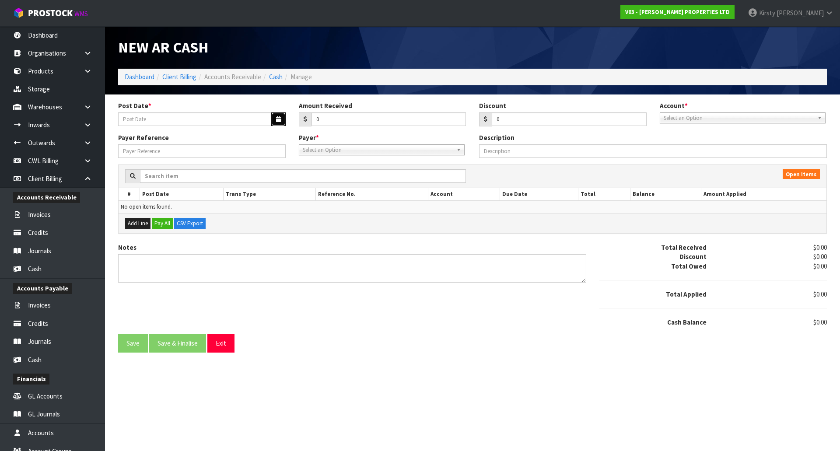
click at [279, 120] on icon "button" at bounding box center [278, 119] width 5 height 6
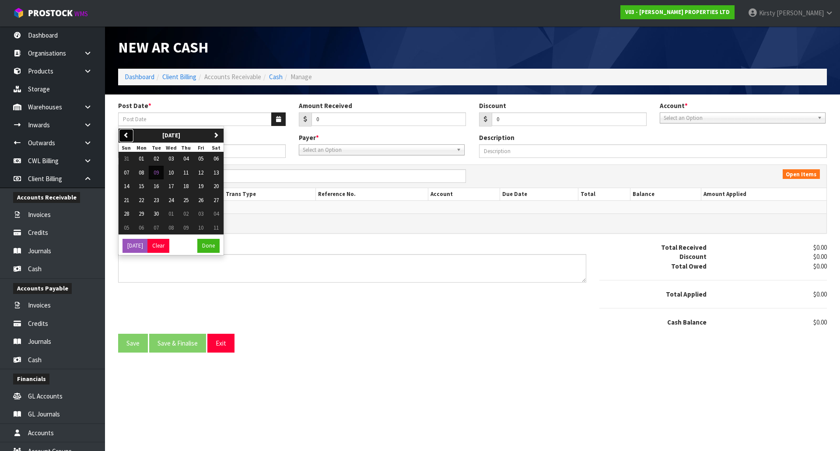
click at [124, 136] on icon "button" at bounding box center [126, 135] width 6 height 6
drag, startPoint x: 203, startPoint y: 214, endPoint x: 245, endPoint y: 174, distance: 57.3
click at [203, 214] on span "29" at bounding box center [200, 213] width 5 height 7
type input "[DATE]"
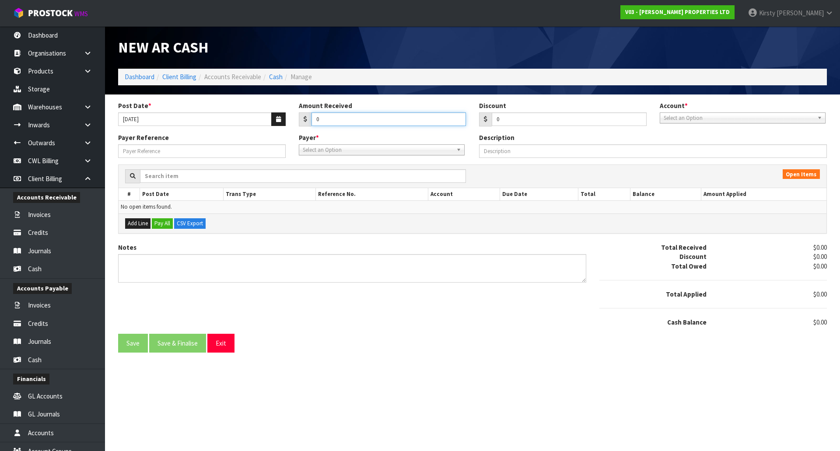
drag, startPoint x: 319, startPoint y: 117, endPoint x: 302, endPoint y: 119, distance: 17.6
click at [302, 119] on div "0" at bounding box center [383, 119] width 168 height 14
type input "1152.29"
click at [729, 116] on span "Select an Option" at bounding box center [739, 118] width 150 height 11
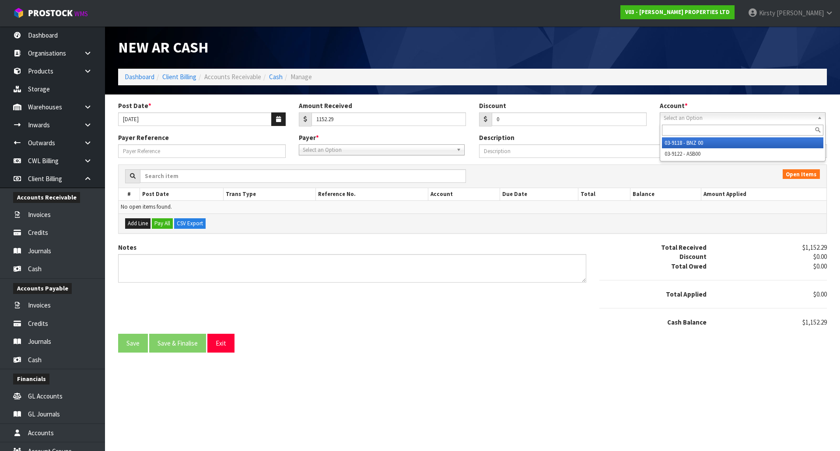
click at [718, 143] on li "03-9118 - BNZ 00" at bounding box center [742, 142] width 161 height 11
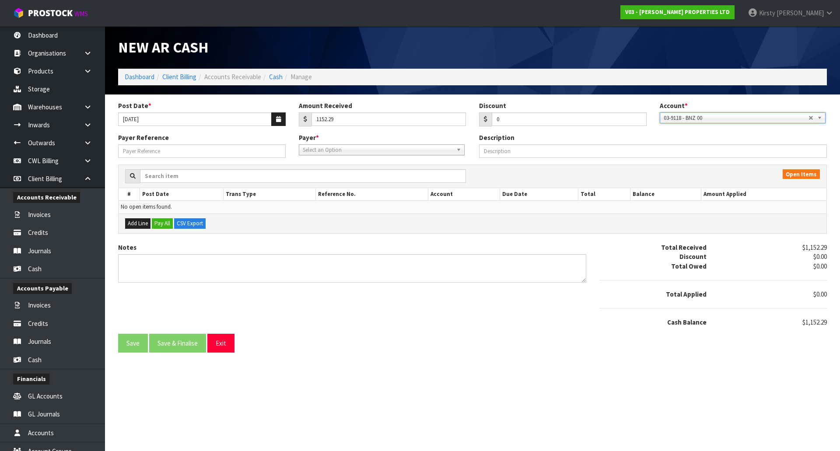
click at [313, 147] on span "Select an Option" at bounding box center [378, 150] width 150 height 11
click at [319, 172] on li "MEC - MEC NEW ZEALAND LTD" at bounding box center [381, 174] width 161 height 11
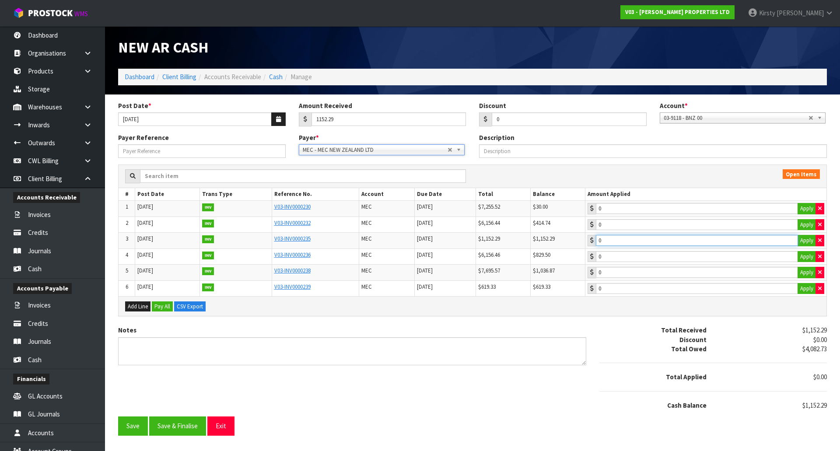
type input "1152.29"
click at [628, 239] on input "1152.29" at bounding box center [697, 240] width 202 height 11
click at [141, 344] on textarea "Notes" at bounding box center [352, 351] width 468 height 28
type textarea "DC 29.8"
click at [129, 427] on button "Save" at bounding box center [133, 426] width 30 height 19
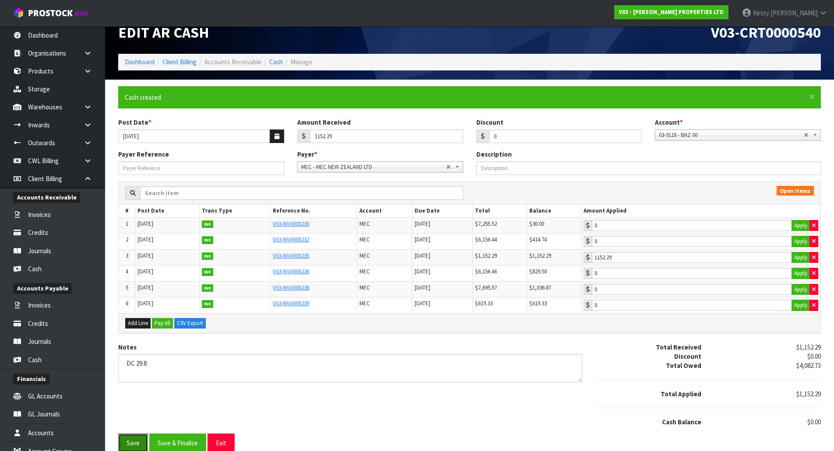
scroll to position [23, 0]
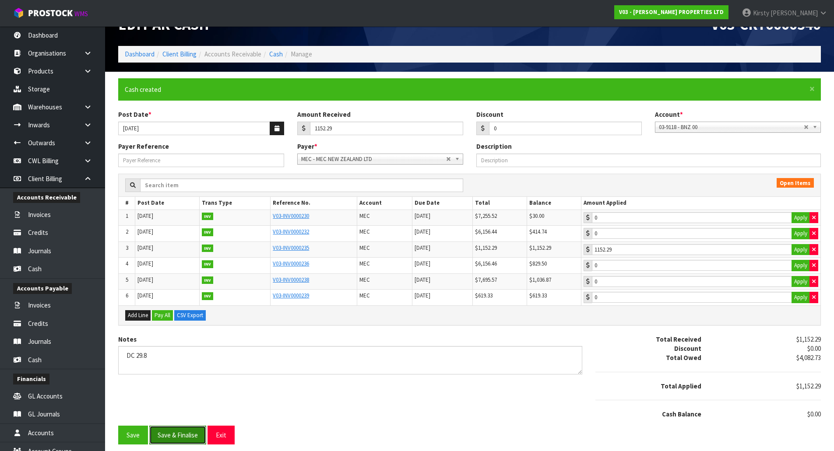
click at [180, 435] on button "Save & Finalise" at bounding box center [177, 435] width 57 height 19
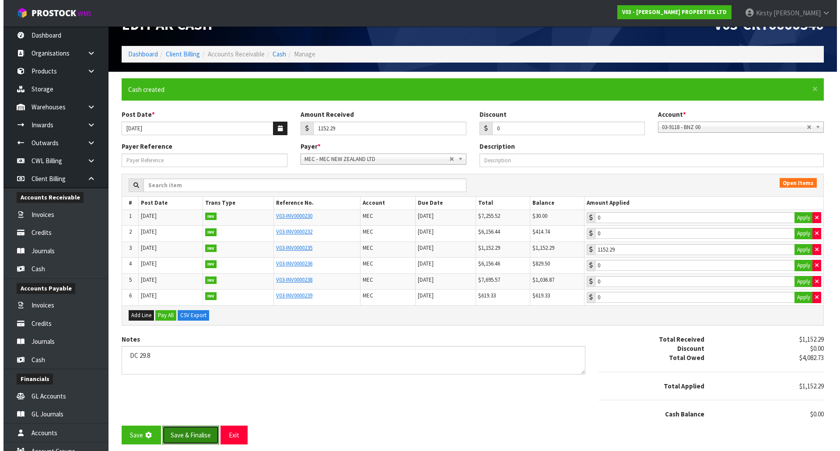
scroll to position [0, 0]
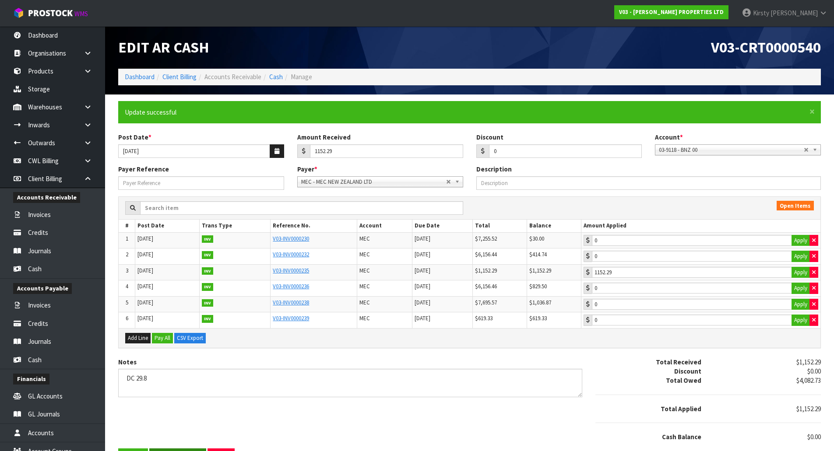
type input "1152.29"
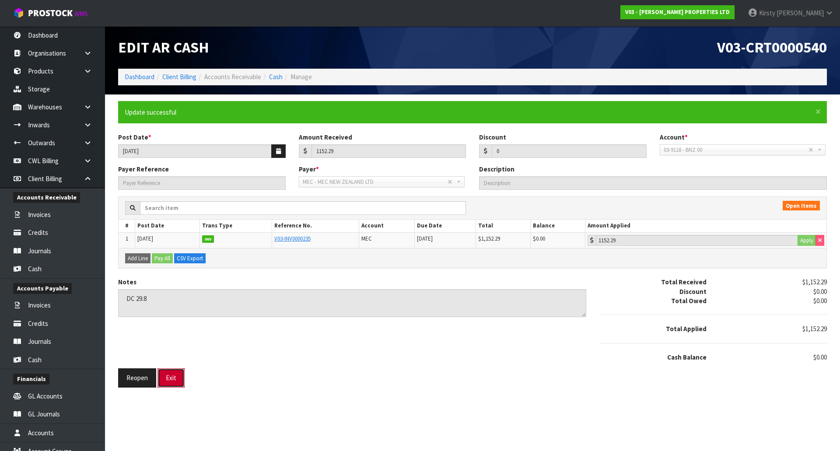
click at [164, 379] on button "Exit" at bounding box center [171, 377] width 27 height 19
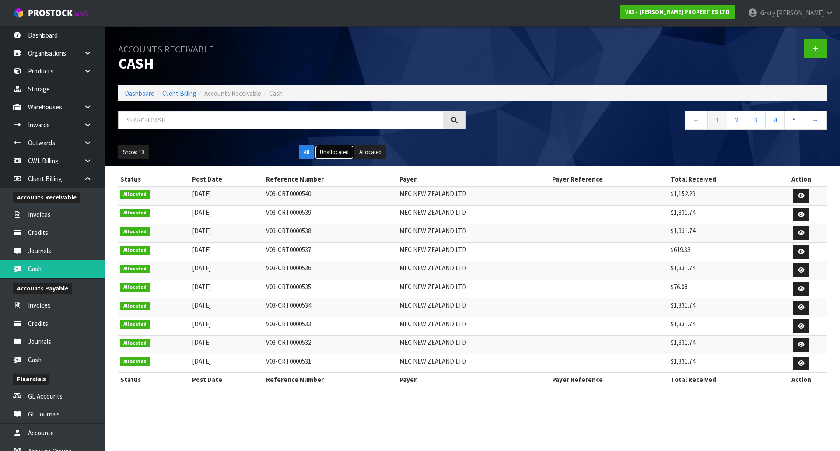
click at [336, 154] on button "Unallocated" at bounding box center [334, 152] width 39 height 14
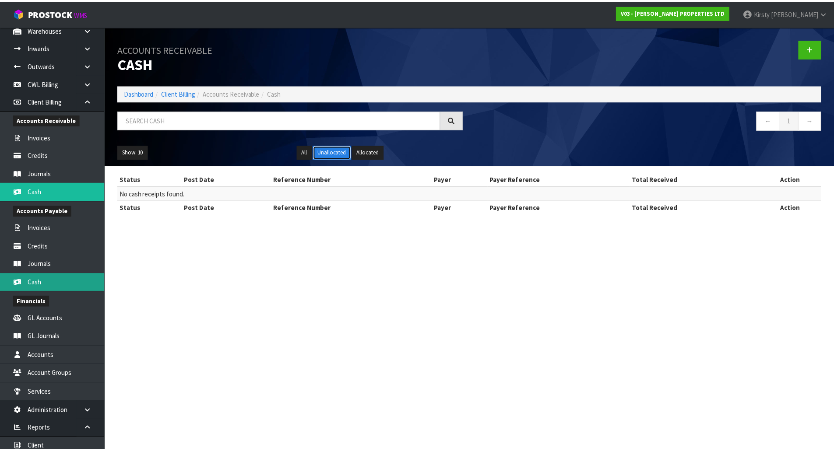
scroll to position [119, 0]
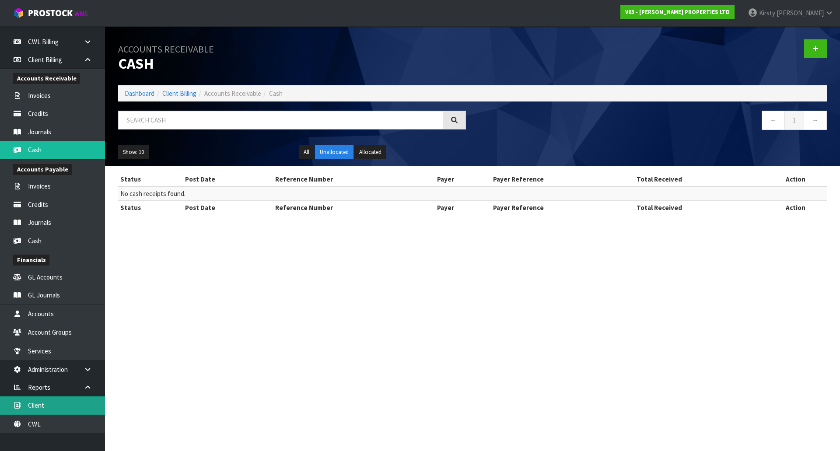
click at [44, 407] on link "Client" at bounding box center [52, 405] width 105 height 18
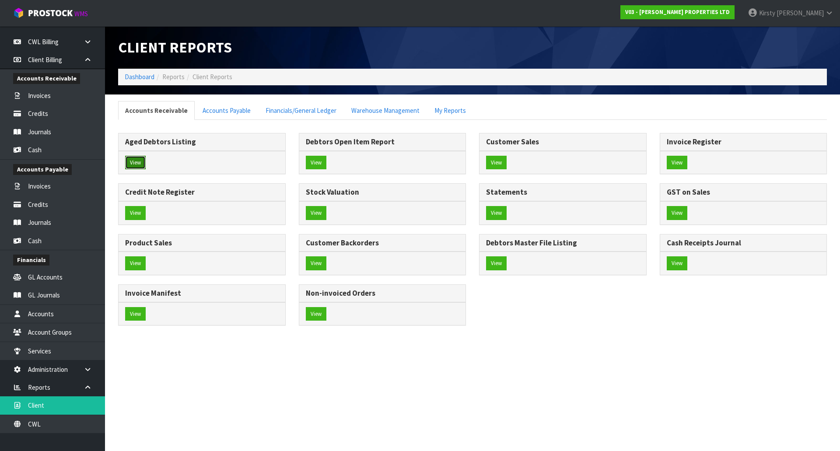
click at [140, 164] on button "View" at bounding box center [135, 163] width 21 height 14
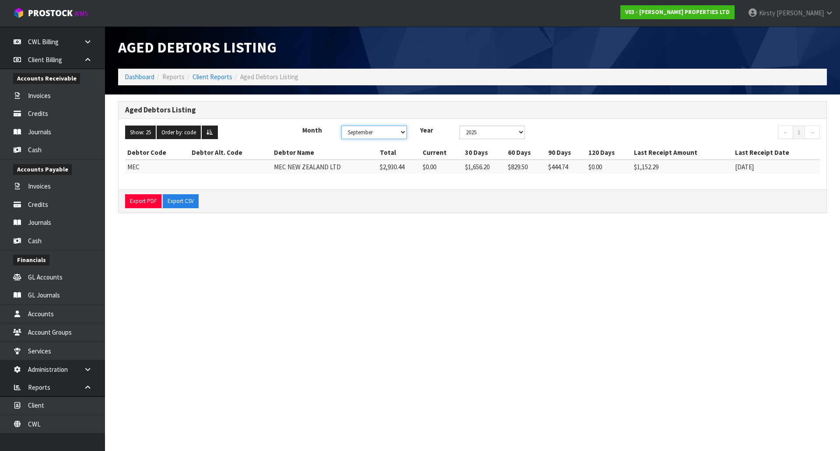
click at [402, 131] on select "January February March April May June July August September October November De…" at bounding box center [374, 133] width 66 height 14
select select "object:11772"
click at [341, 126] on select "January February March April May June July August September October November De…" at bounding box center [374, 133] width 66 height 14
click at [144, 203] on button "Export PDF" at bounding box center [143, 201] width 36 height 14
click at [44, 406] on link "Client" at bounding box center [52, 405] width 105 height 18
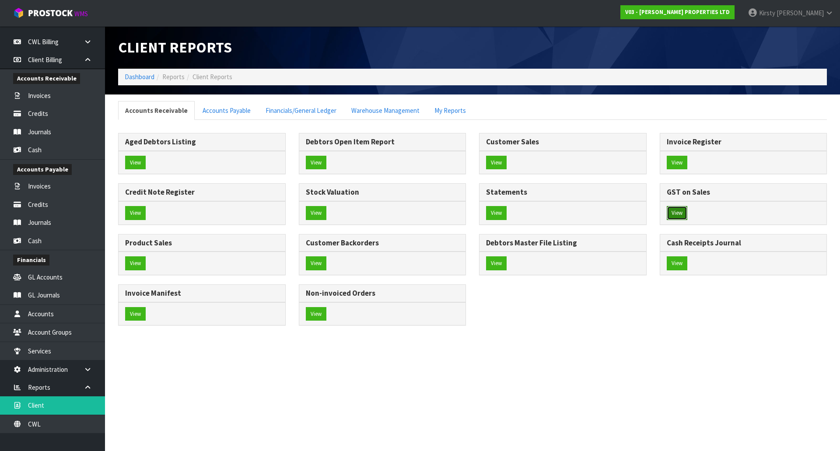
click at [678, 210] on button "View" at bounding box center [677, 213] width 21 height 14
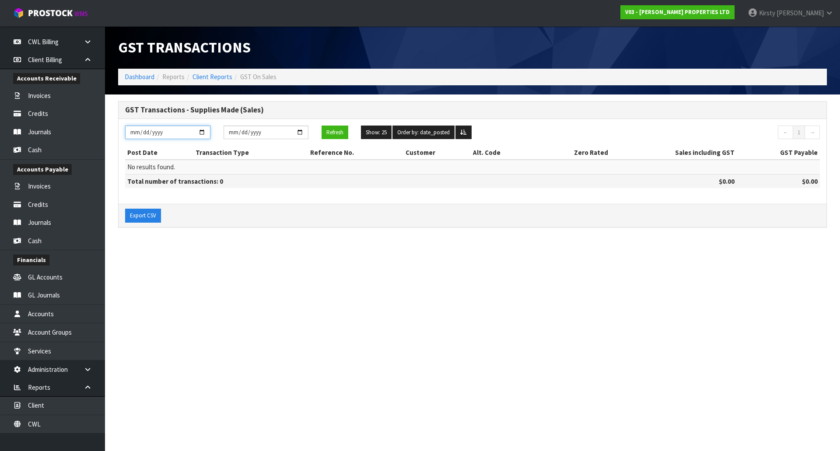
click at [142, 133] on input "[DATE]" at bounding box center [167, 133] width 85 height 14
type input "[DATE]"
click at [340, 129] on button "Refresh" at bounding box center [335, 133] width 27 height 14
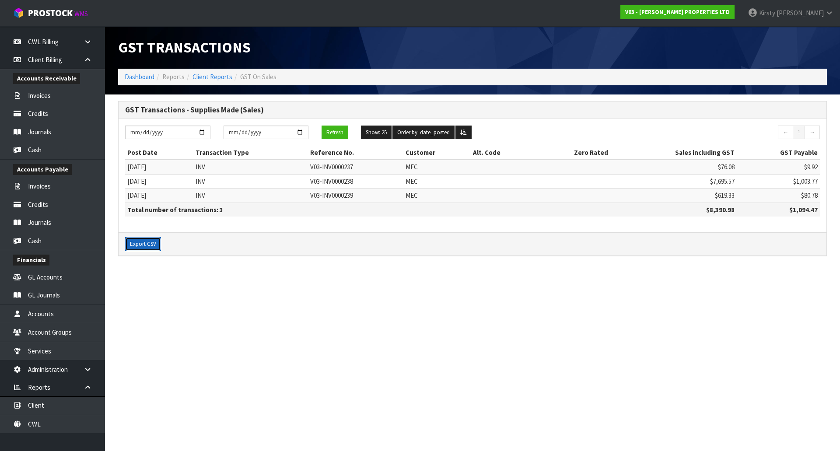
click at [151, 245] on button "Export CSV" at bounding box center [143, 244] width 36 height 14
click at [72, 401] on link "Client" at bounding box center [52, 405] width 105 height 18
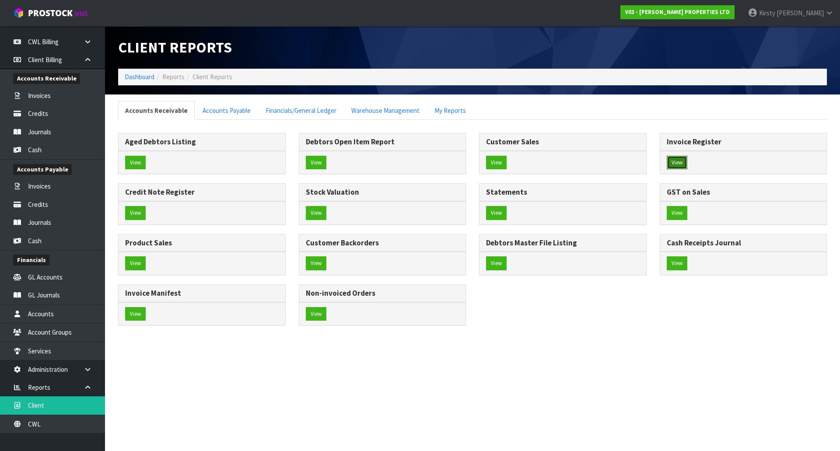
click at [674, 161] on button "View" at bounding box center [677, 163] width 21 height 14
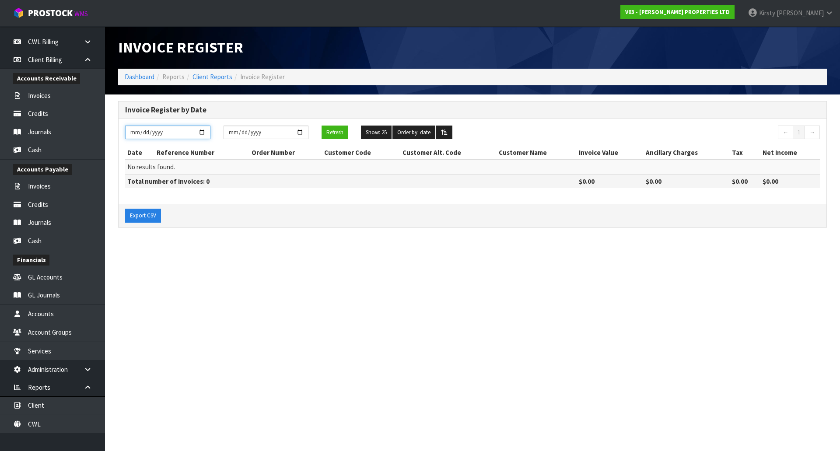
click at [140, 133] on input "[DATE]" at bounding box center [167, 133] width 85 height 14
type input "[DATE]"
click at [347, 130] on button "Refresh" at bounding box center [335, 133] width 27 height 14
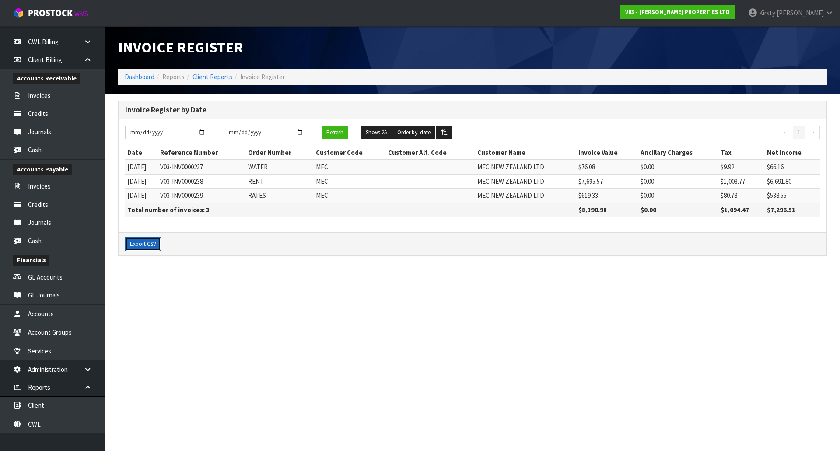
click at [133, 244] on button "Export CSV" at bounding box center [143, 244] width 36 height 14
click at [201, 78] on link "Client Reports" at bounding box center [213, 77] width 40 height 8
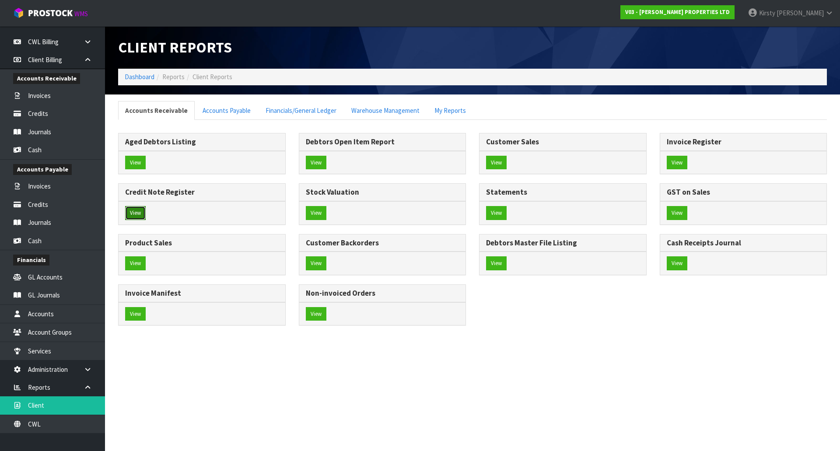
click at [137, 209] on button "View" at bounding box center [135, 213] width 21 height 14
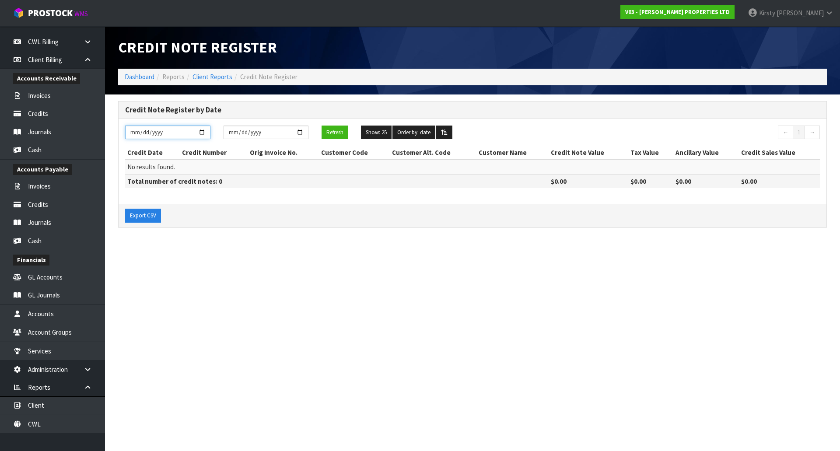
click at [140, 132] on input "[DATE]" at bounding box center [167, 133] width 85 height 14
type input "[DATE]"
click at [325, 130] on button "Refresh" at bounding box center [335, 133] width 27 height 14
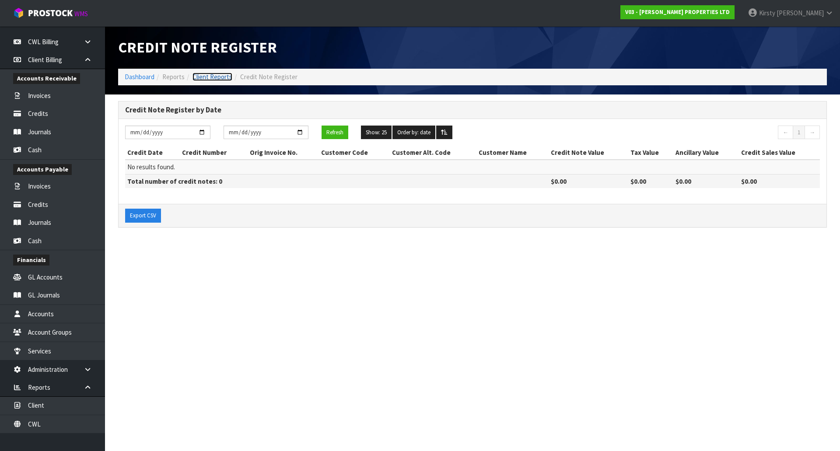
click at [218, 77] on link "Client Reports" at bounding box center [213, 77] width 40 height 8
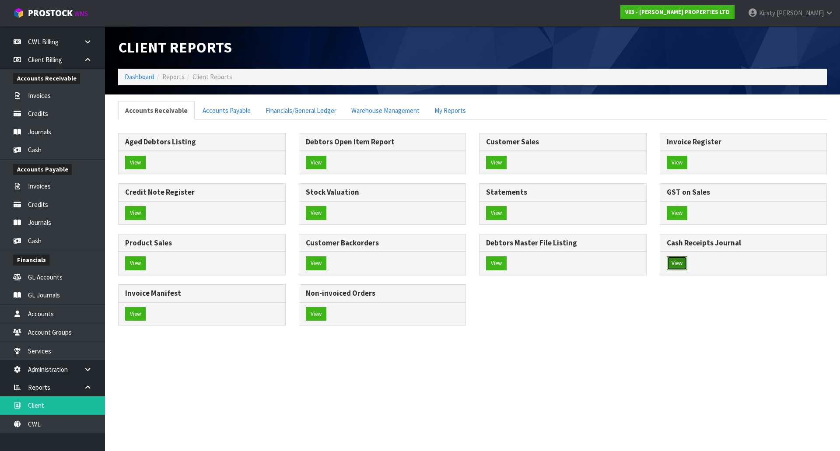
click at [675, 260] on button "View" at bounding box center [677, 263] width 21 height 14
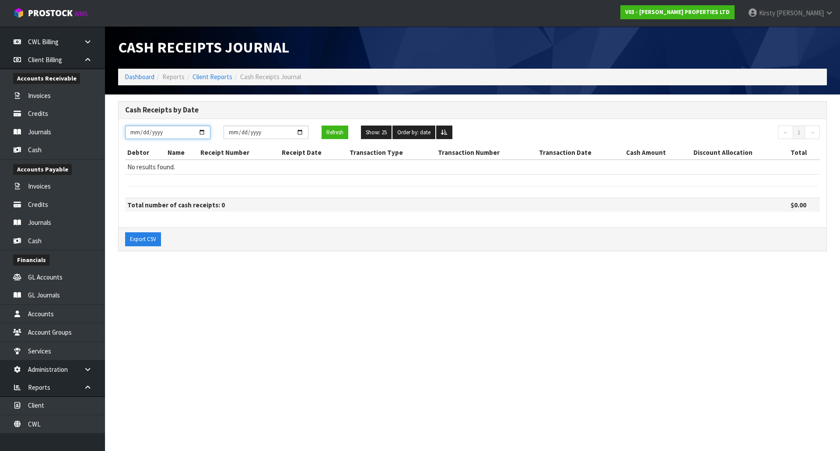
drag, startPoint x: 140, startPoint y: 132, endPoint x: 149, endPoint y: 134, distance: 9.0
click at [149, 134] on input "[DATE]" at bounding box center [167, 133] width 85 height 14
type input "[DATE]"
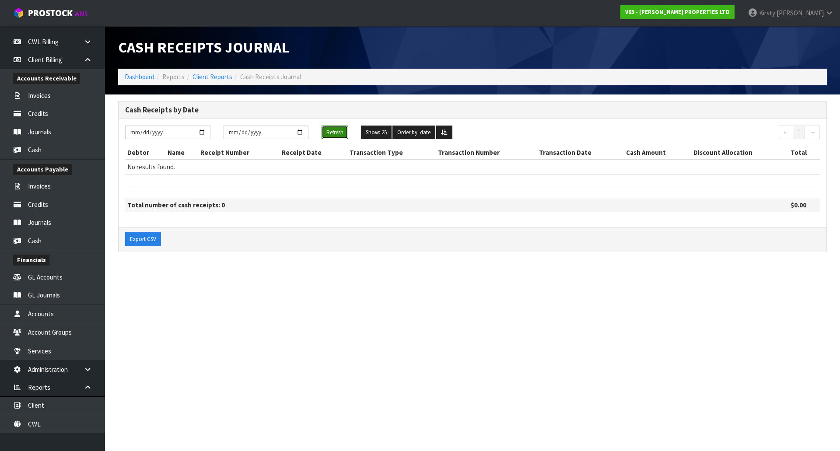
click at [331, 132] on button "Refresh" at bounding box center [335, 133] width 27 height 14
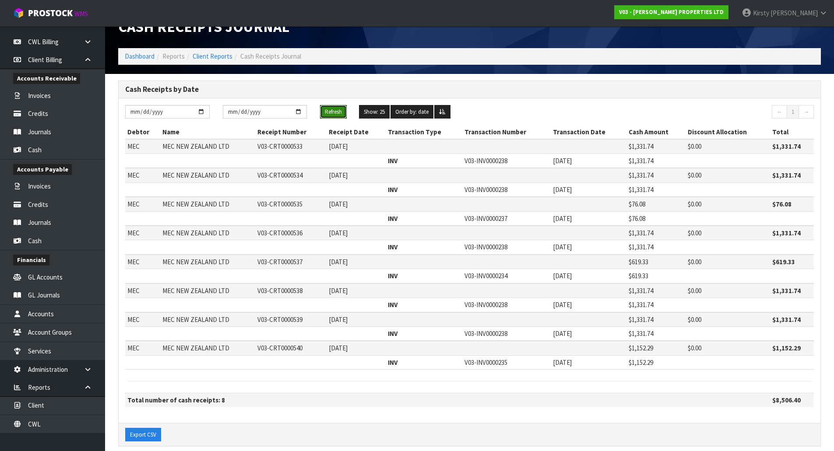
scroll to position [32, 0]
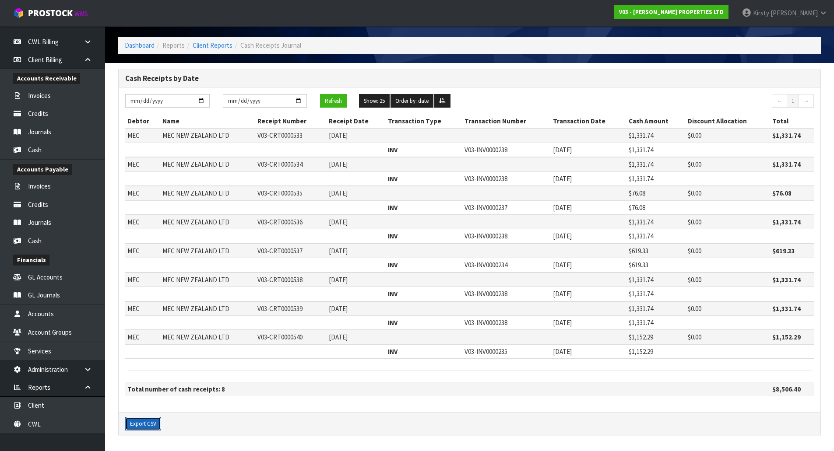
click at [143, 421] on button "Export CSV" at bounding box center [143, 424] width 36 height 14
click at [213, 46] on link "Client Reports" at bounding box center [213, 45] width 40 height 8
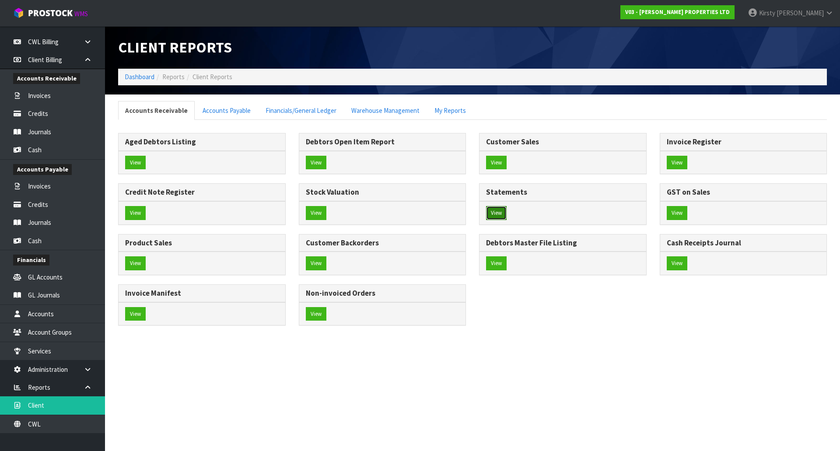
click at [492, 215] on button "View" at bounding box center [496, 213] width 21 height 14
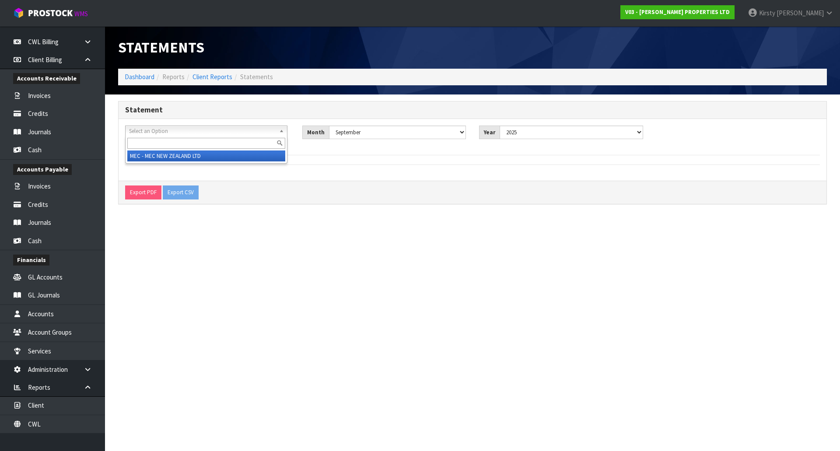
click at [168, 130] on span "Select an Option" at bounding box center [202, 131] width 147 height 11
click at [166, 154] on li "MEC - MEC NEW ZEALAND LTD" at bounding box center [206, 156] width 158 height 11
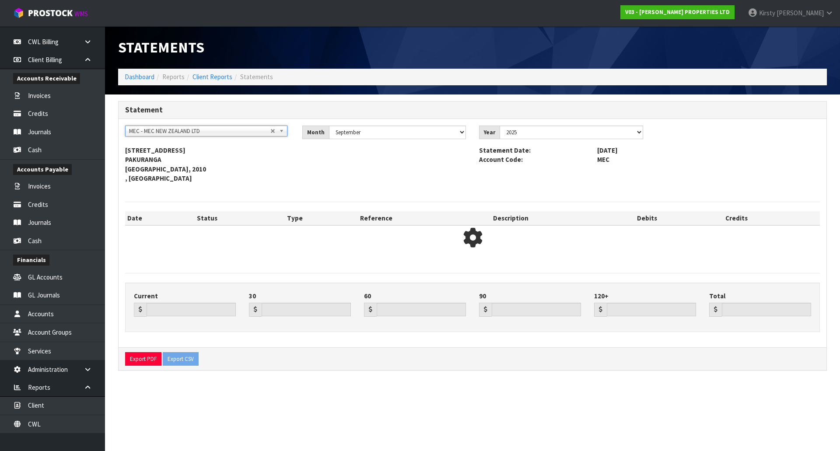
type input "0.00"
type input "1656.20"
type input "829.50"
type input "444.74"
type input "0.00"
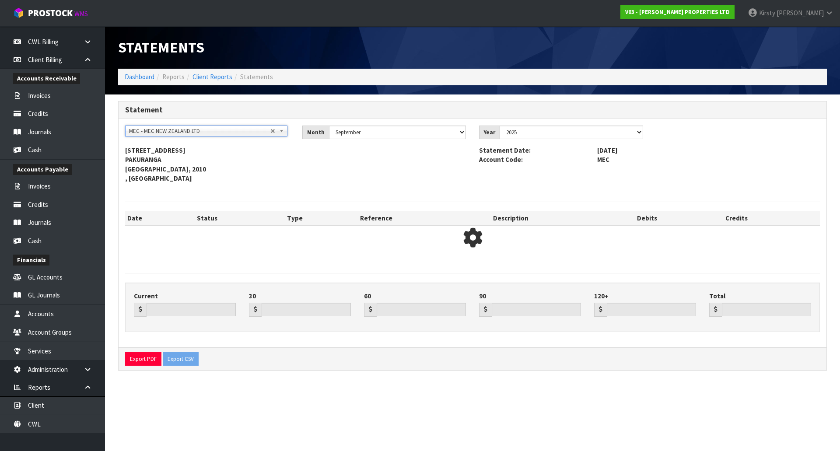
type input "2930.44"
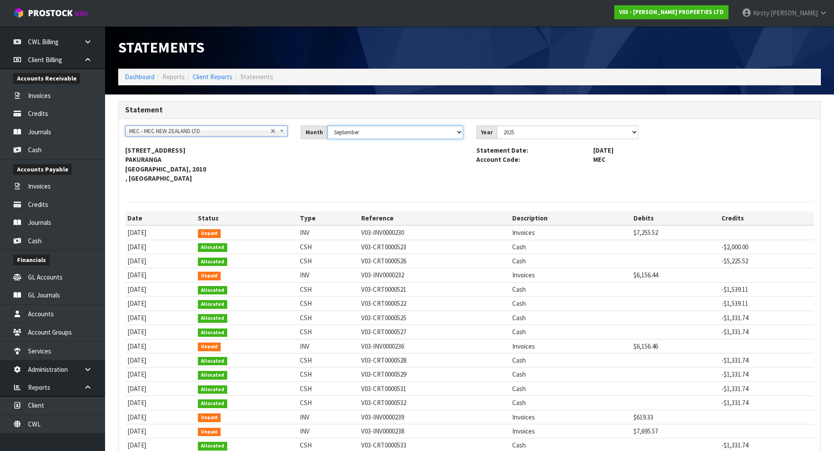
click at [428, 130] on select "January February March April May June July August September October November De…" at bounding box center [395, 133] width 136 height 14
select select "object:12196"
click at [327, 126] on select "January February March April May June July August September October November De…" at bounding box center [395, 133] width 136 height 14
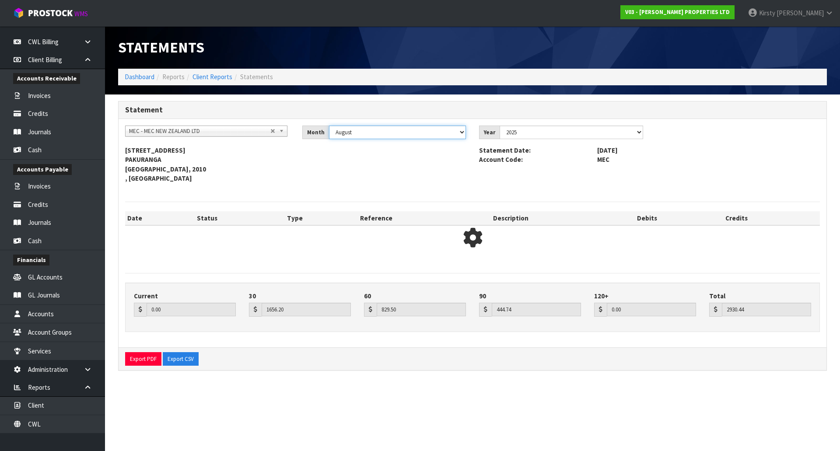
type input "1656.20"
type input "829.50"
type input "444.74"
type input "0.00"
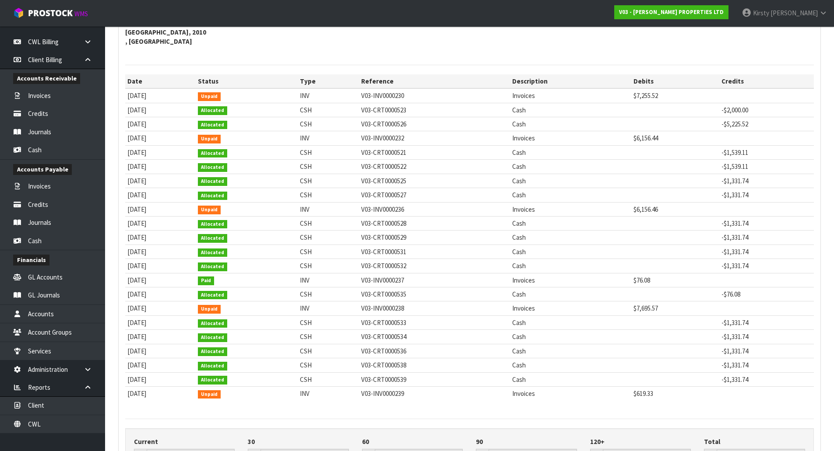
scroll to position [218, 0]
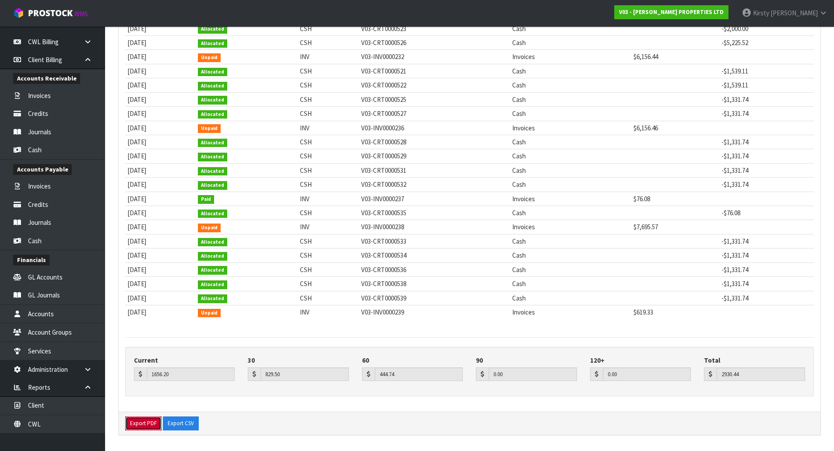
click at [139, 426] on button "Export PDF" at bounding box center [143, 424] width 36 height 14
drag, startPoint x: 38, startPoint y: 403, endPoint x: 31, endPoint y: 400, distance: 7.8
click at [38, 403] on link "Client" at bounding box center [52, 405] width 105 height 18
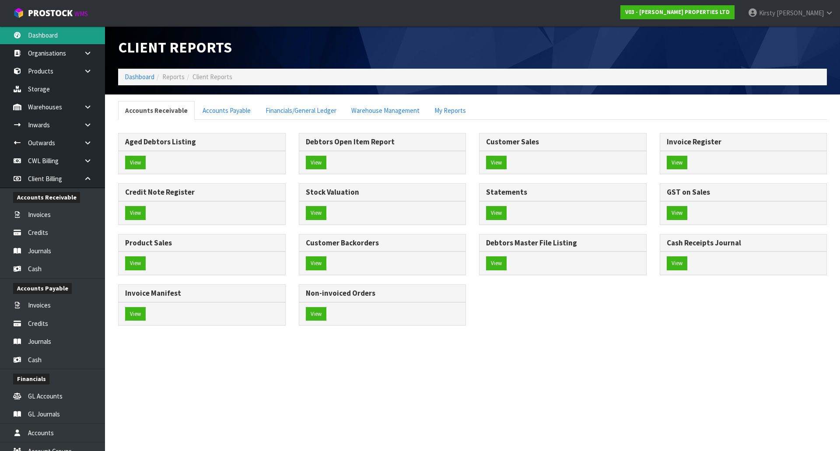
click at [52, 29] on link "Dashboard" at bounding box center [52, 35] width 105 height 18
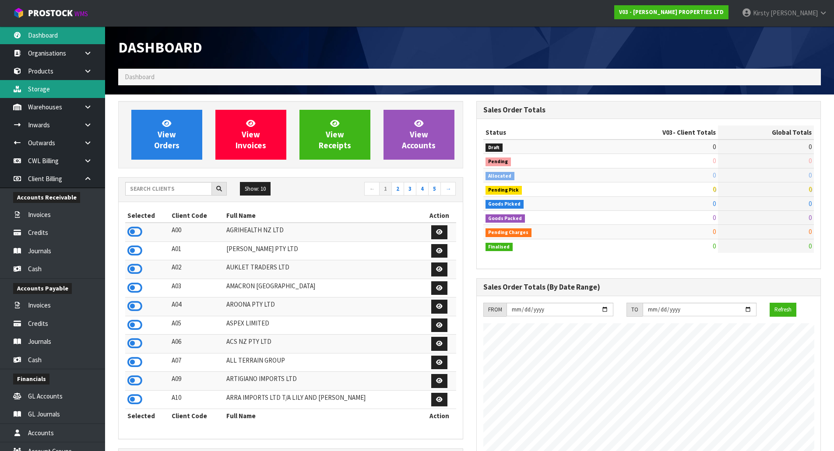
scroll to position [535, 358]
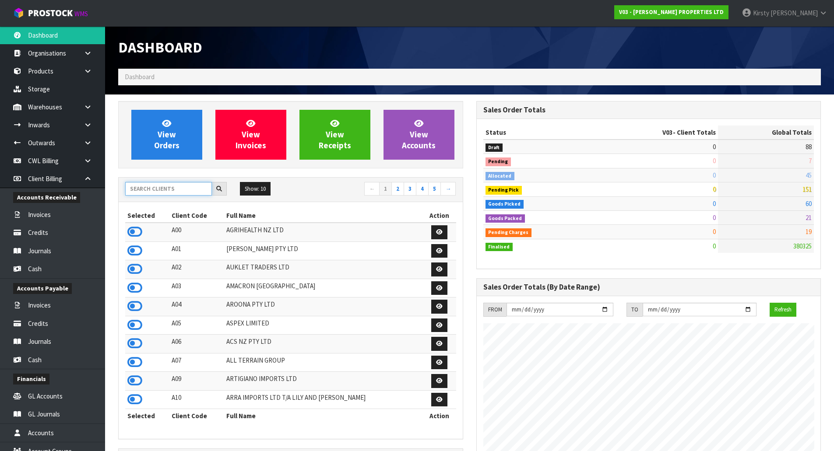
click at [147, 189] on input "text" at bounding box center [168, 189] width 87 height 14
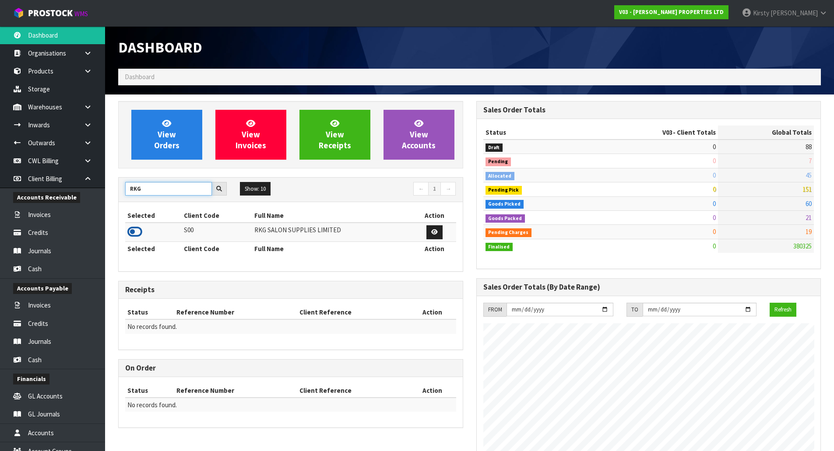
type input "RKG"
click at [132, 231] on icon at bounding box center [134, 231] width 15 height 13
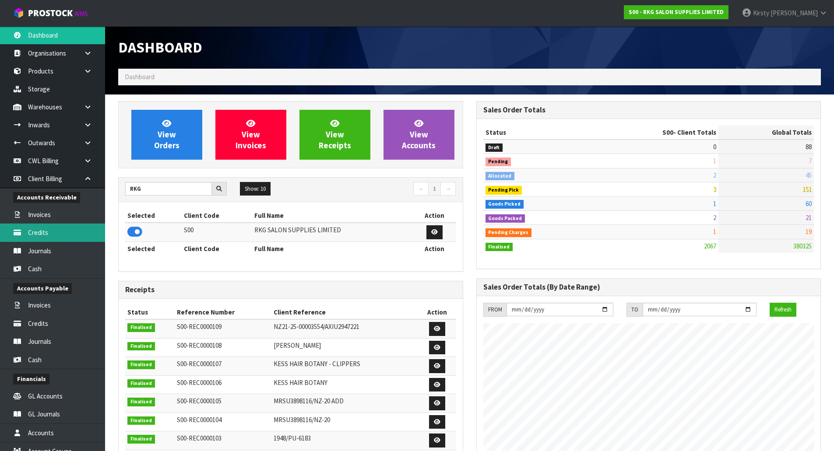
scroll to position [663, 358]
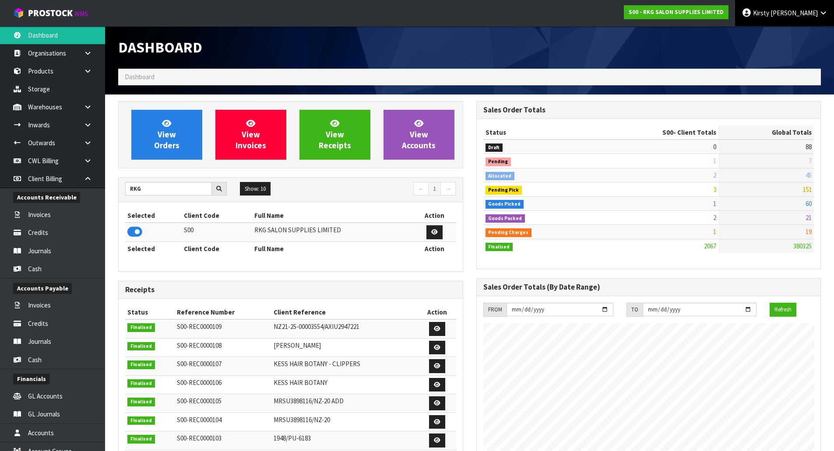
click at [769, 9] on span "Kirsty" at bounding box center [761, 13] width 16 height 8
click at [786, 32] on link "Logout" at bounding box center [798, 35] width 69 height 12
